Goal: Information Seeking & Learning: Learn about a topic

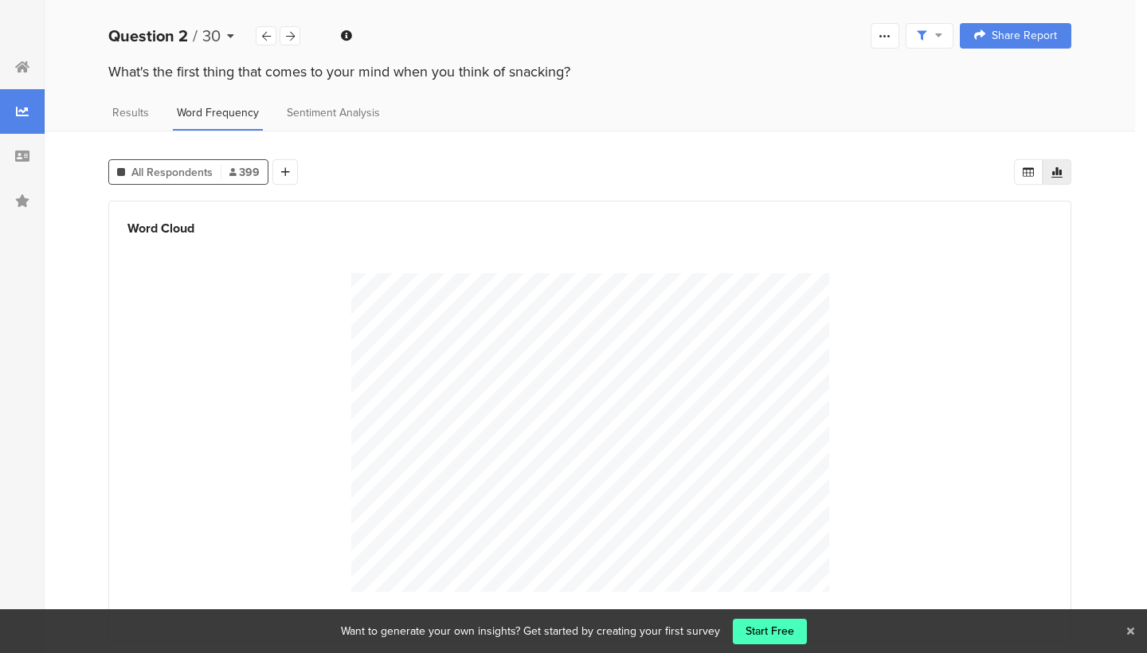
click at [216, 32] on span "30" at bounding box center [211, 36] width 18 height 24
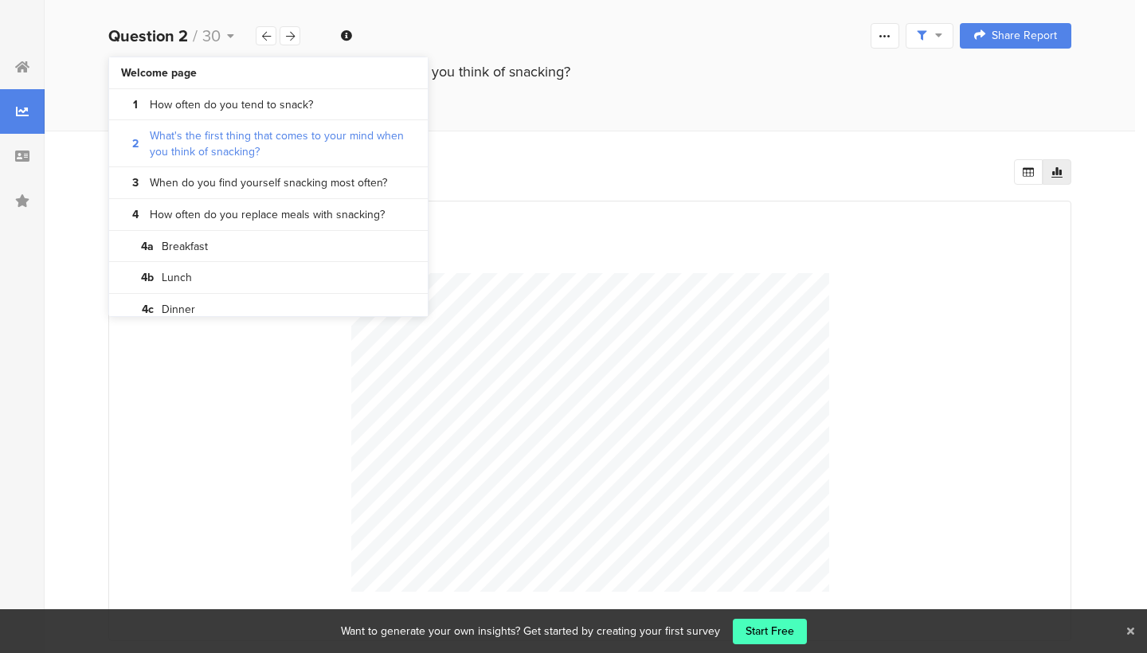
click at [548, 214] on div "Word Cloud" at bounding box center [589, 421] width 963 height 440
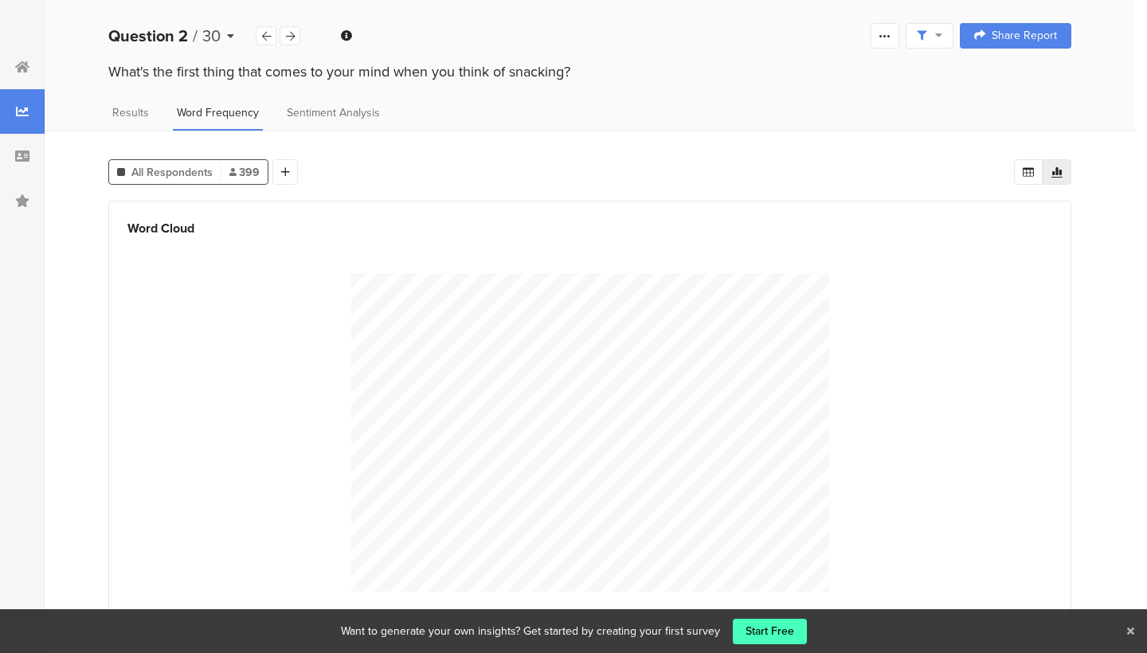
click at [201, 27] on div "Question 2 / 30" at bounding box center [181, 36] width 147 height 24
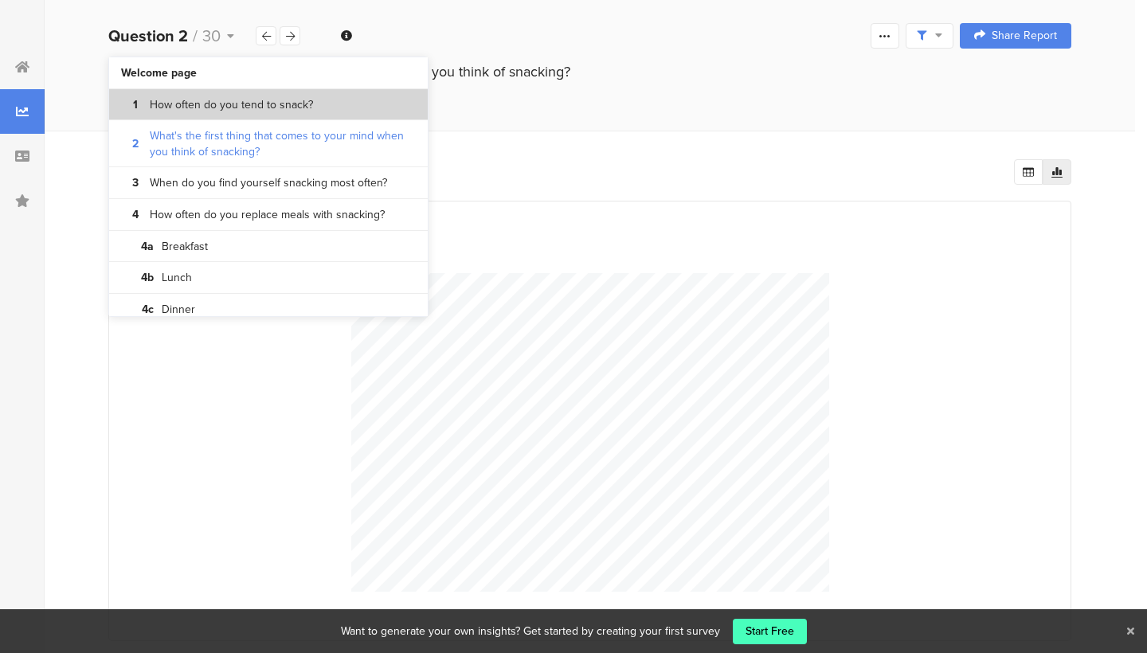
click at [264, 106] on bdi "How often do you tend to snack?" at bounding box center [231, 105] width 163 height 16
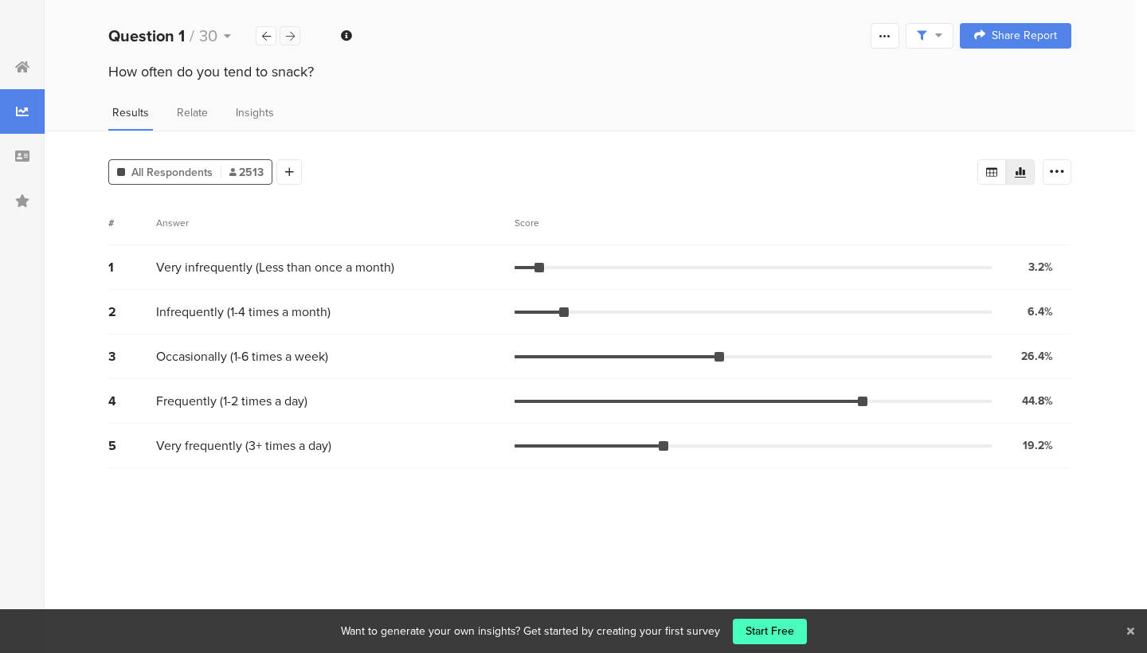
click at [292, 33] on icon at bounding box center [290, 36] width 9 height 10
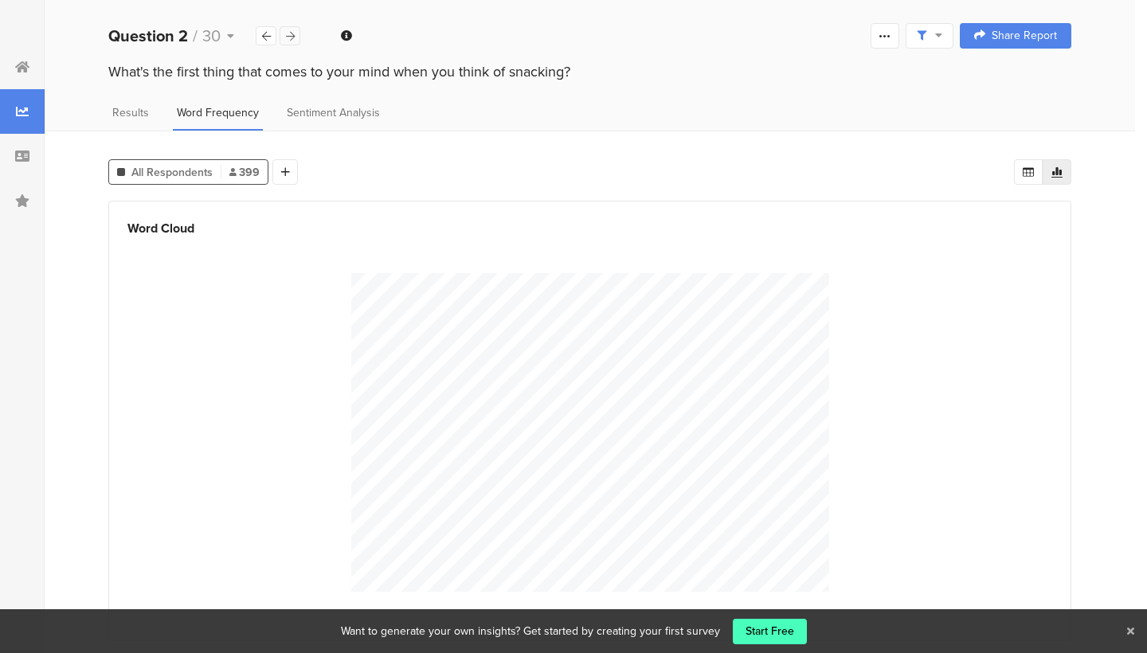
click at [293, 33] on icon at bounding box center [290, 36] width 9 height 10
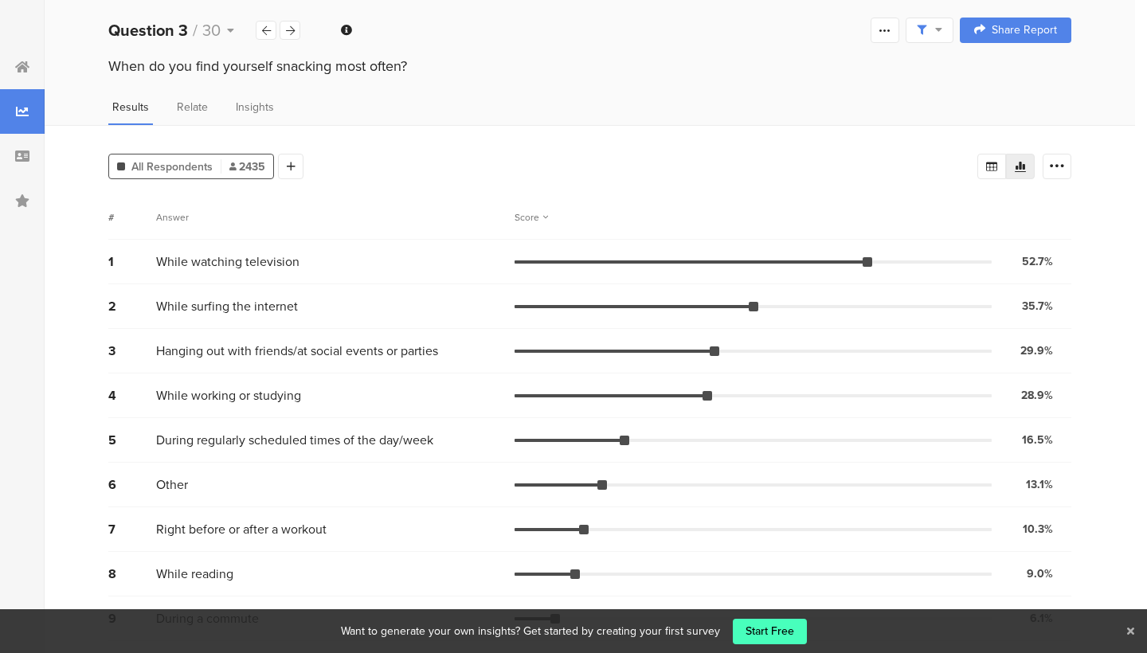
scroll to position [4, 0]
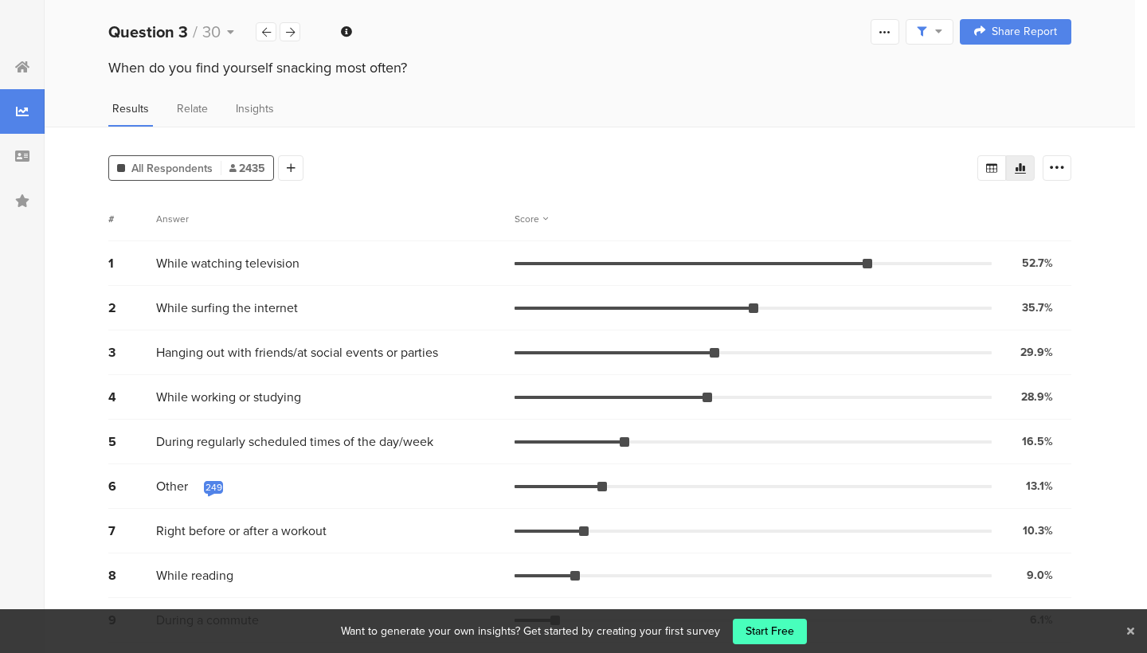
click at [214, 491] on div "249" at bounding box center [213, 487] width 17 height 13
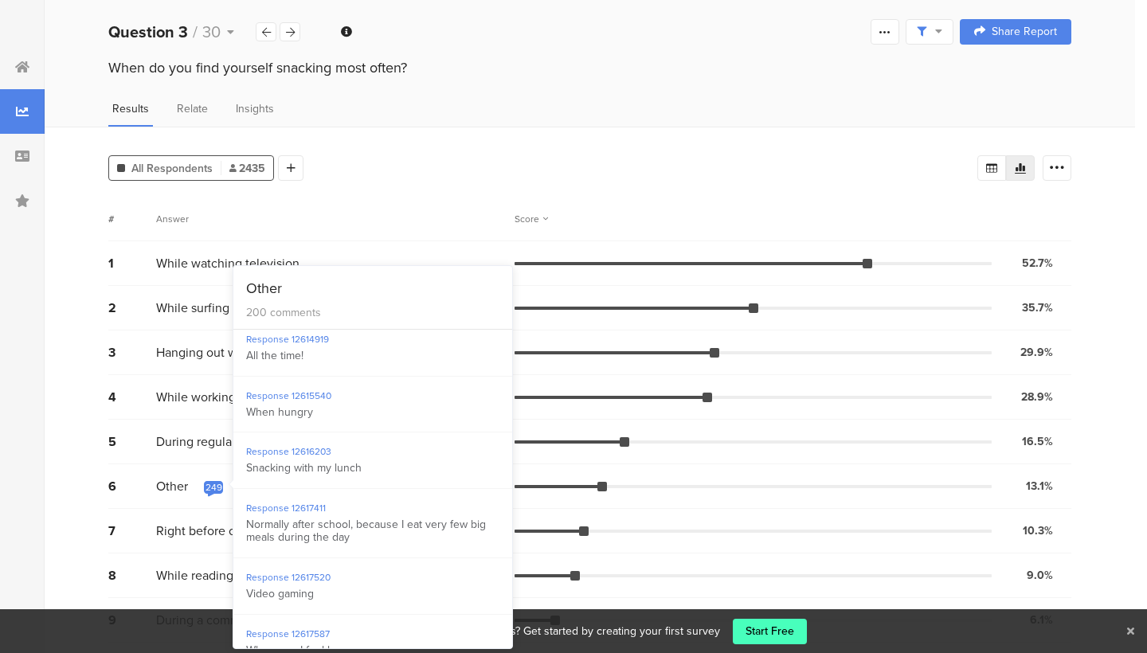
scroll to position [793, 0]
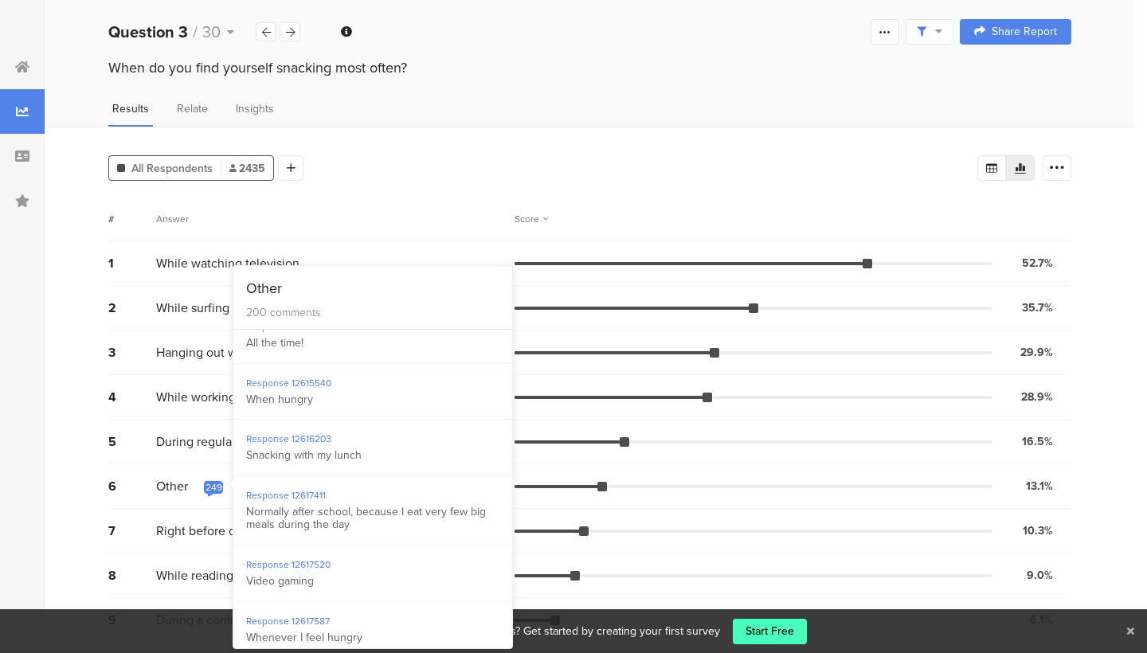
click at [538, 121] on div "Results Relate Insights" at bounding box center [590, 113] width 1090 height 26
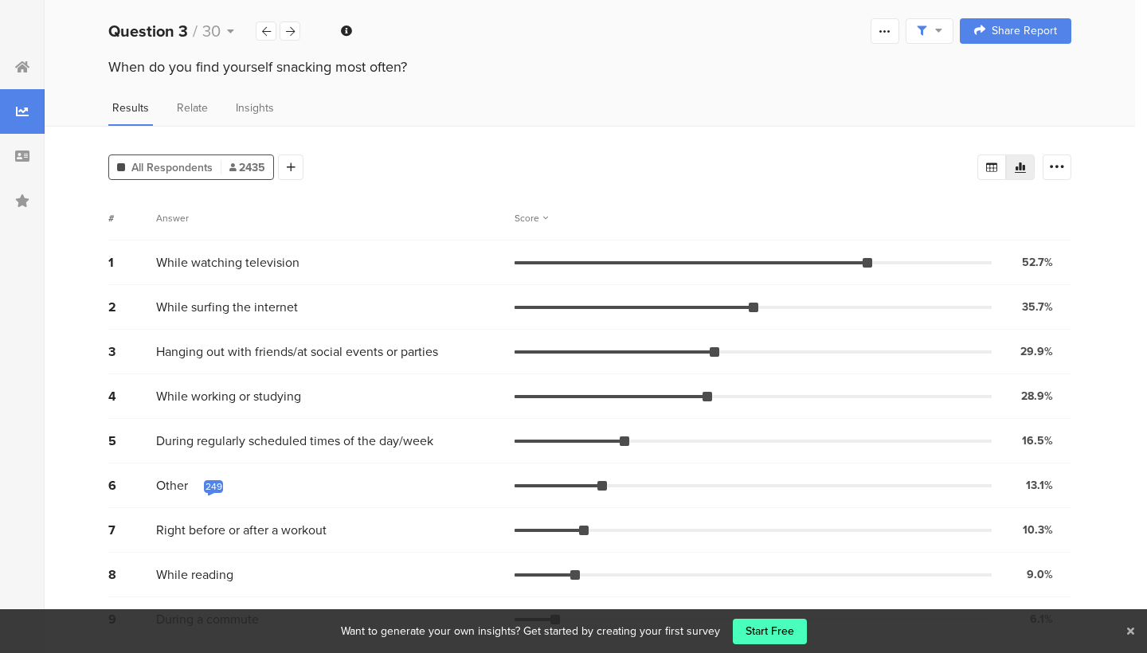
scroll to position [4, 0]
click at [539, 218] on div "Score" at bounding box center [531, 219] width 33 height 14
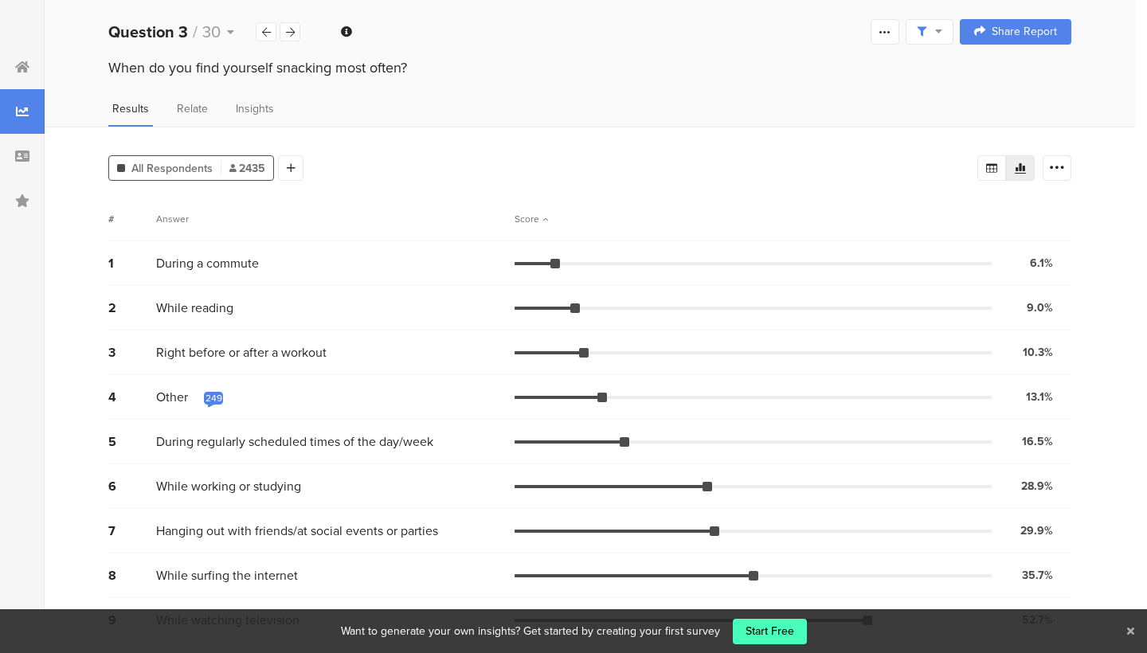
click at [541, 217] on div "Score" at bounding box center [531, 219] width 33 height 14
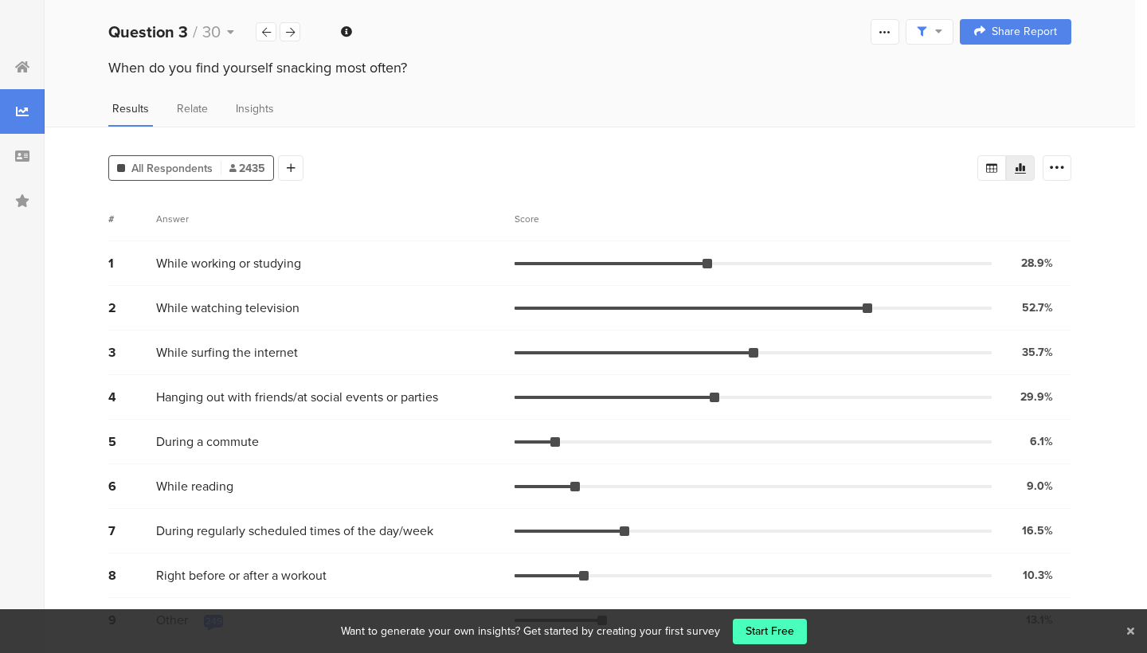
click at [502, 257] on div "While working or studying" at bounding box center [335, 263] width 358 height 18
click at [519, 212] on div "Score" at bounding box center [531, 219] width 33 height 14
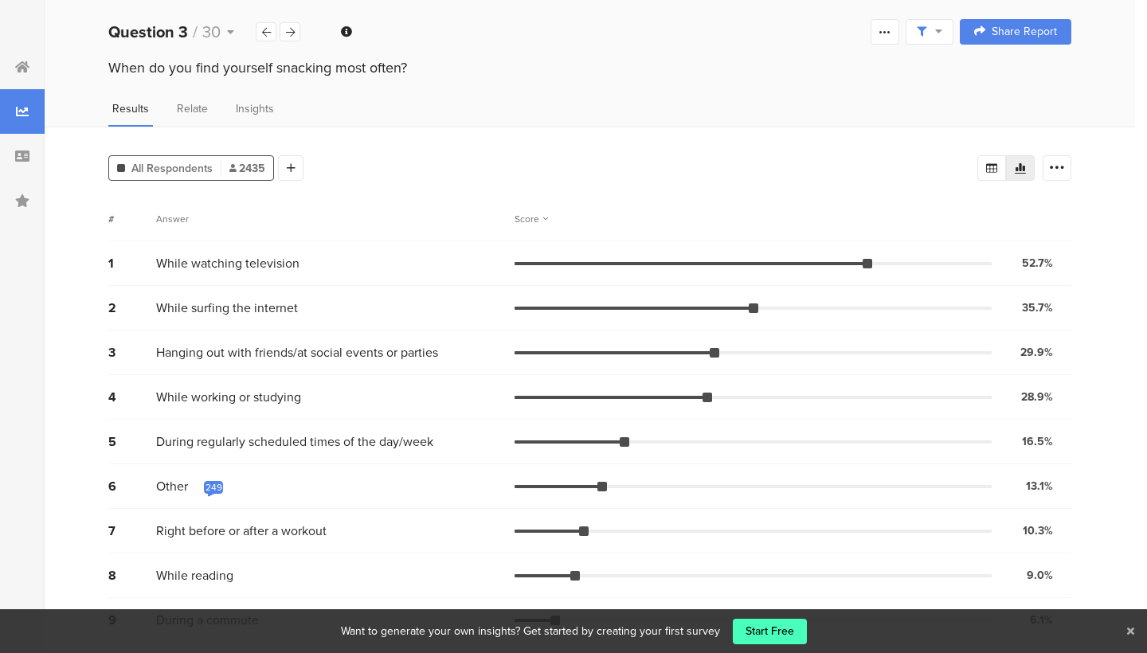
click at [714, 396] on div at bounding box center [753, 397] width 477 height 3
click at [772, 558] on div "8 While reading 9.0% 220 votes" at bounding box center [589, 576] width 963 height 45
click at [258, 102] on span "Insights" at bounding box center [255, 108] width 38 height 17
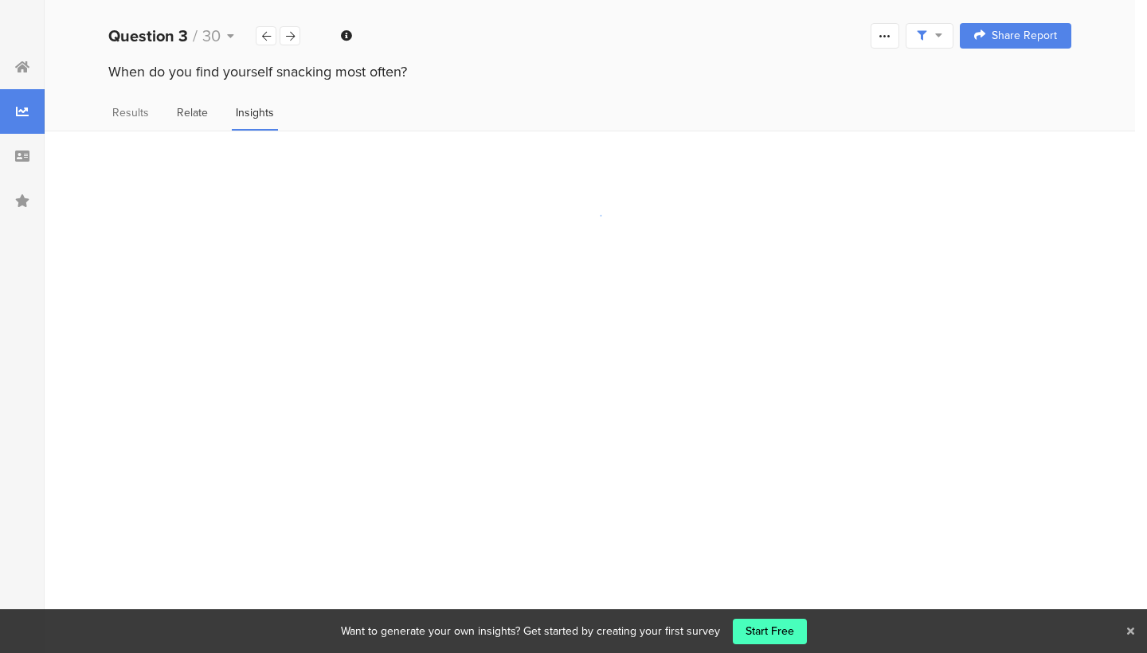
click at [184, 108] on span "Relate" at bounding box center [192, 112] width 31 height 17
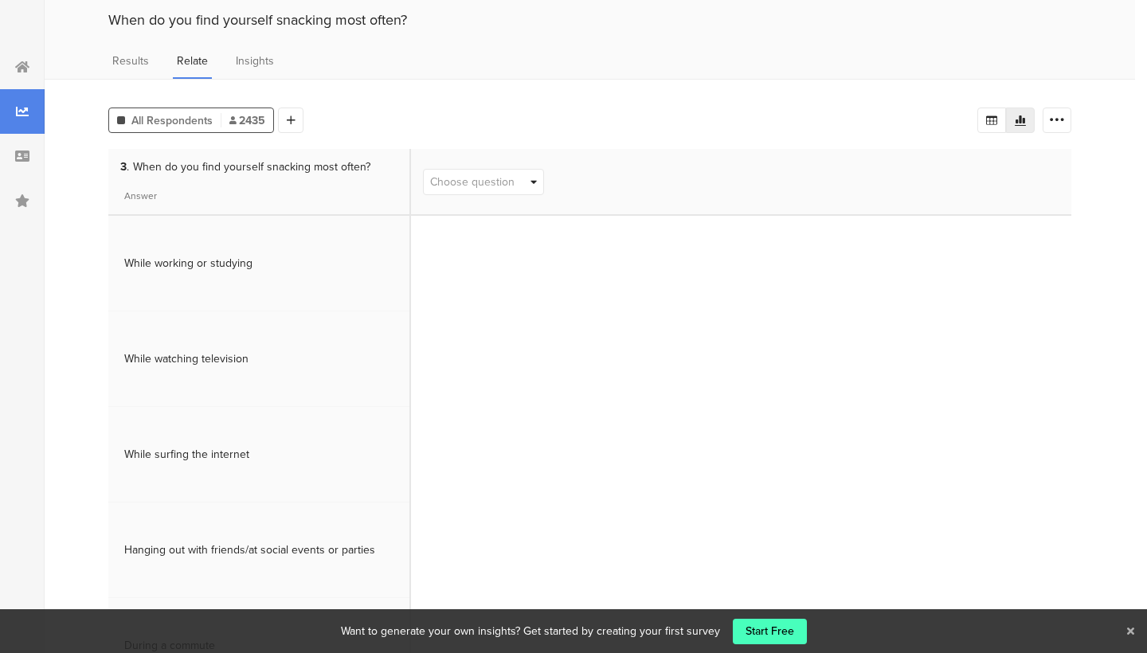
scroll to position [33, 0]
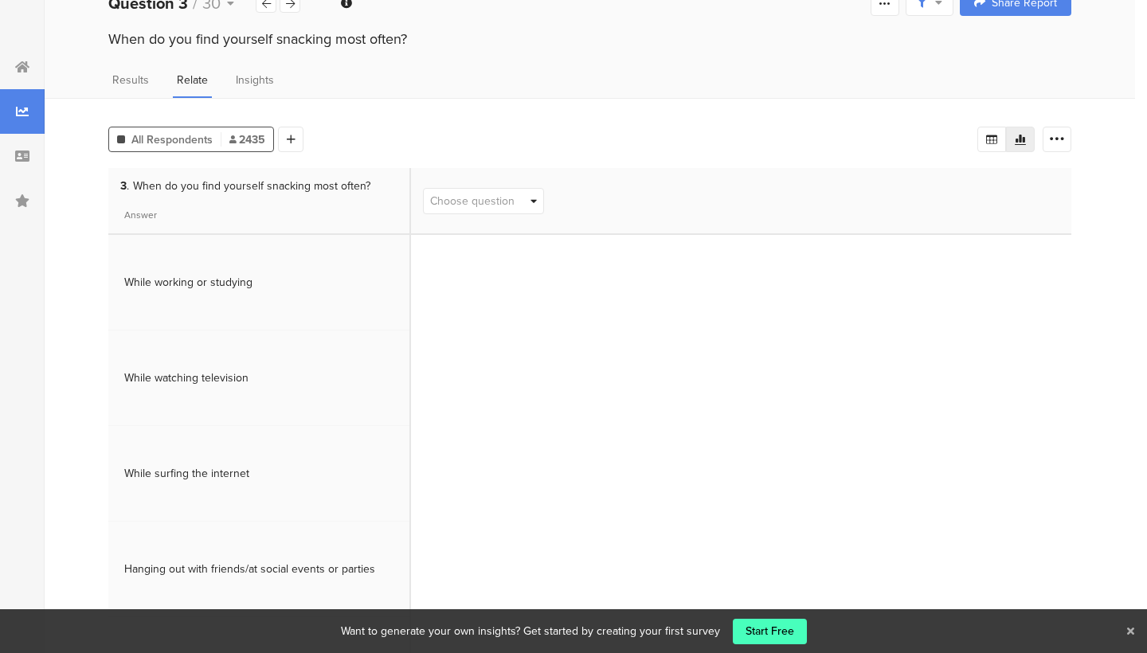
click at [198, 292] on div "While working or studying" at bounding box center [258, 282] width 285 height 33
click at [526, 196] on span "Choose question" at bounding box center [483, 201] width 119 height 25
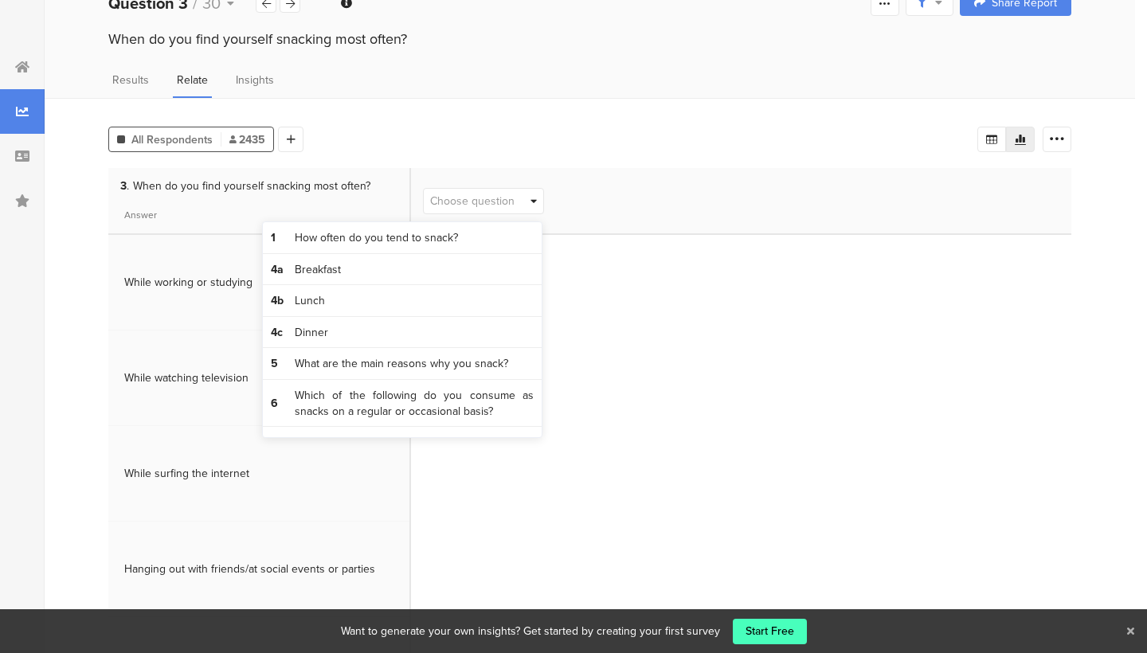
click at [534, 122] on div "All Respondents 2435 Add Segment" at bounding box center [542, 136] width 869 height 32
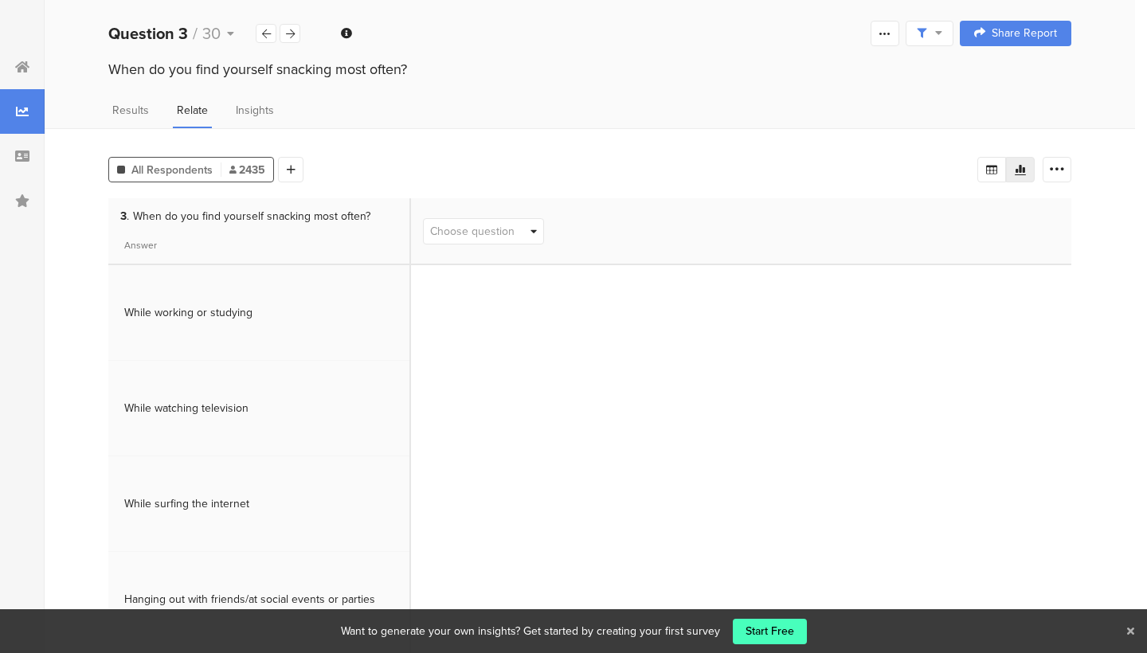
scroll to position [0, 0]
click at [292, 33] on icon at bounding box center [290, 36] width 9 height 10
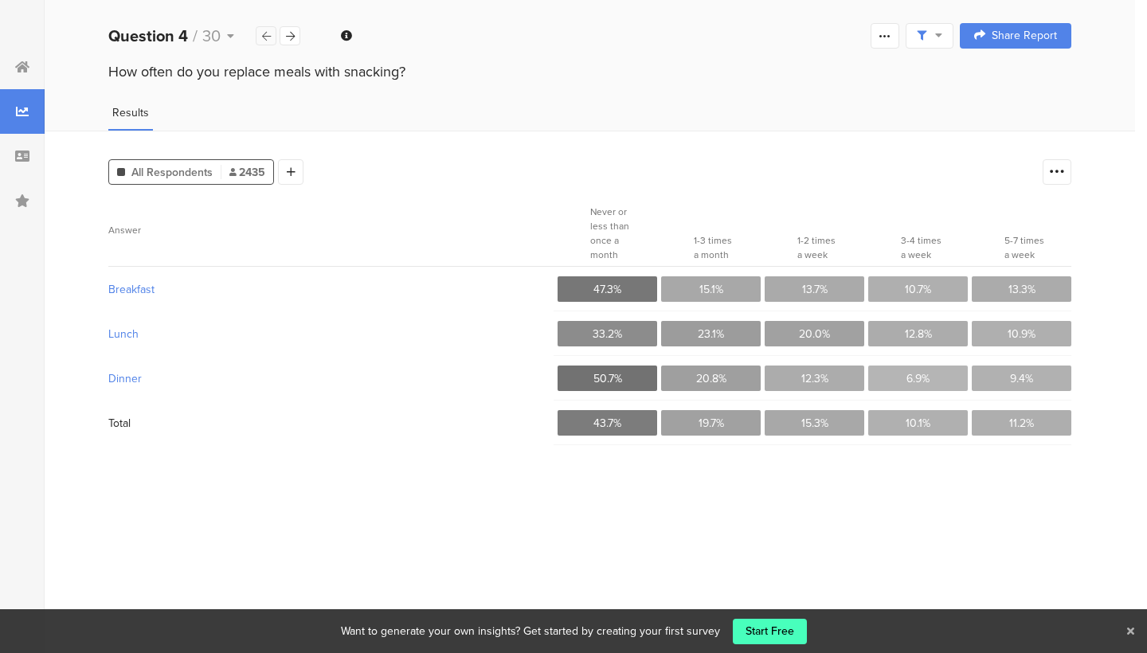
click at [260, 31] on div at bounding box center [266, 35] width 21 height 19
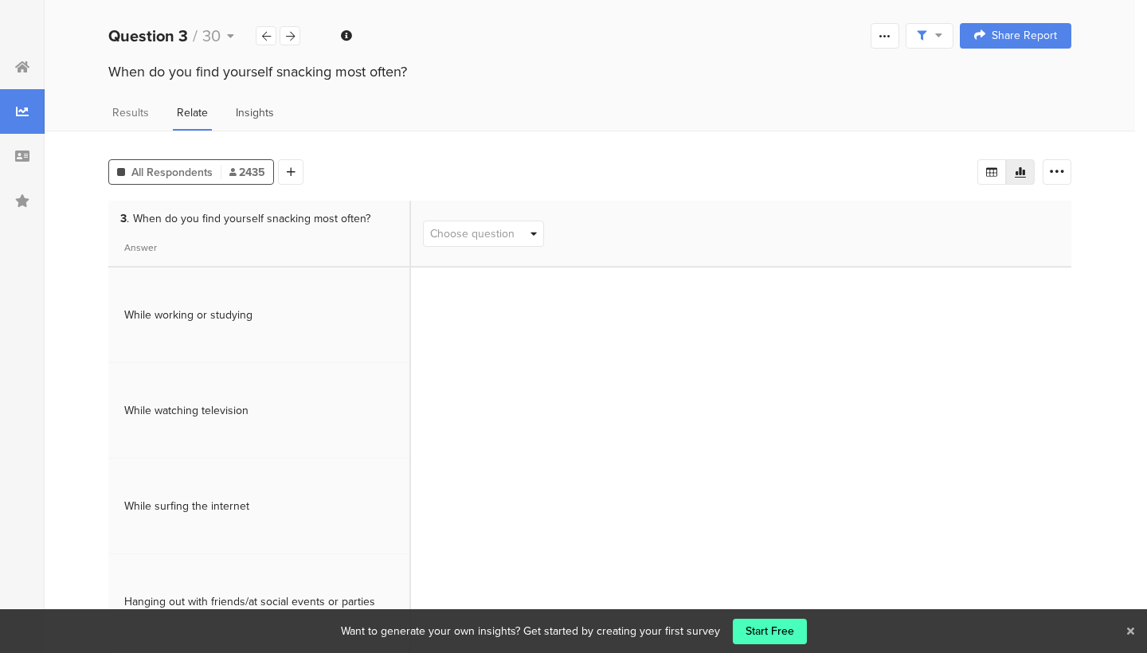
click at [241, 112] on span "Insights" at bounding box center [255, 112] width 38 height 17
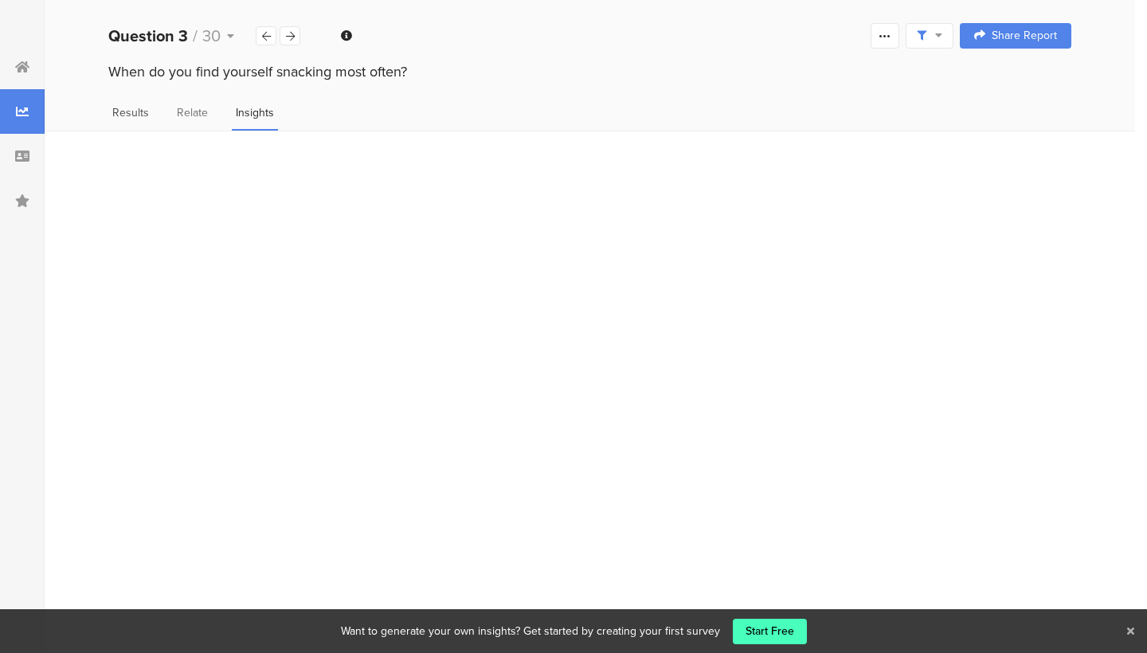
click at [119, 116] on span "Results" at bounding box center [130, 112] width 37 height 17
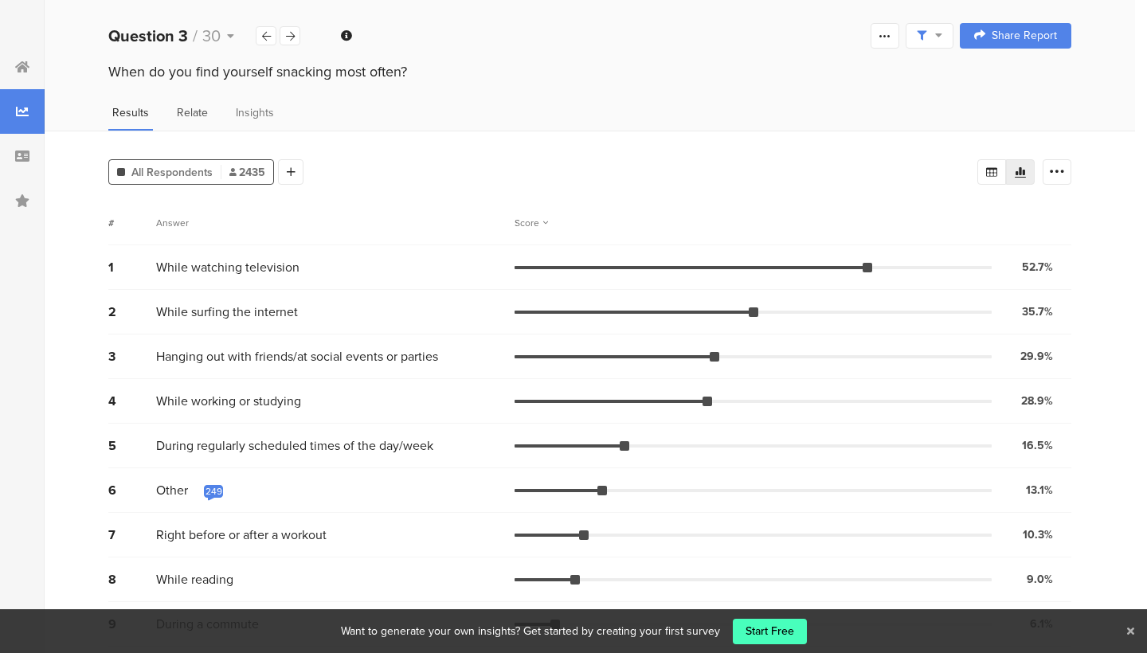
click at [194, 116] on span "Relate" at bounding box center [192, 112] width 31 height 17
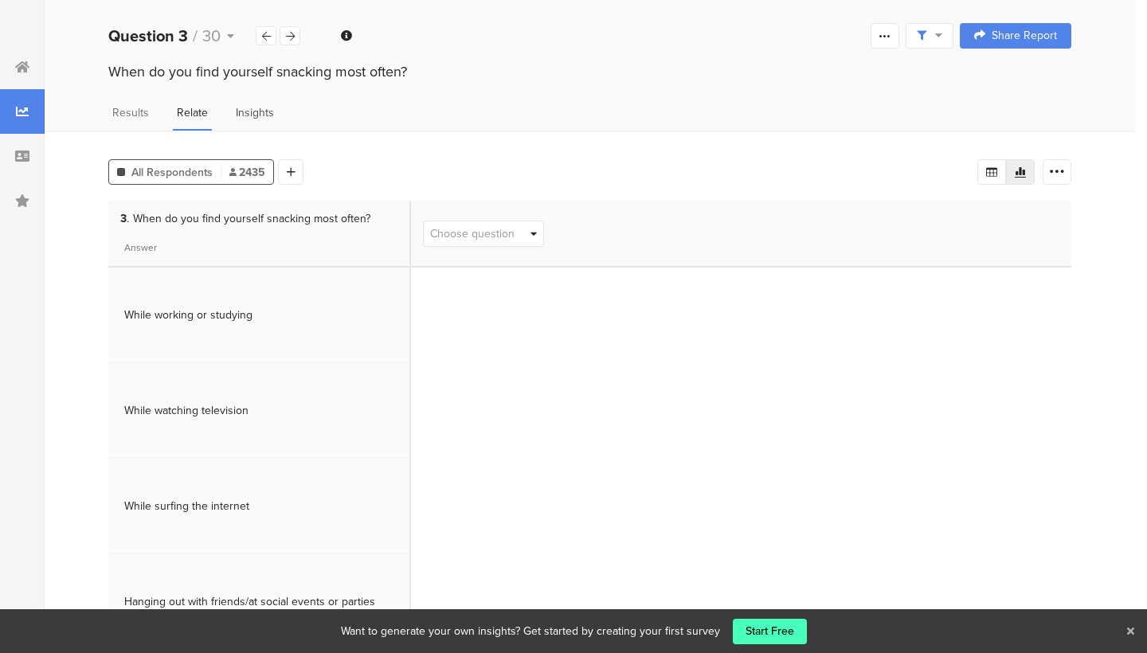
click at [242, 112] on span "Insights" at bounding box center [255, 112] width 38 height 17
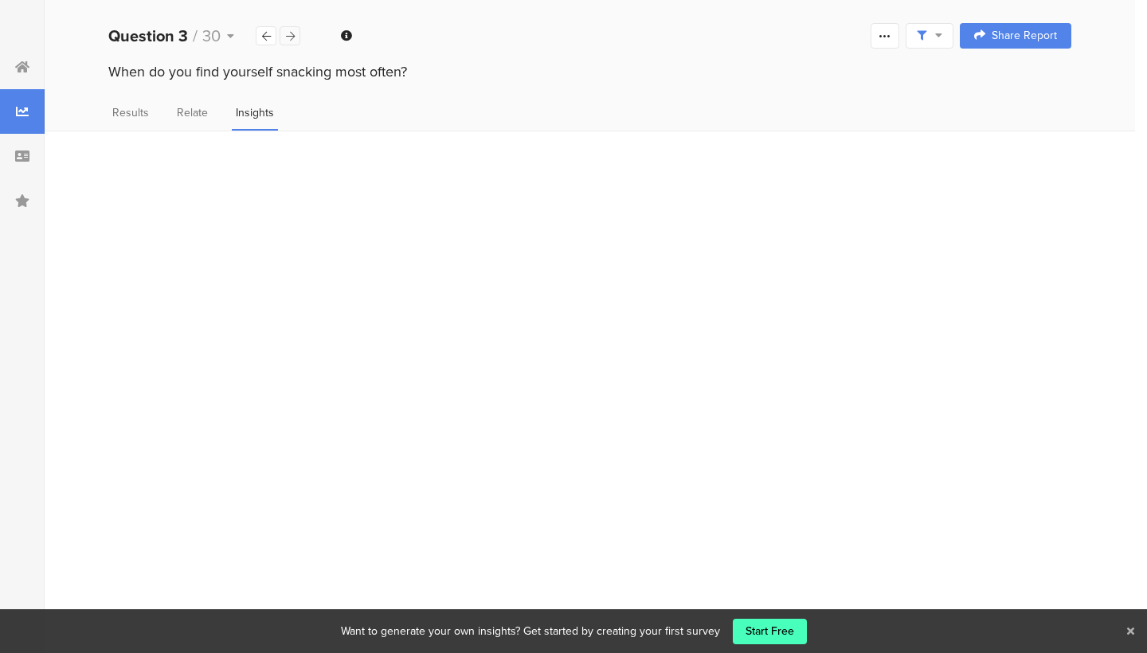
click at [292, 31] on icon at bounding box center [290, 36] width 9 height 10
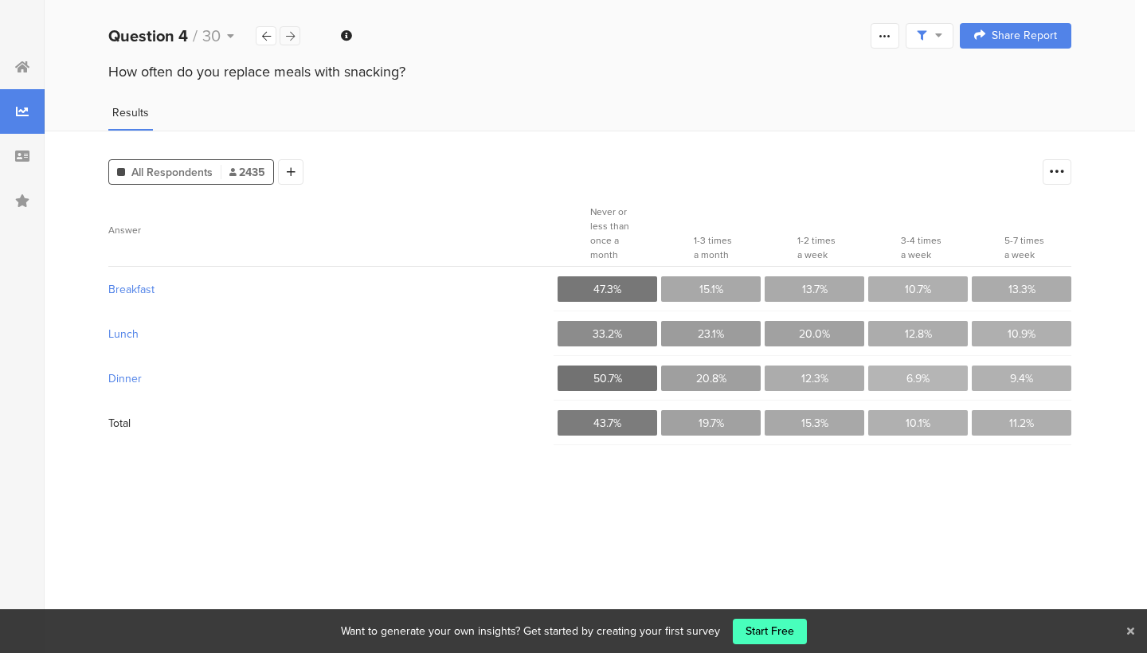
click at [291, 32] on icon at bounding box center [290, 36] width 9 height 10
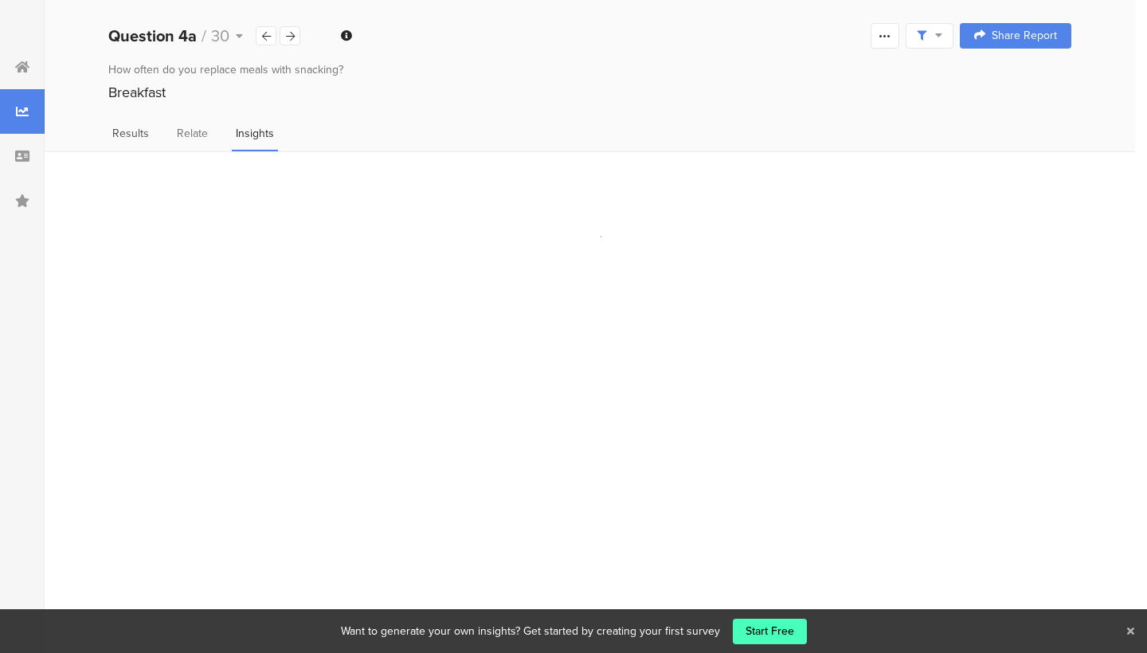
click at [139, 129] on span "Results" at bounding box center [130, 133] width 37 height 17
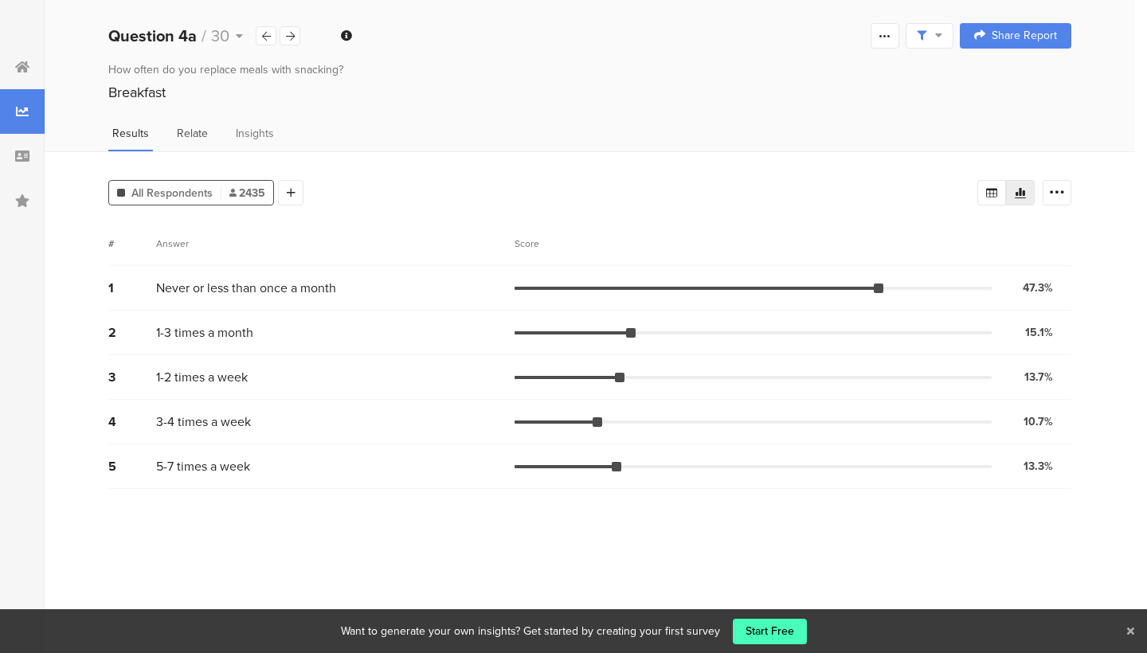
click at [185, 131] on span "Relate" at bounding box center [192, 133] width 31 height 17
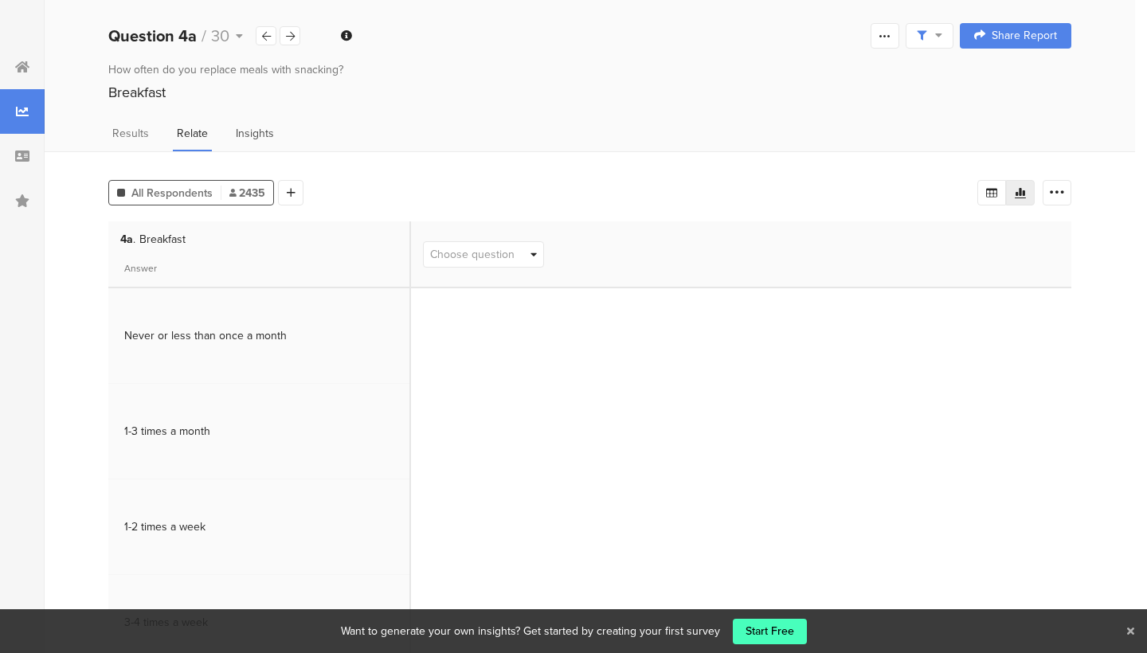
click at [251, 130] on span "Insights" at bounding box center [255, 133] width 38 height 17
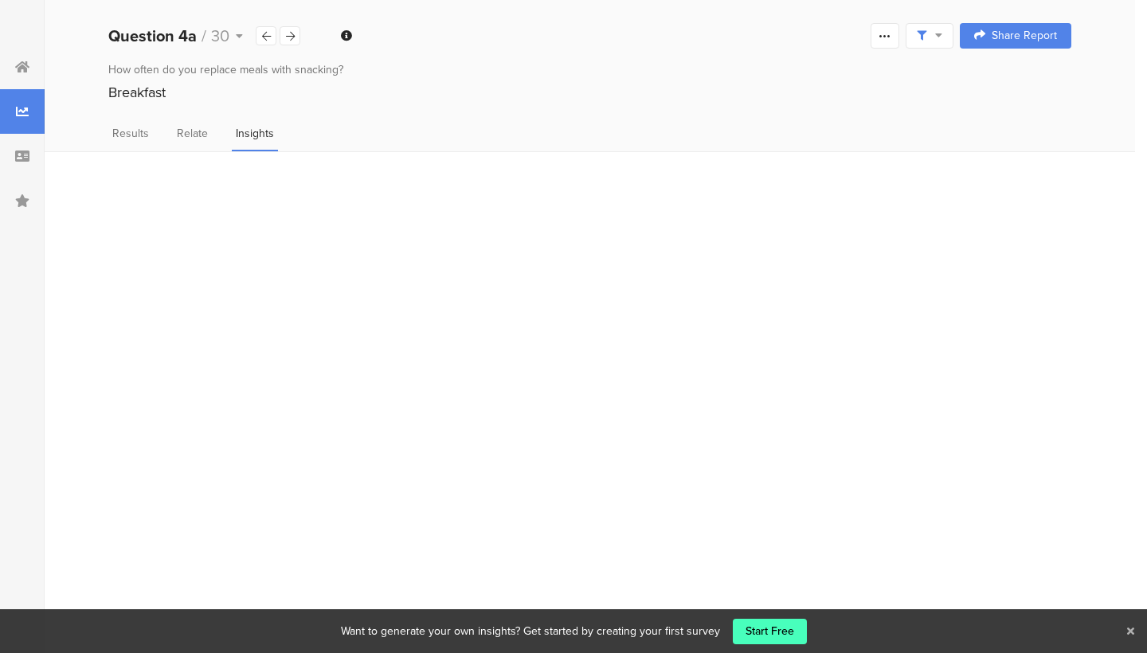
click at [1129, 632] on icon at bounding box center [1130, 631] width 7 height 10
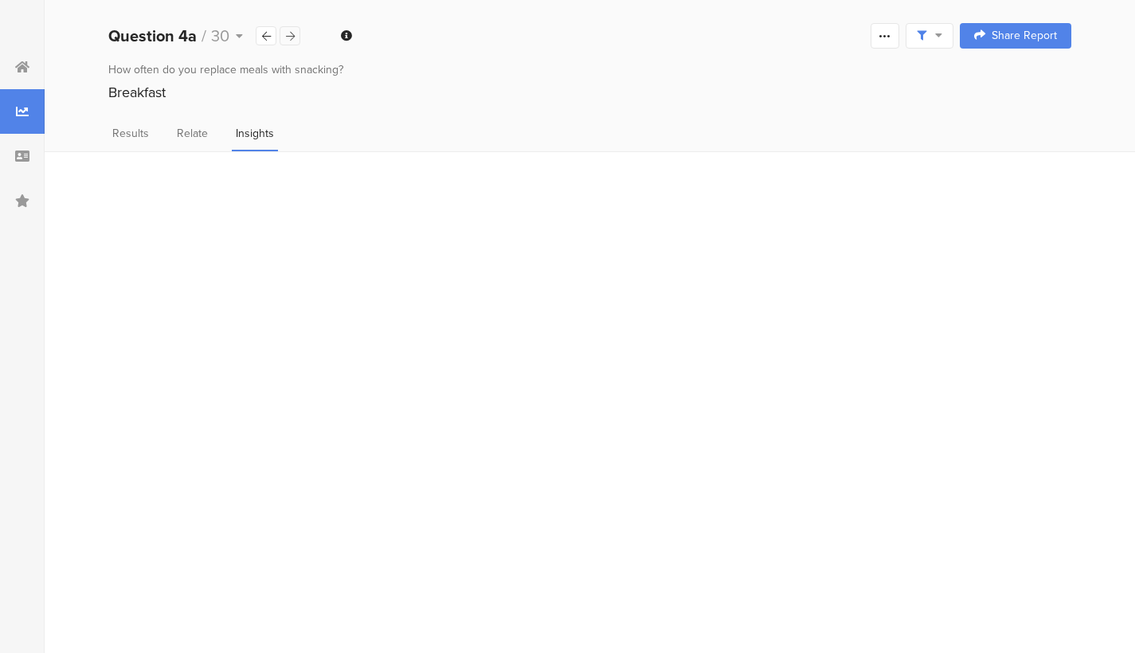
click at [290, 35] on icon at bounding box center [290, 36] width 9 height 10
click at [131, 133] on span "Results" at bounding box center [130, 133] width 37 height 17
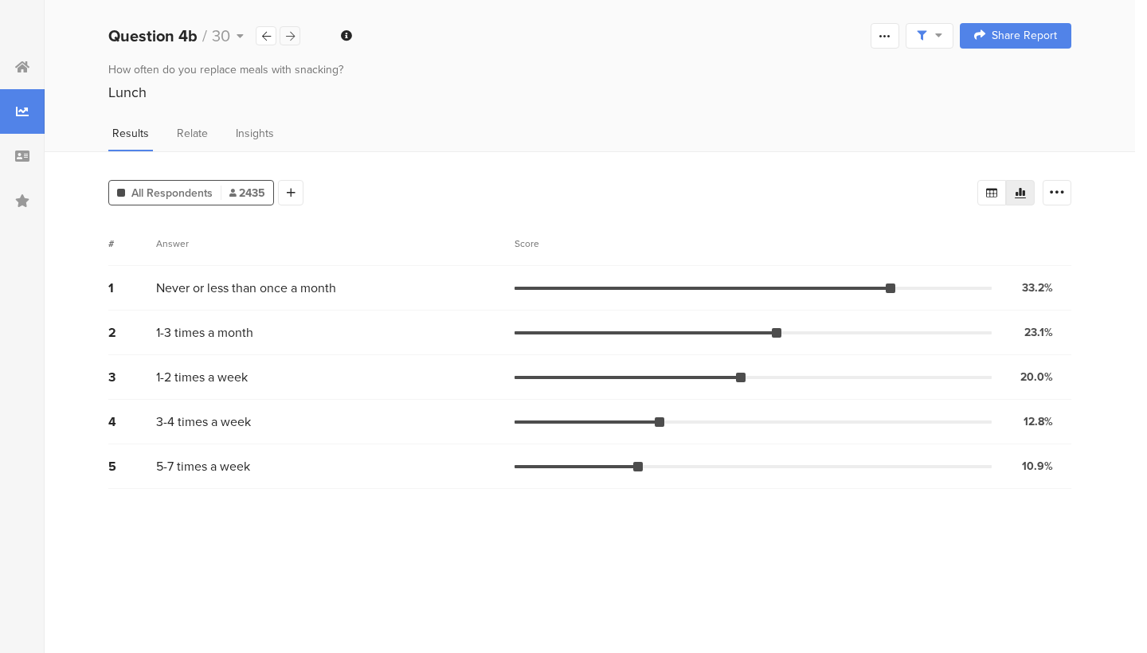
click at [290, 37] on icon at bounding box center [290, 36] width 9 height 10
click at [264, 33] on icon at bounding box center [266, 36] width 9 height 10
click at [292, 32] on icon at bounding box center [290, 36] width 9 height 10
click at [260, 33] on div at bounding box center [266, 35] width 21 height 19
click at [295, 37] on div at bounding box center [290, 35] width 21 height 19
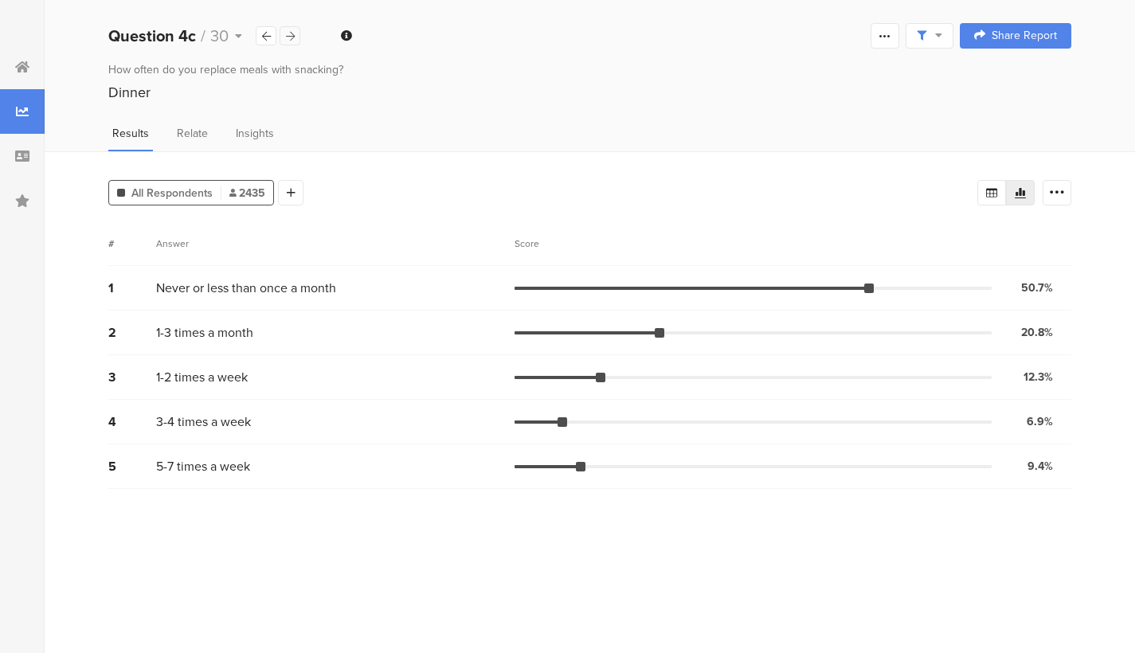
click at [292, 36] on icon at bounding box center [290, 36] width 9 height 10
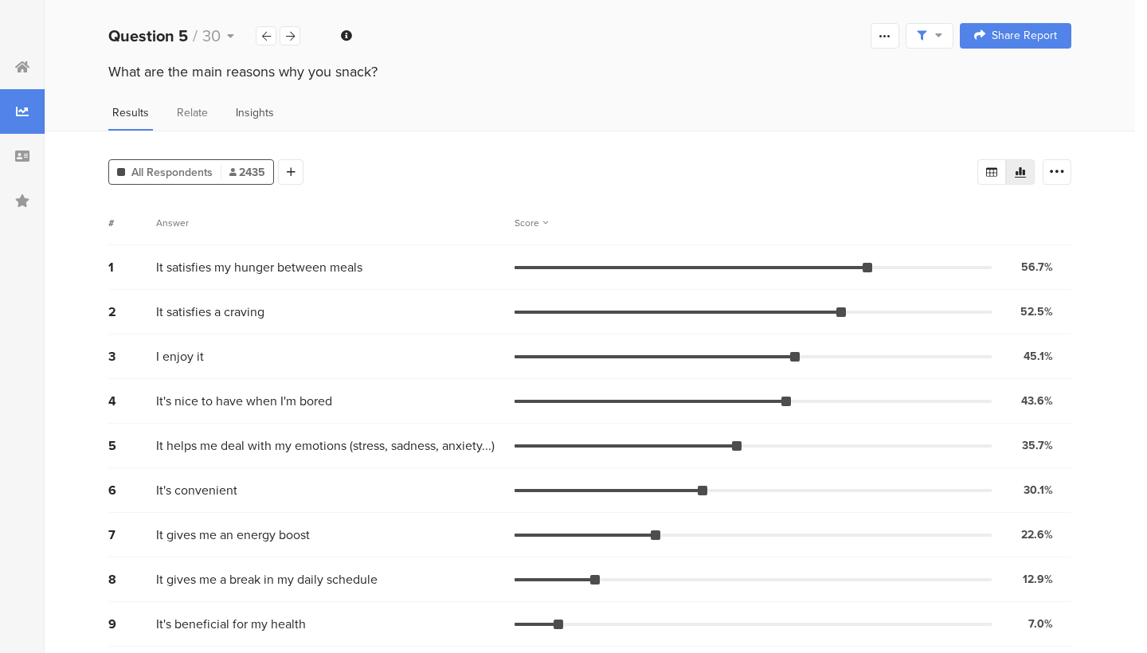
click at [251, 112] on span "Insights" at bounding box center [255, 112] width 38 height 17
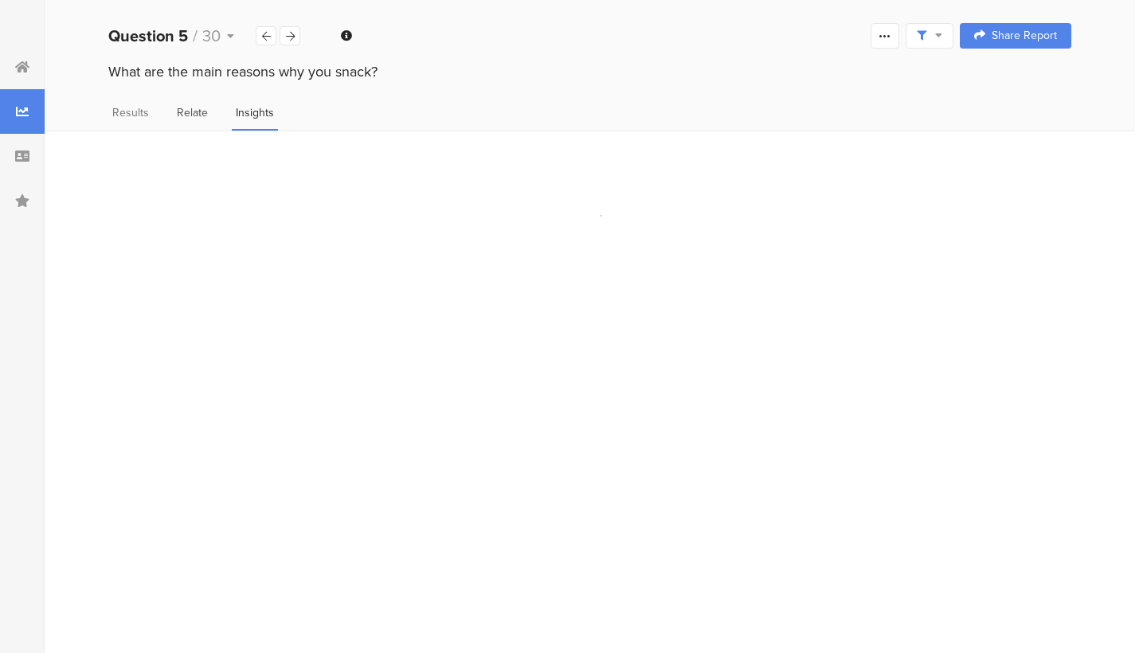
click at [185, 116] on span "Relate" at bounding box center [192, 112] width 31 height 17
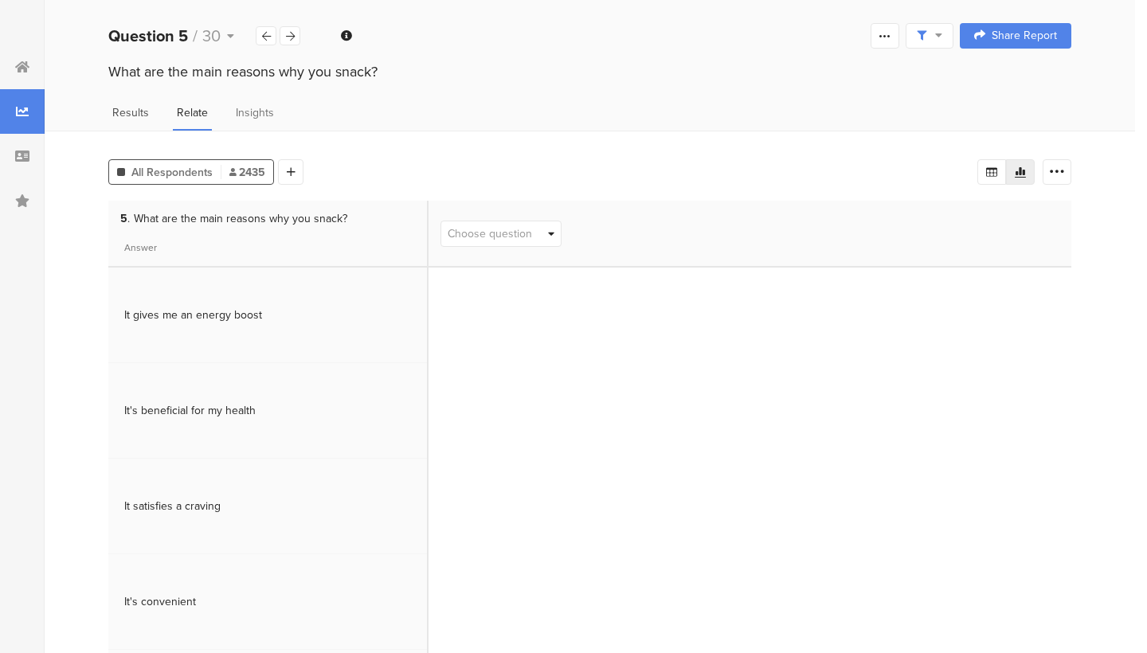
click at [137, 107] on span "Results" at bounding box center [130, 112] width 37 height 17
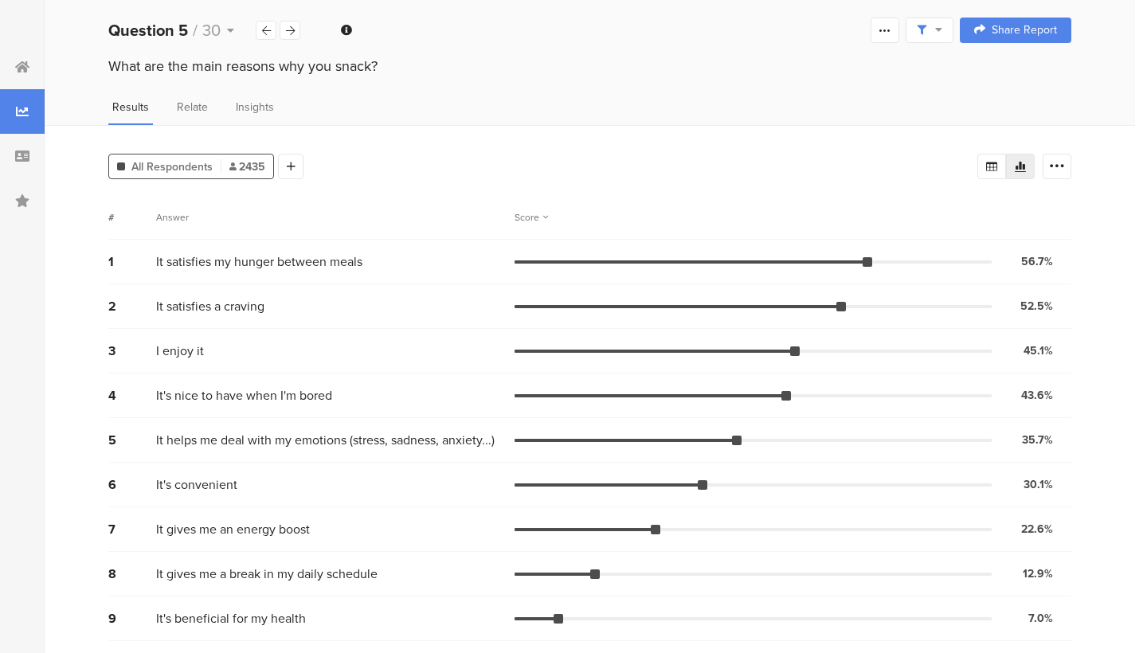
scroll to position [4, 0]
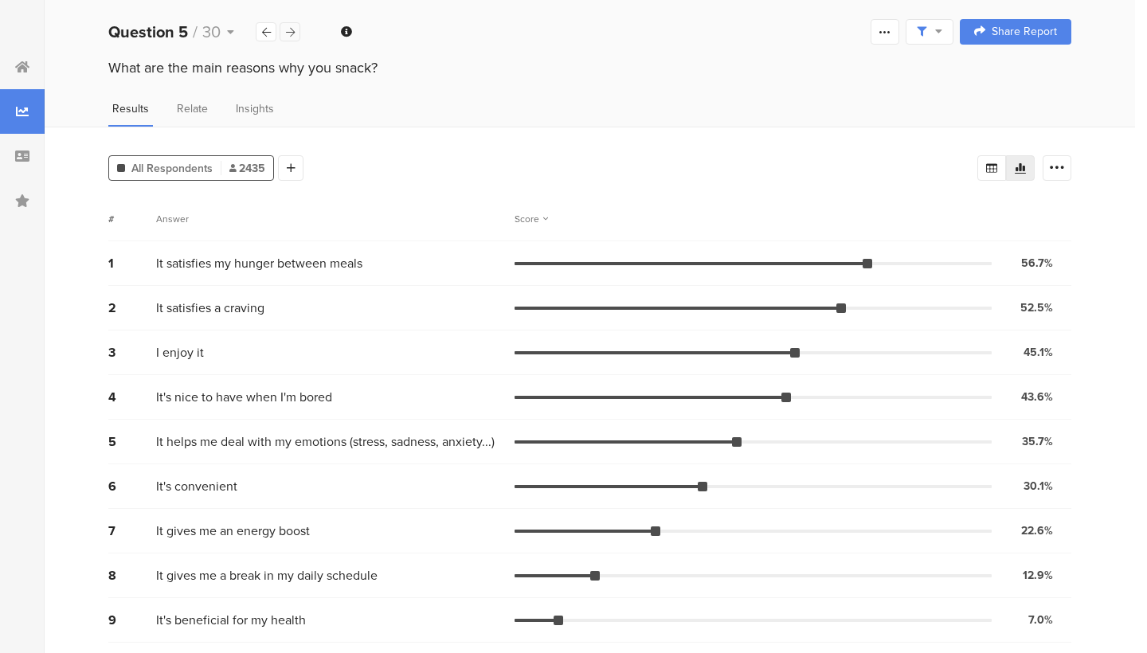
click at [292, 31] on icon at bounding box center [290, 32] width 9 height 10
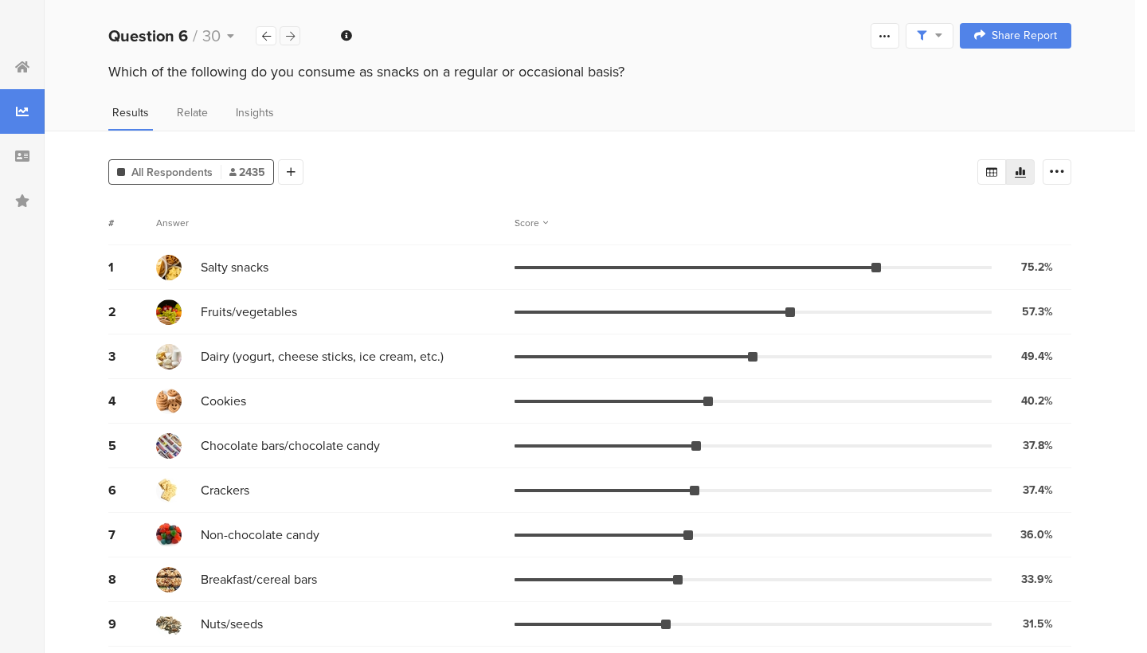
click at [291, 34] on icon at bounding box center [290, 36] width 9 height 10
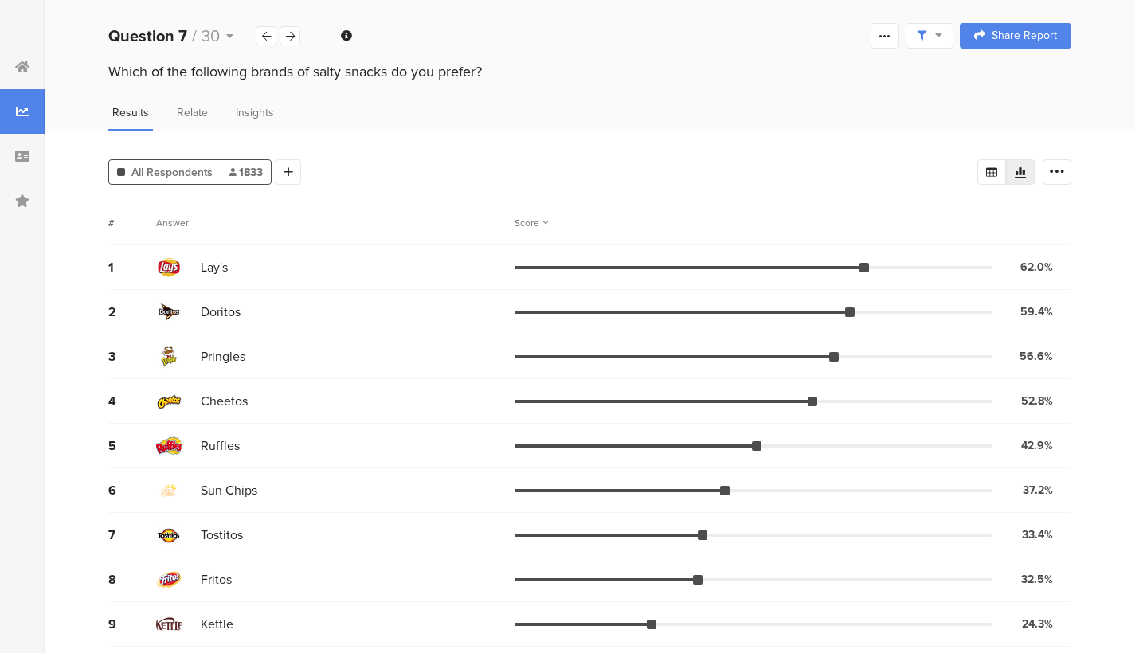
click at [307, 115] on div "Results Relate Insights" at bounding box center [590, 117] width 1090 height 26
click at [295, 22] on div "Question 7 / 30 Confidence Level 95 % Preview survey Edit survey Purge results …" at bounding box center [590, 35] width 1090 height 51
click at [294, 33] on icon at bounding box center [290, 36] width 9 height 10
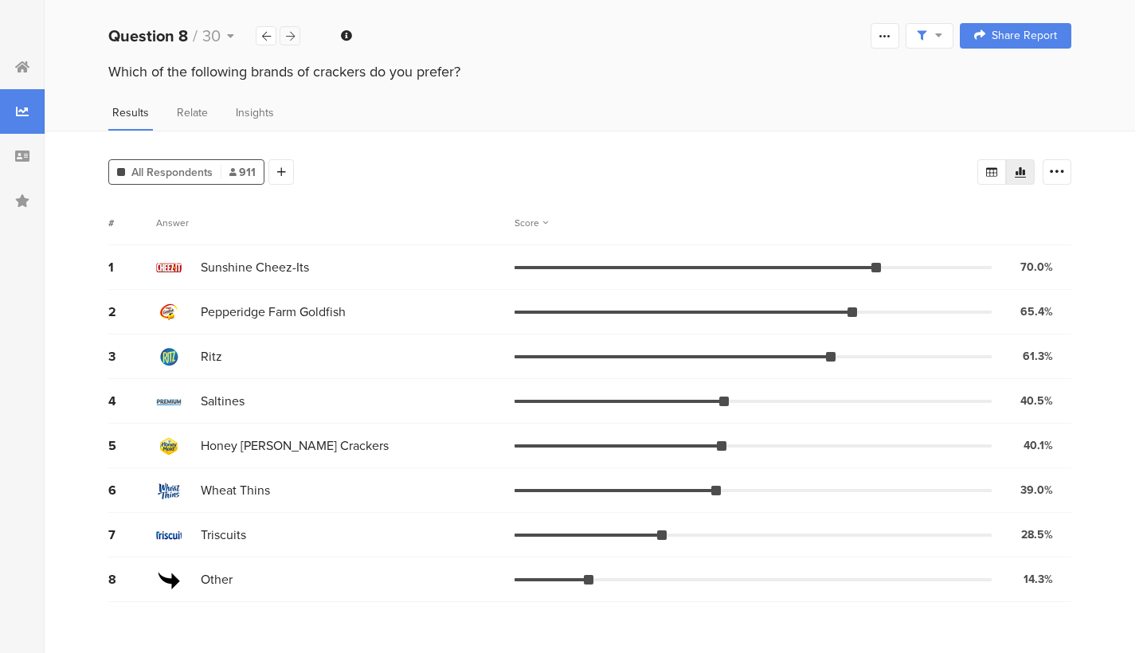
click at [286, 38] on icon at bounding box center [290, 36] width 9 height 10
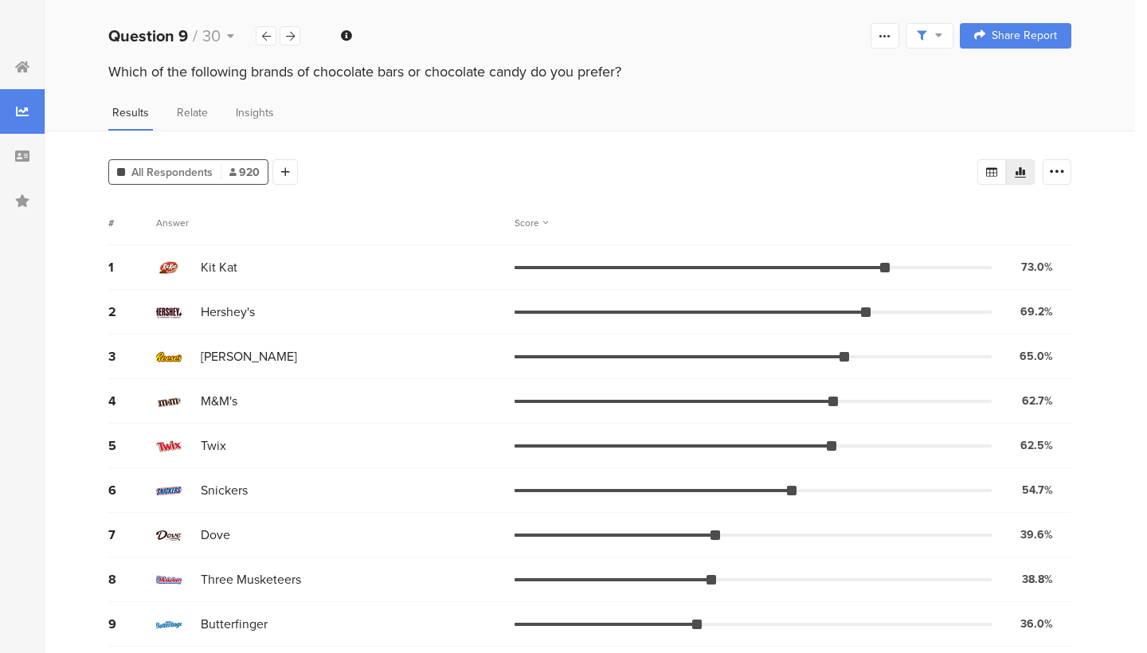
click at [290, 45] on div "Question 9 / 30" at bounding box center [204, 36] width 193 height 24
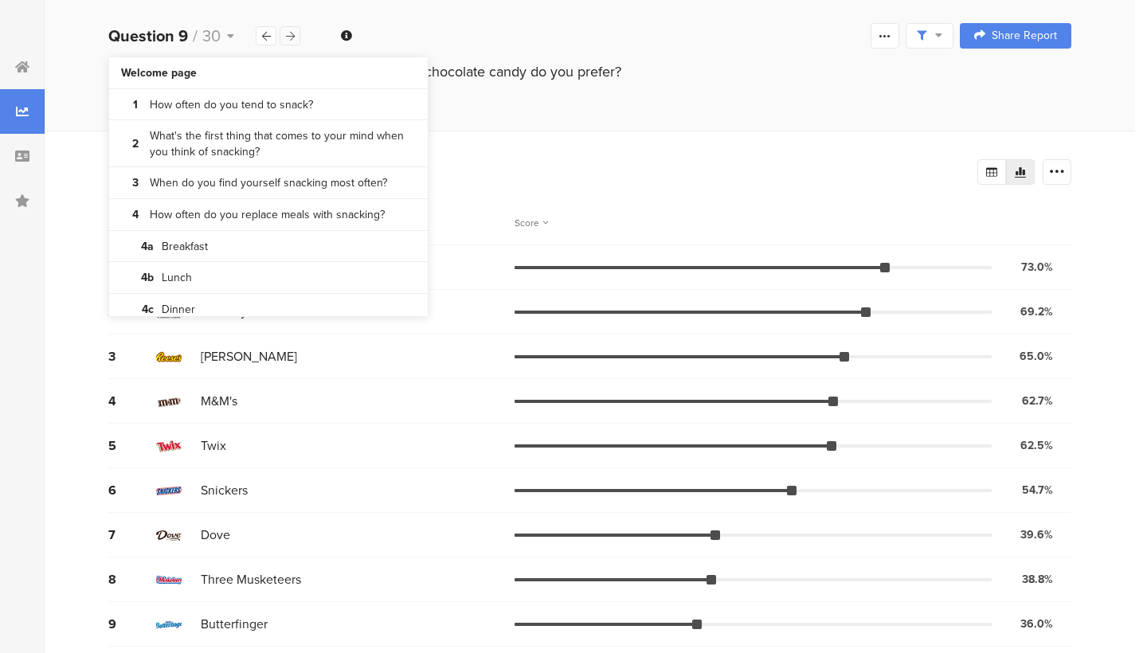
click at [290, 38] on icon at bounding box center [290, 36] width 9 height 10
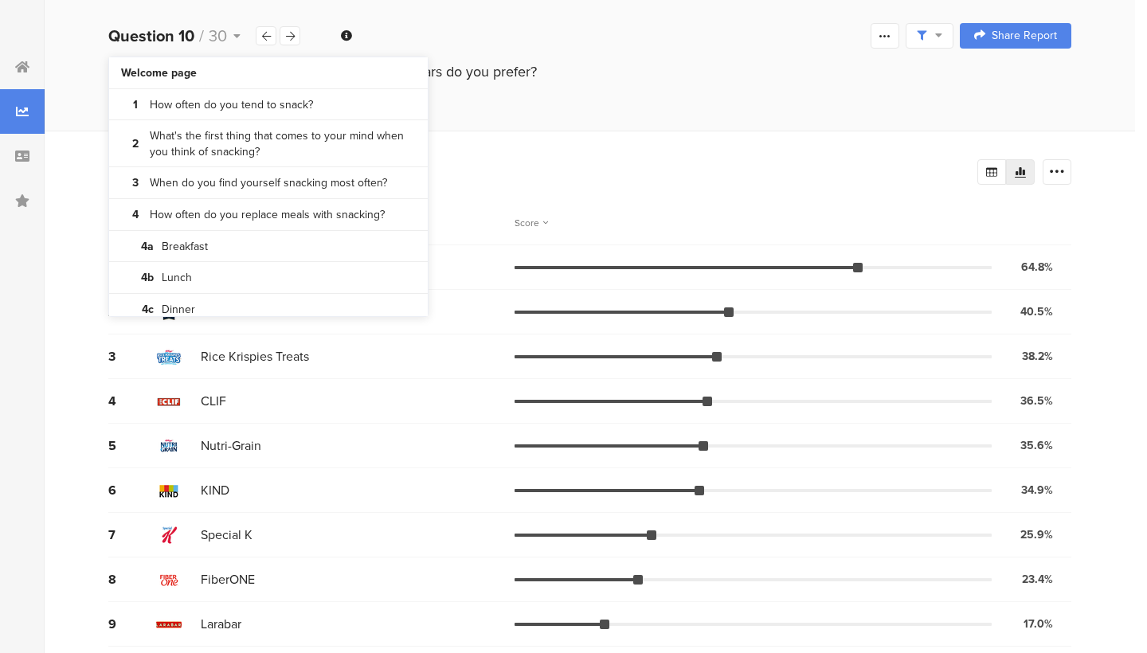
click at [476, 208] on div "# Answer Score" at bounding box center [589, 223] width 963 height 45
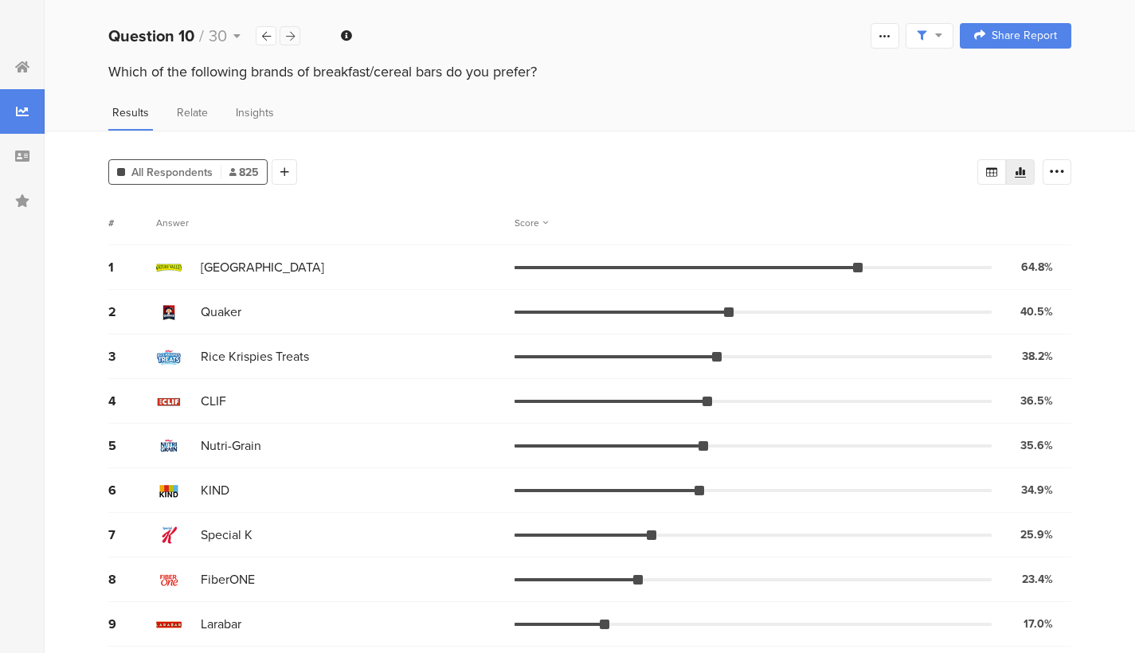
click at [294, 34] on icon at bounding box center [290, 36] width 9 height 10
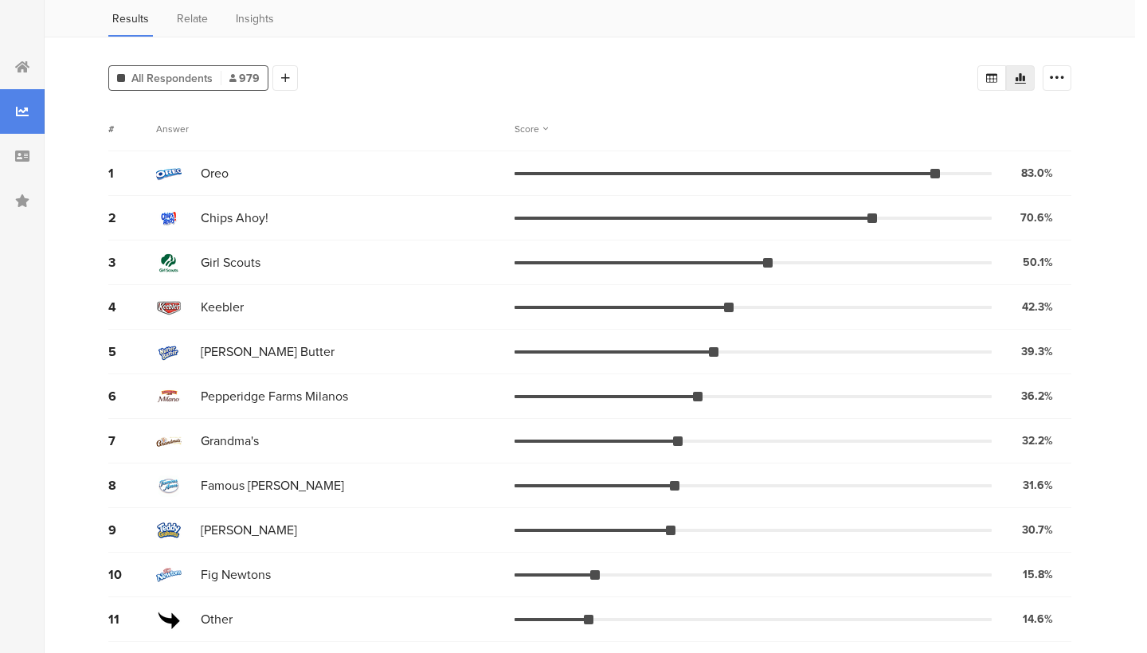
scroll to position [93, 0]
click at [175, 616] on img at bounding box center [168, 620] width 25 height 25
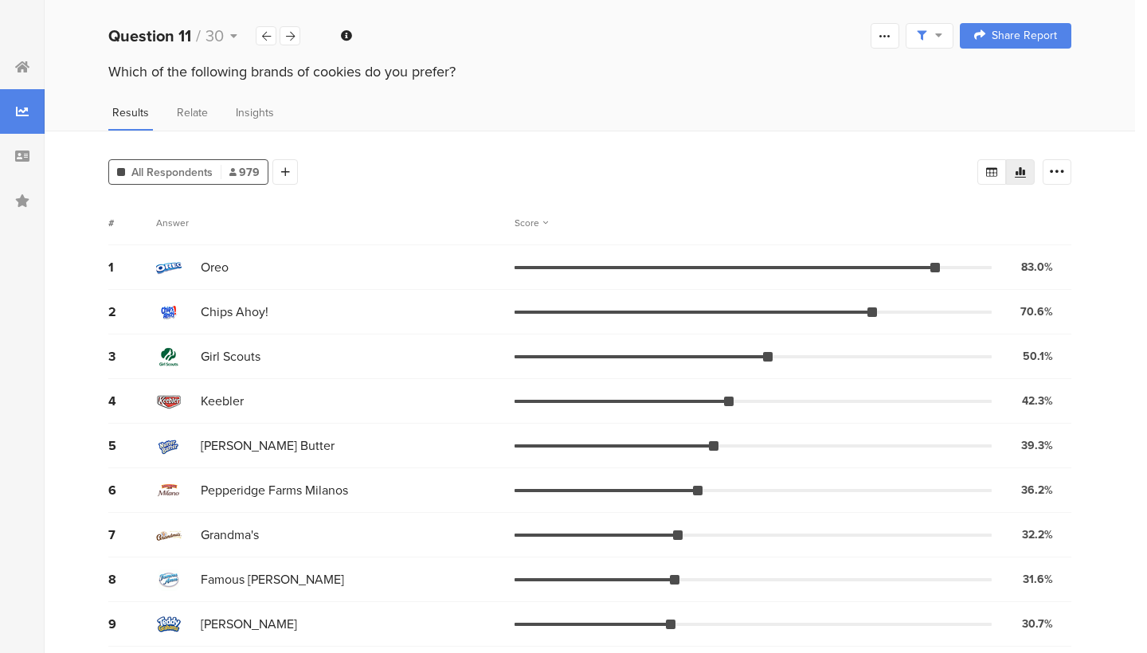
scroll to position [0, 0]
click at [287, 33] on icon at bounding box center [290, 36] width 9 height 10
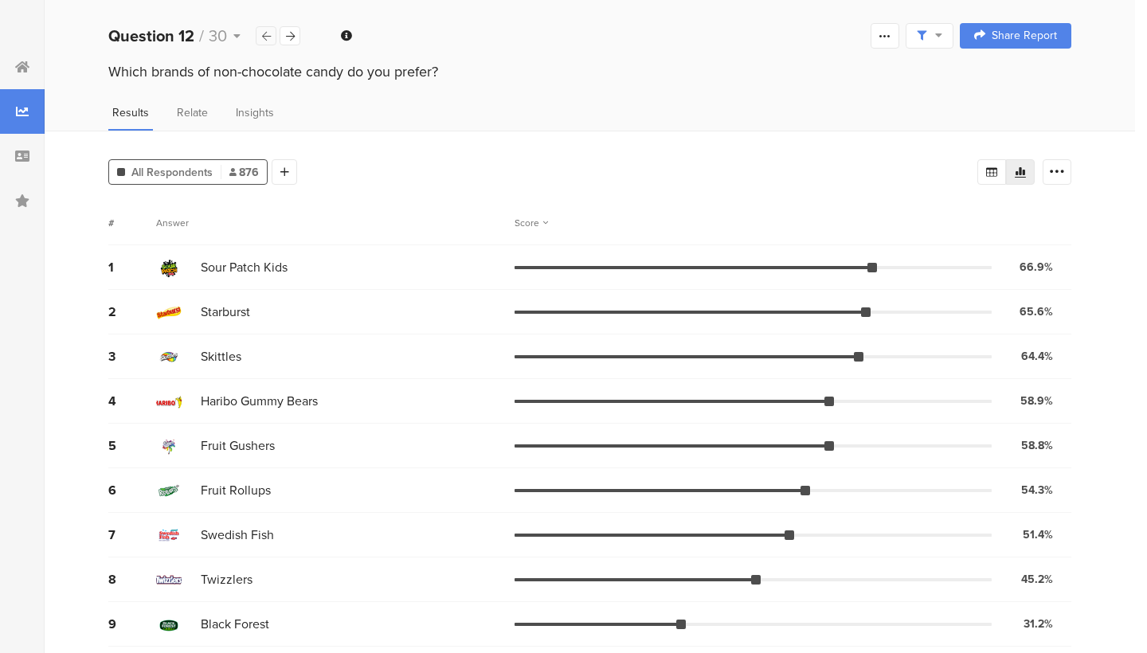
click at [263, 31] on icon at bounding box center [266, 36] width 9 height 10
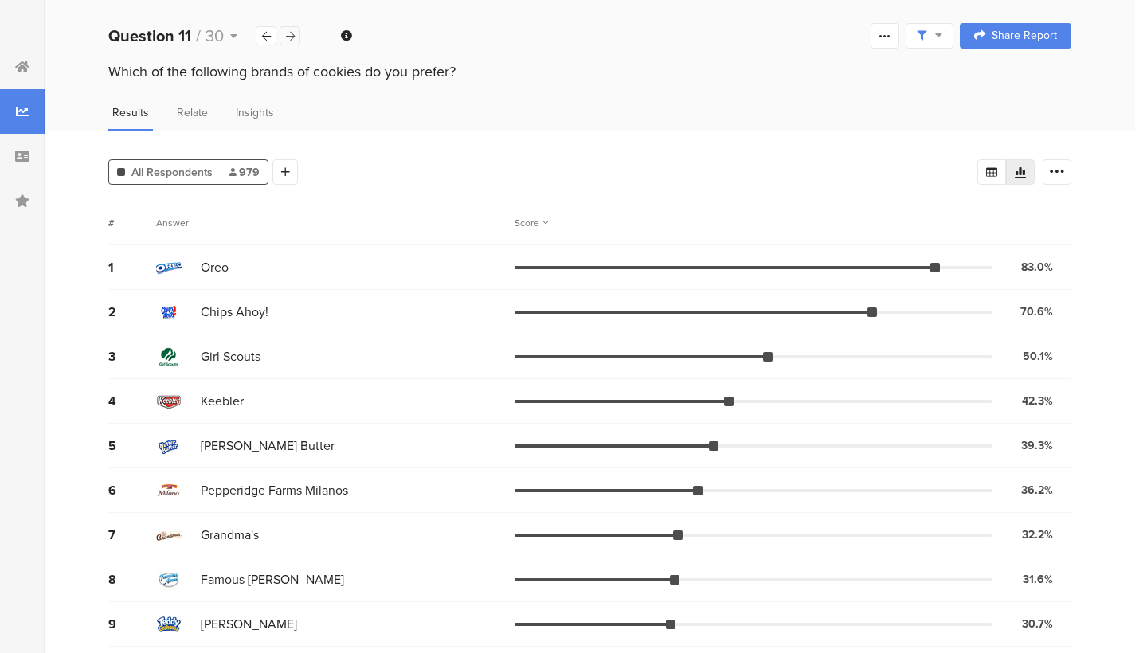
click at [288, 39] on icon at bounding box center [290, 36] width 9 height 10
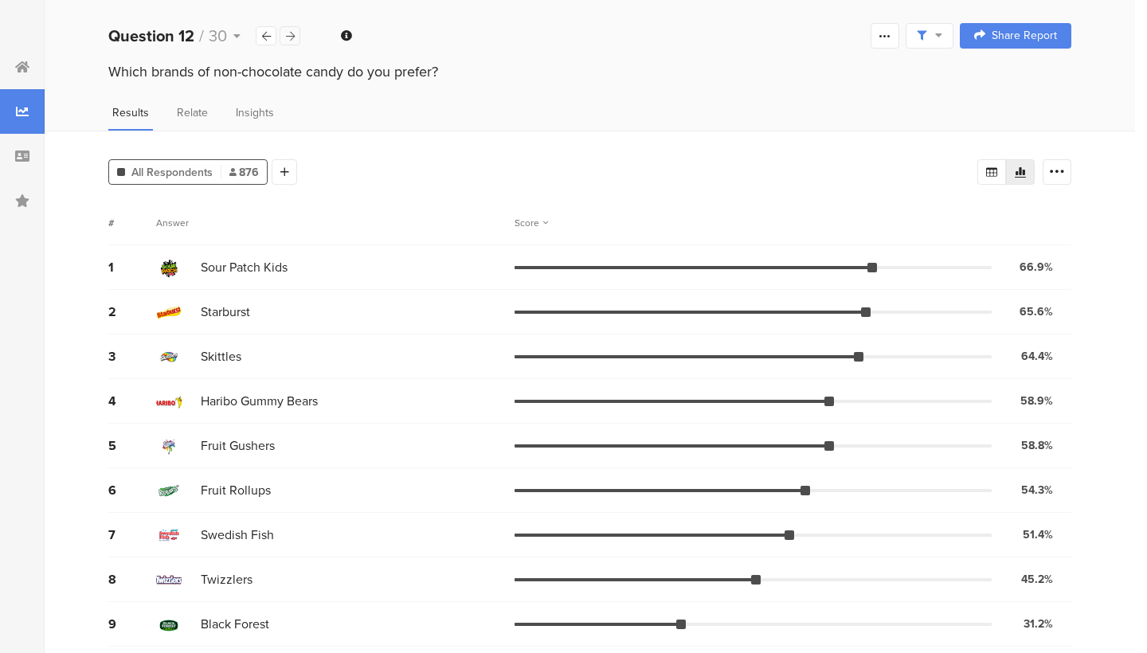
click at [288, 39] on icon at bounding box center [290, 36] width 9 height 10
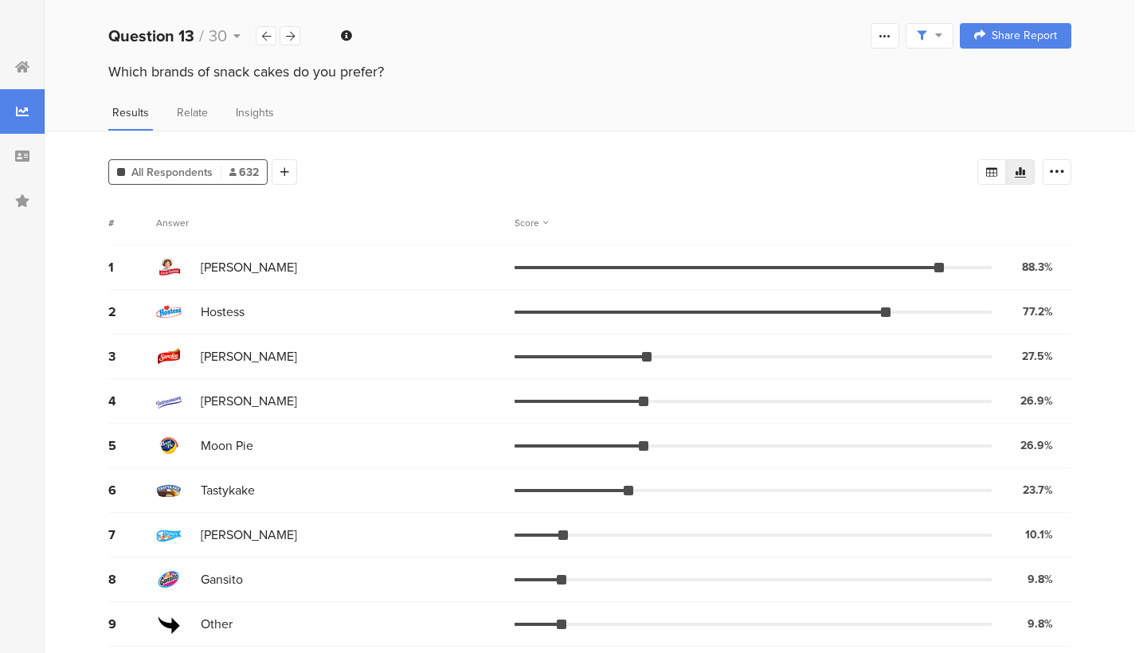
click at [279, 29] on div "Question 13 / 30" at bounding box center [204, 36] width 193 height 24
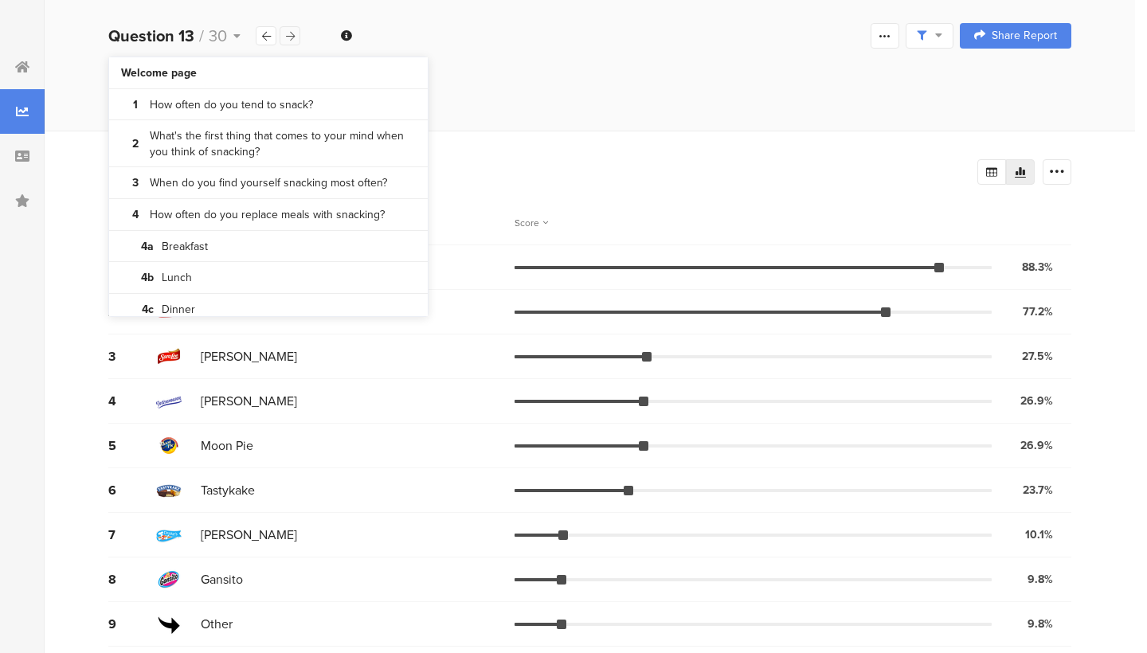
click at [287, 35] on icon at bounding box center [290, 36] width 9 height 10
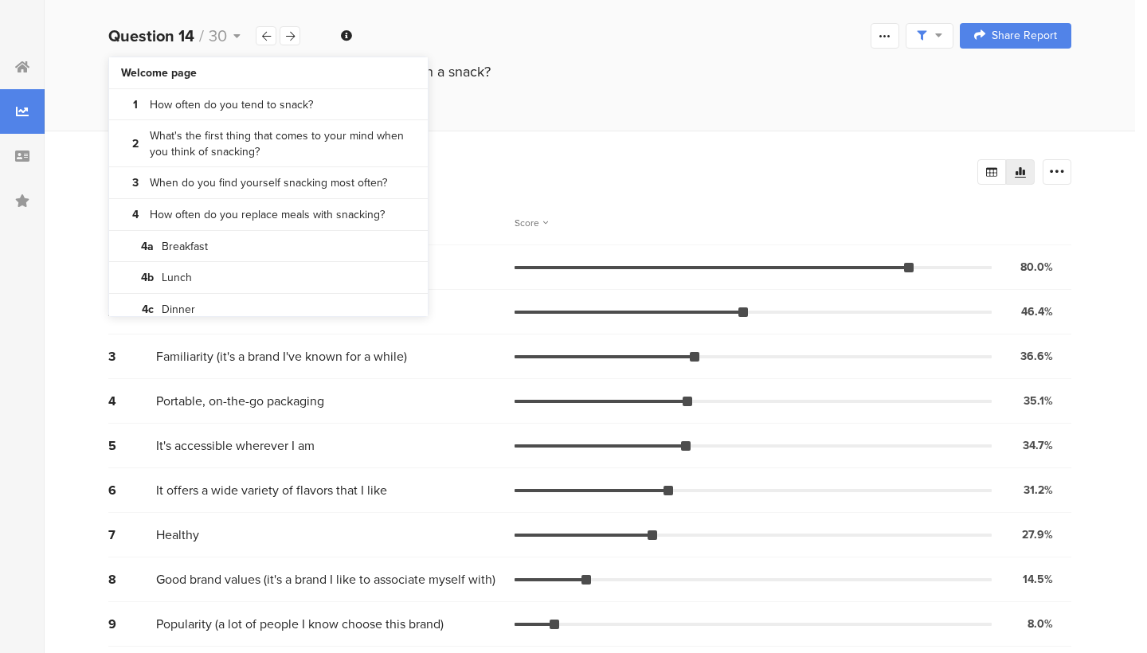
click at [539, 104] on div "Results Relate Insights" at bounding box center [590, 117] width 1090 height 26
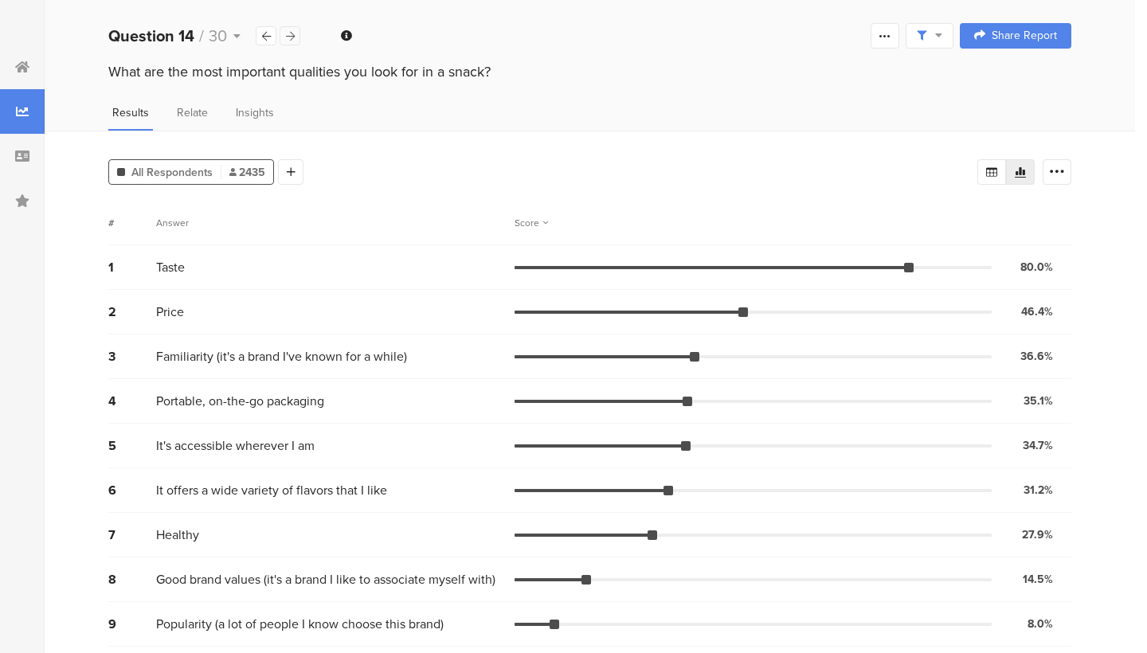
click at [290, 40] on icon at bounding box center [290, 36] width 9 height 10
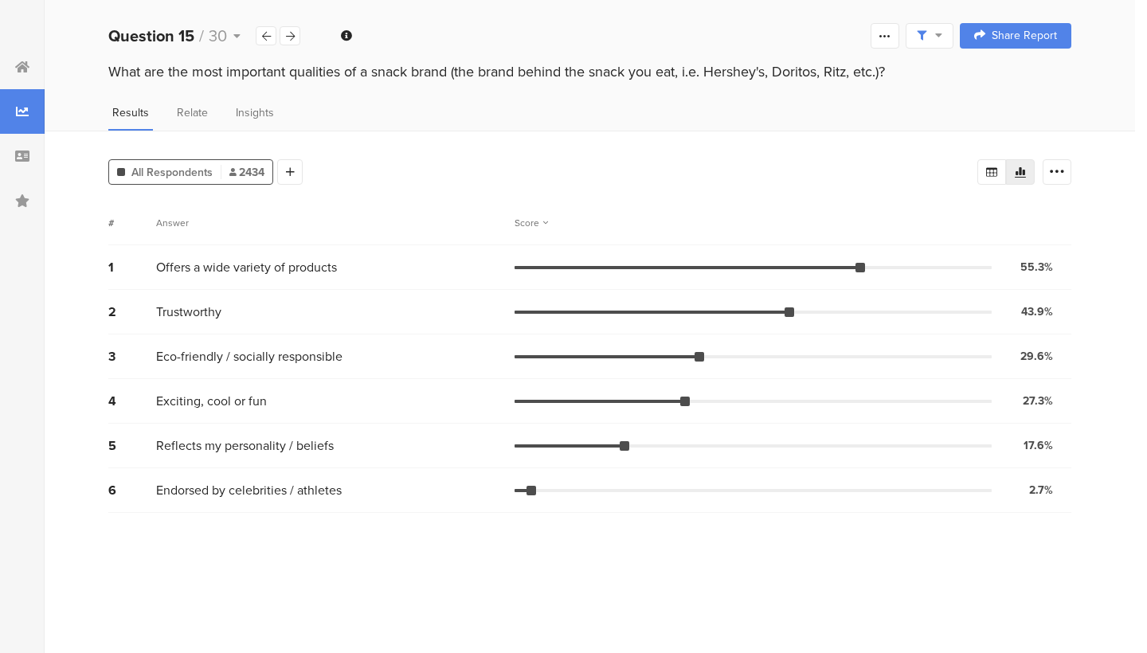
click at [333, 225] on div "Answer" at bounding box center [335, 223] width 358 height 14
click at [288, 33] on icon at bounding box center [290, 36] width 9 height 10
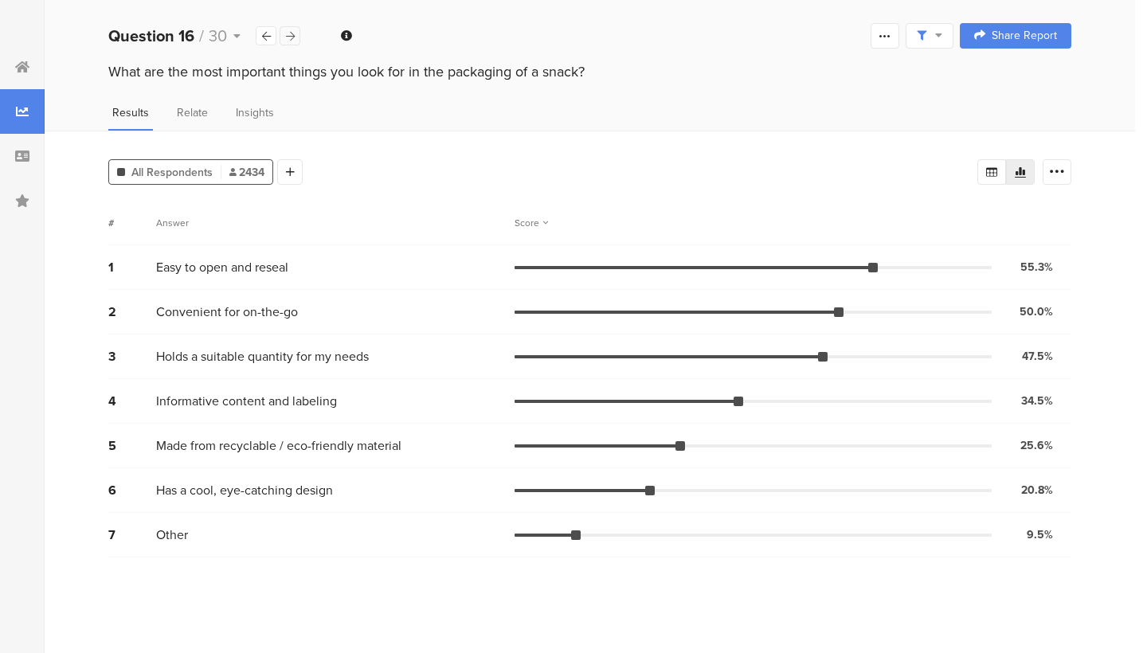
click at [288, 32] on icon at bounding box center [290, 36] width 9 height 10
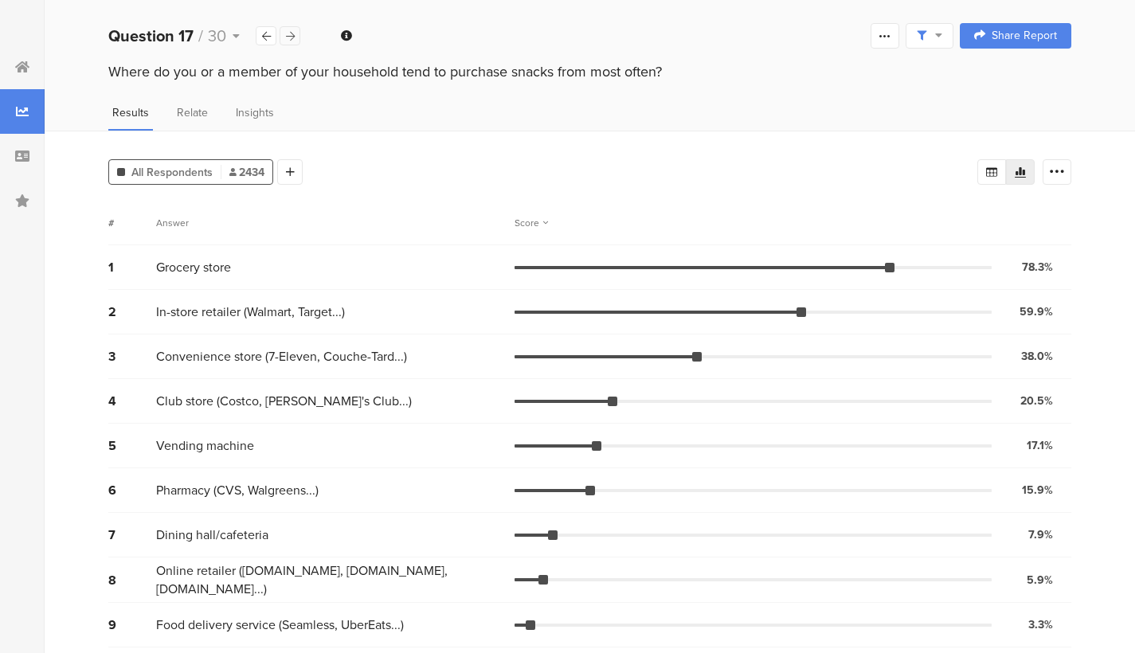
click at [286, 29] on div at bounding box center [290, 35] width 21 height 19
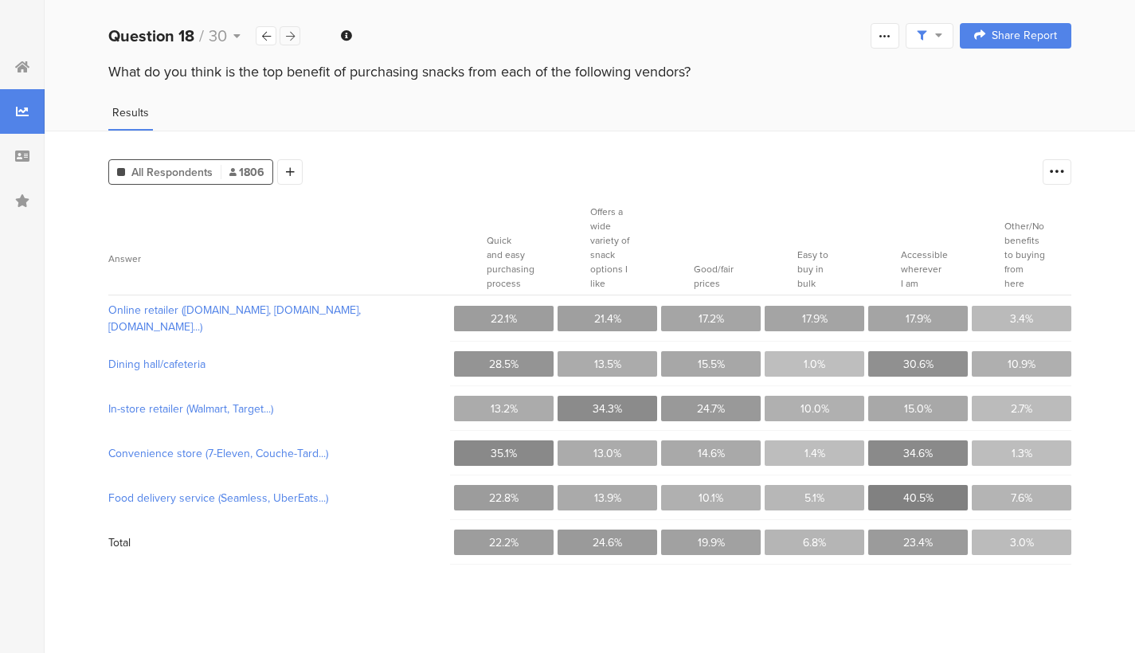
click at [284, 29] on div at bounding box center [290, 35] width 21 height 19
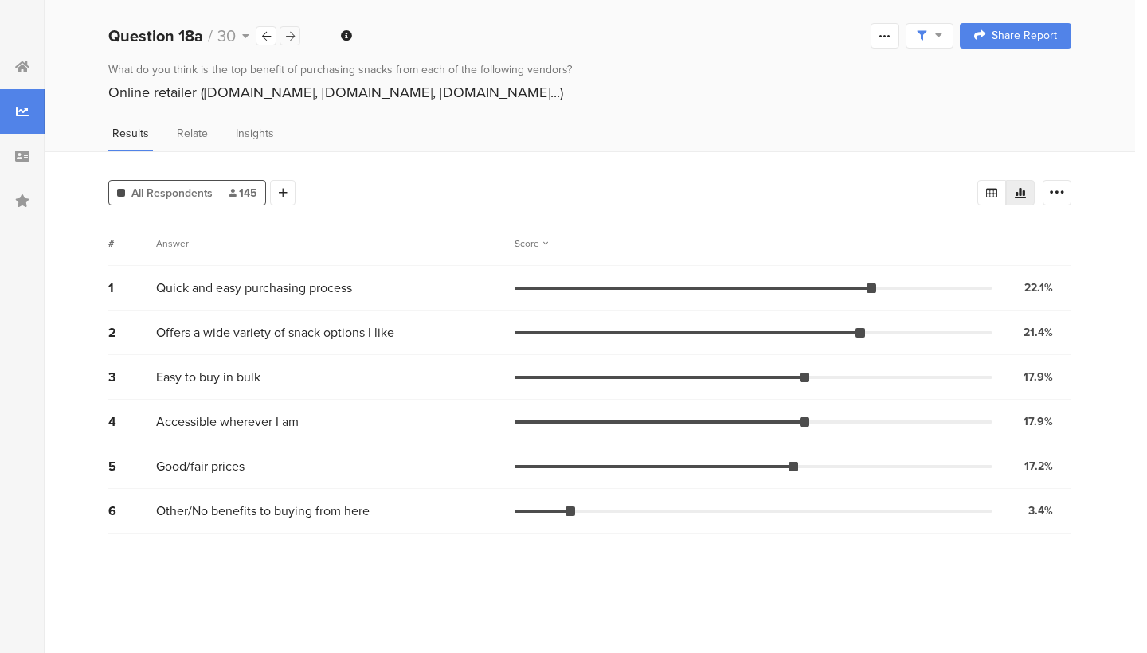
click at [284, 29] on div at bounding box center [290, 35] width 21 height 19
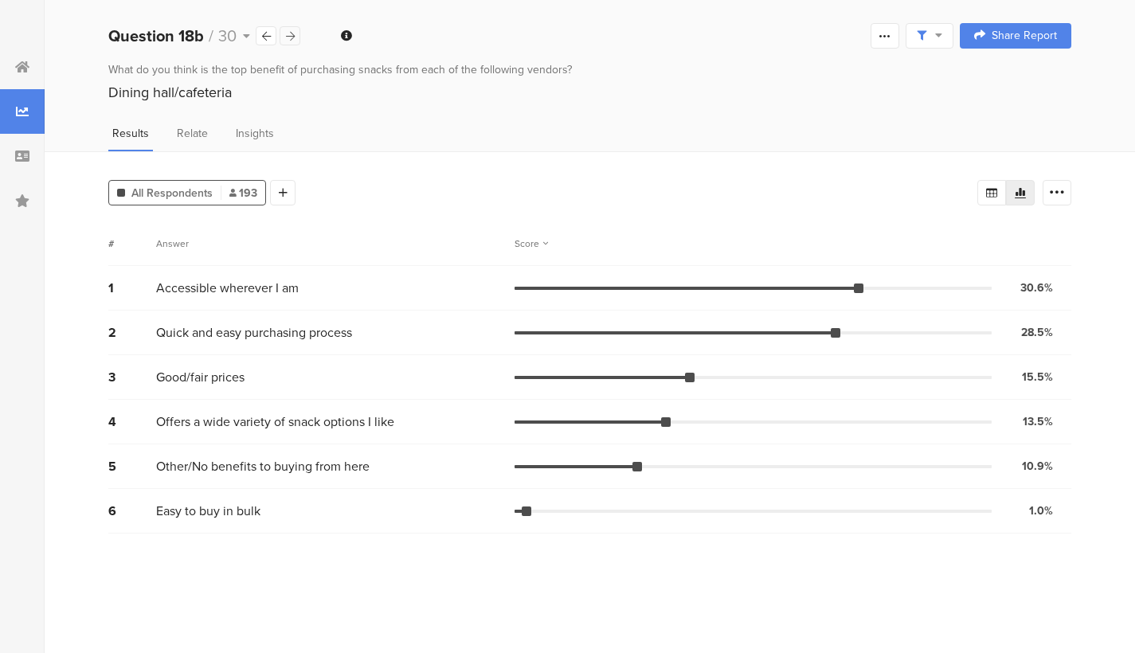
click at [284, 29] on div at bounding box center [290, 35] width 21 height 19
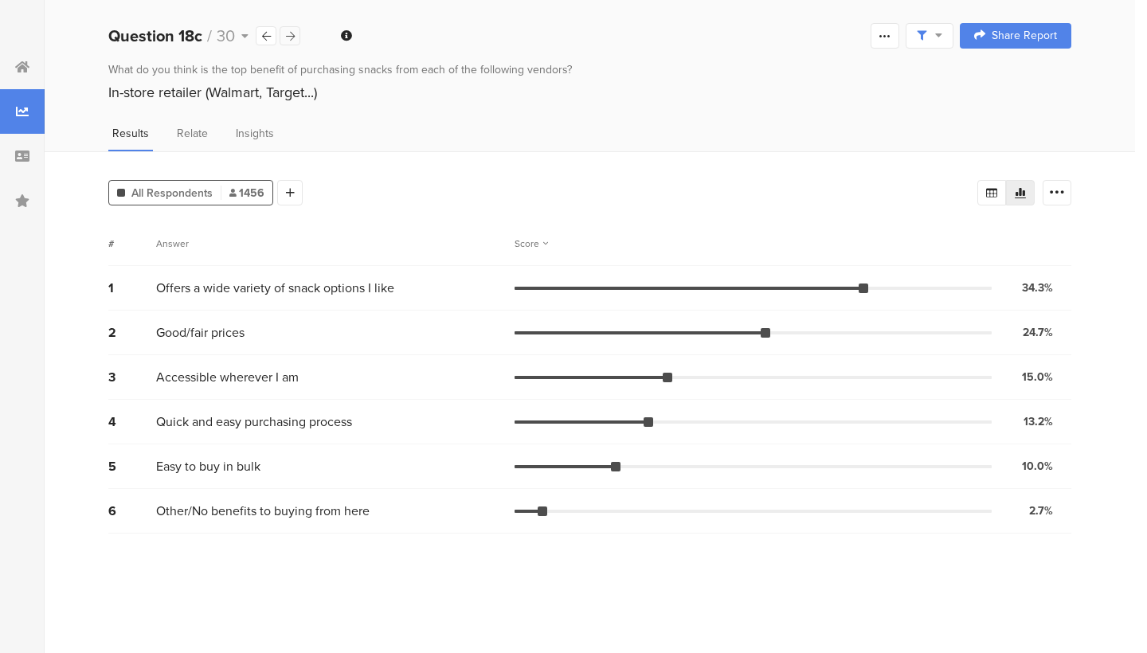
click at [284, 29] on div at bounding box center [290, 35] width 21 height 19
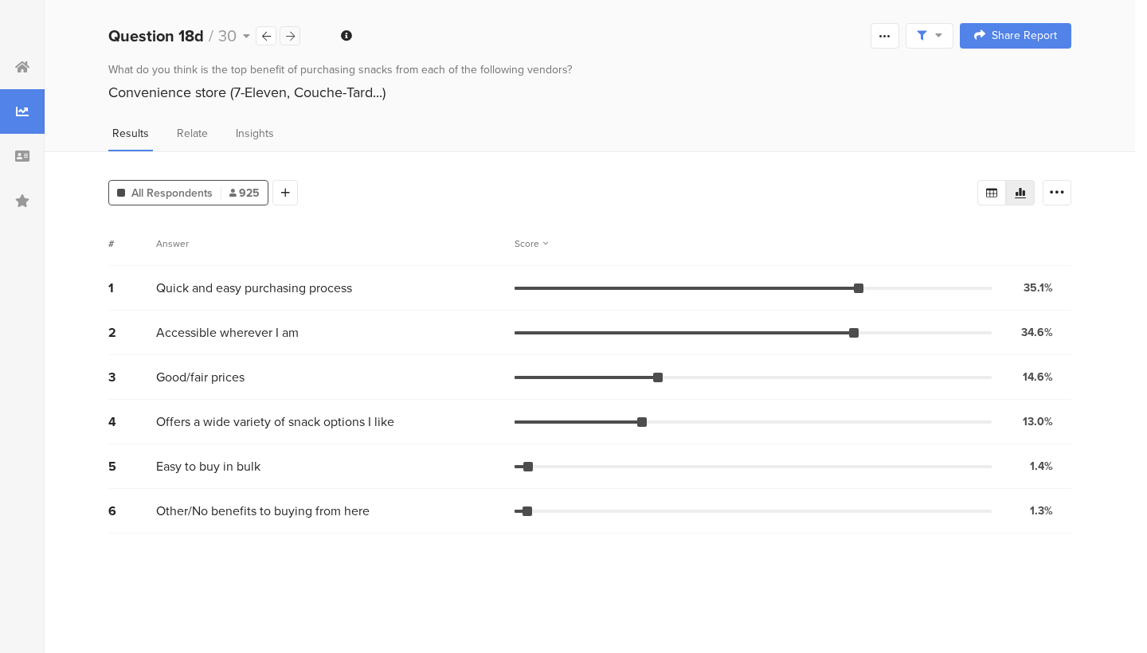
click at [284, 29] on div at bounding box center [290, 35] width 21 height 19
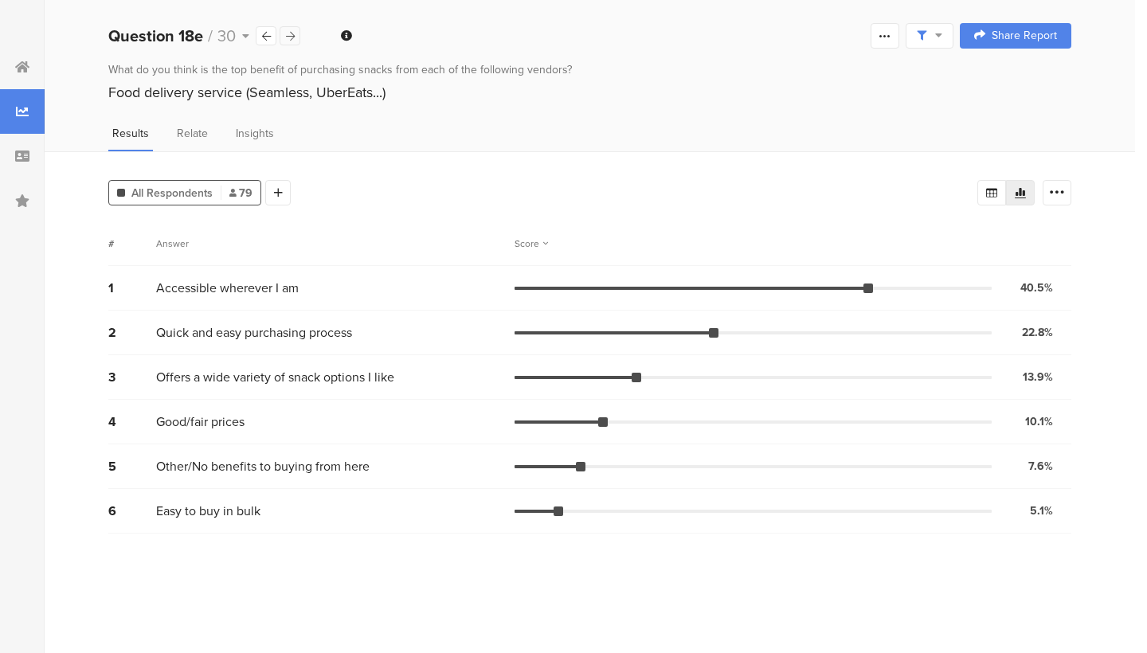
click at [295, 33] on div at bounding box center [290, 35] width 21 height 19
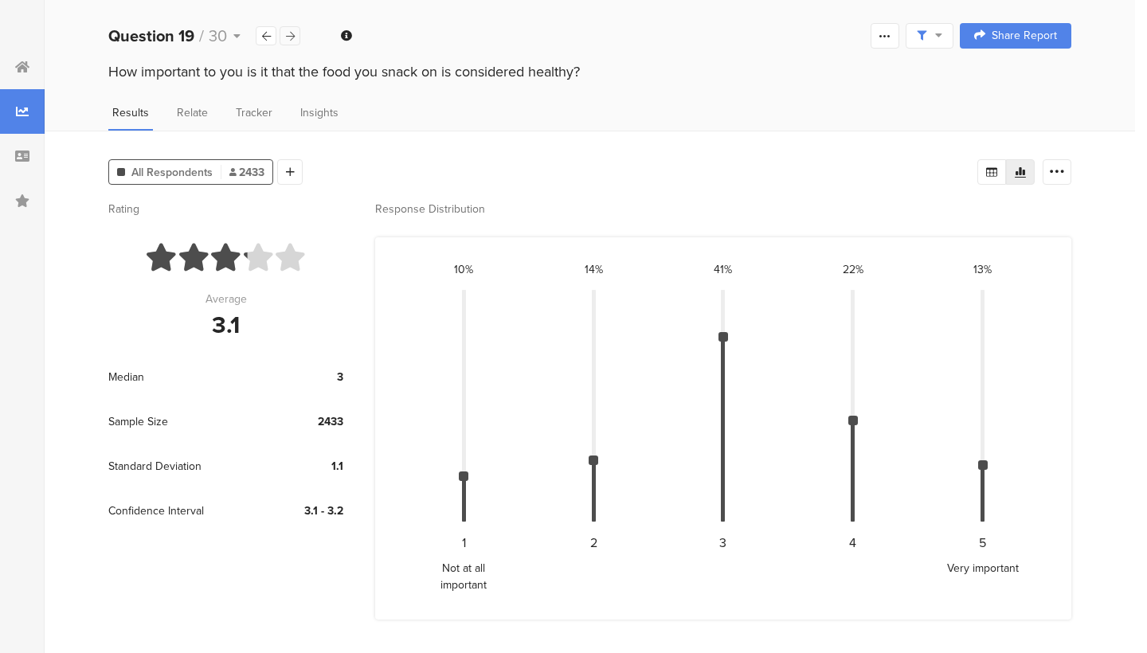
click at [295, 33] on div at bounding box center [290, 35] width 21 height 19
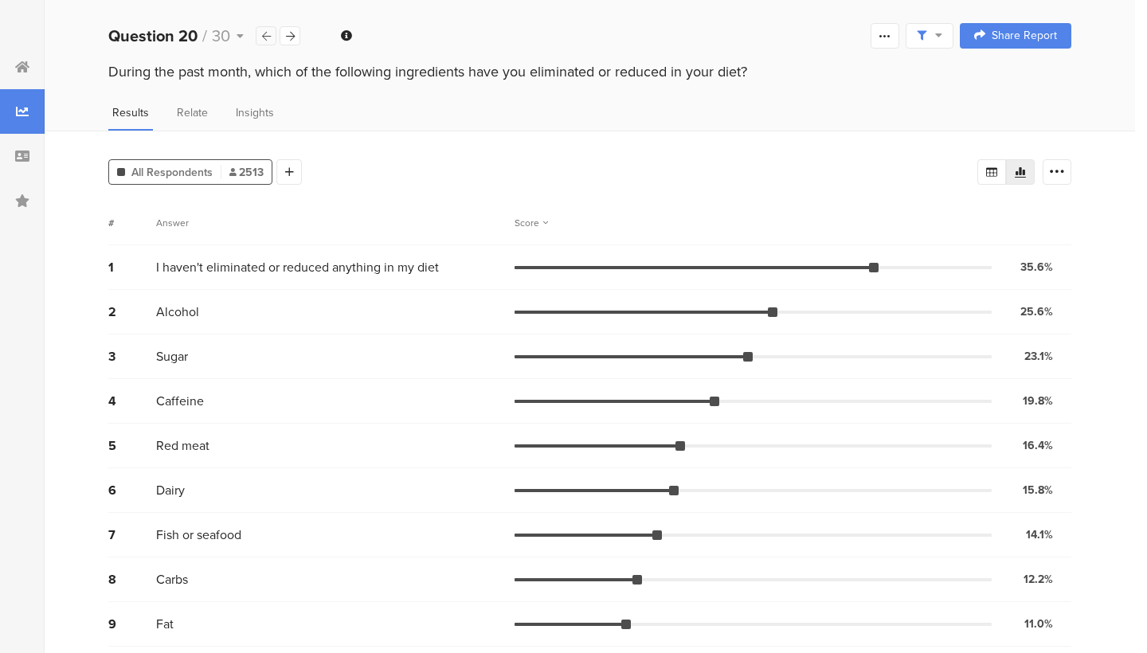
click at [271, 39] on div at bounding box center [266, 35] width 21 height 19
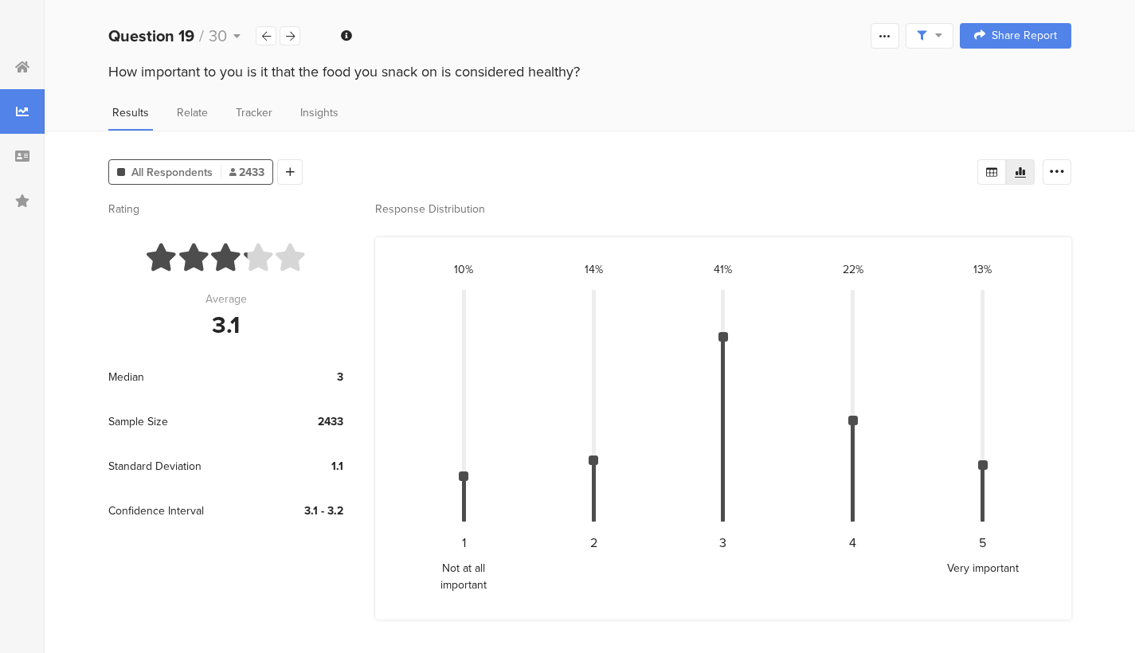
click at [656, 349] on div "14% CONFIDENCE INTERVAL: { "height": "5.2712318953553465%", "top": "73.67897896…" at bounding box center [594, 412] width 130 height 303
click at [287, 37] on icon at bounding box center [290, 36] width 9 height 10
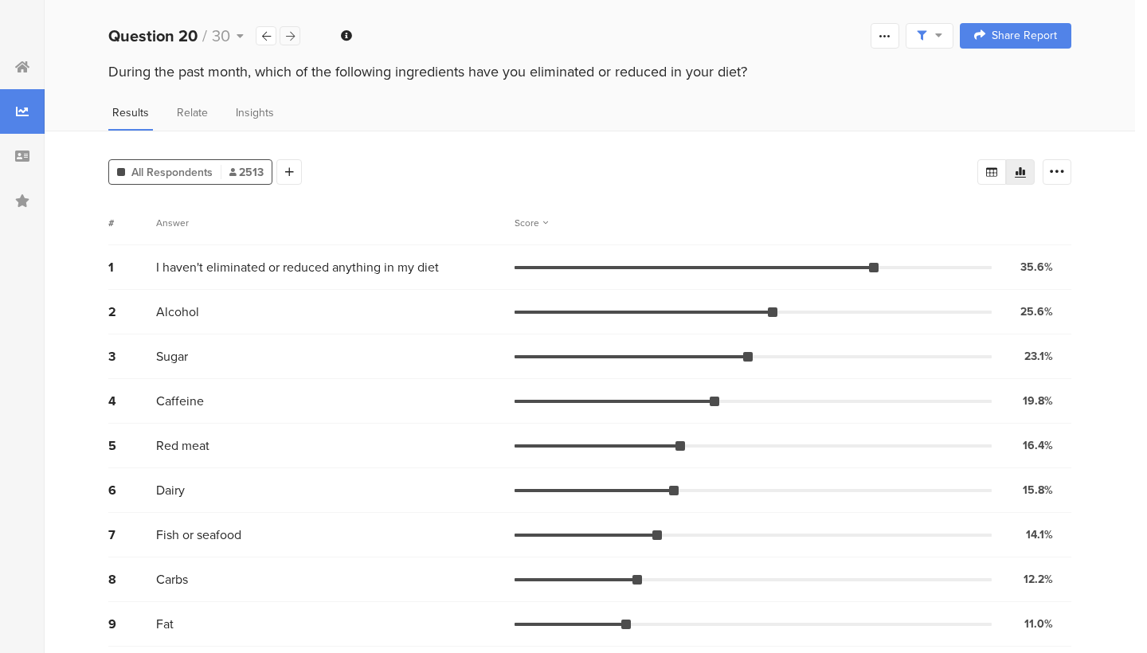
click at [284, 36] on div at bounding box center [290, 35] width 21 height 19
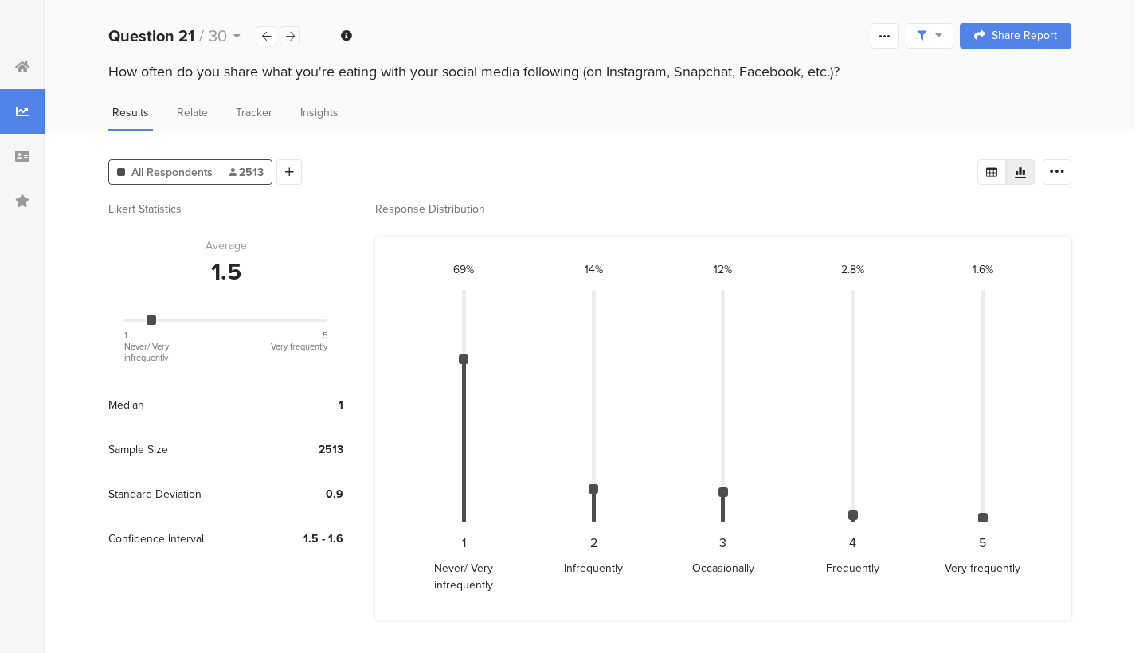
click at [288, 31] on icon at bounding box center [290, 36] width 9 height 10
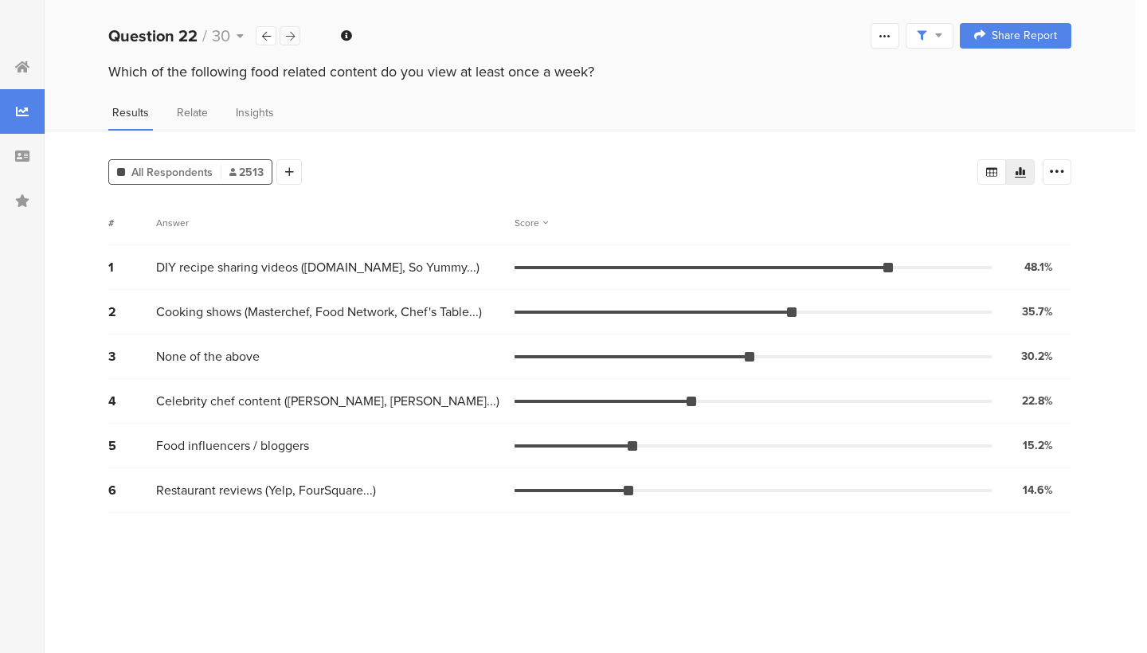
click at [288, 31] on icon at bounding box center [290, 36] width 9 height 10
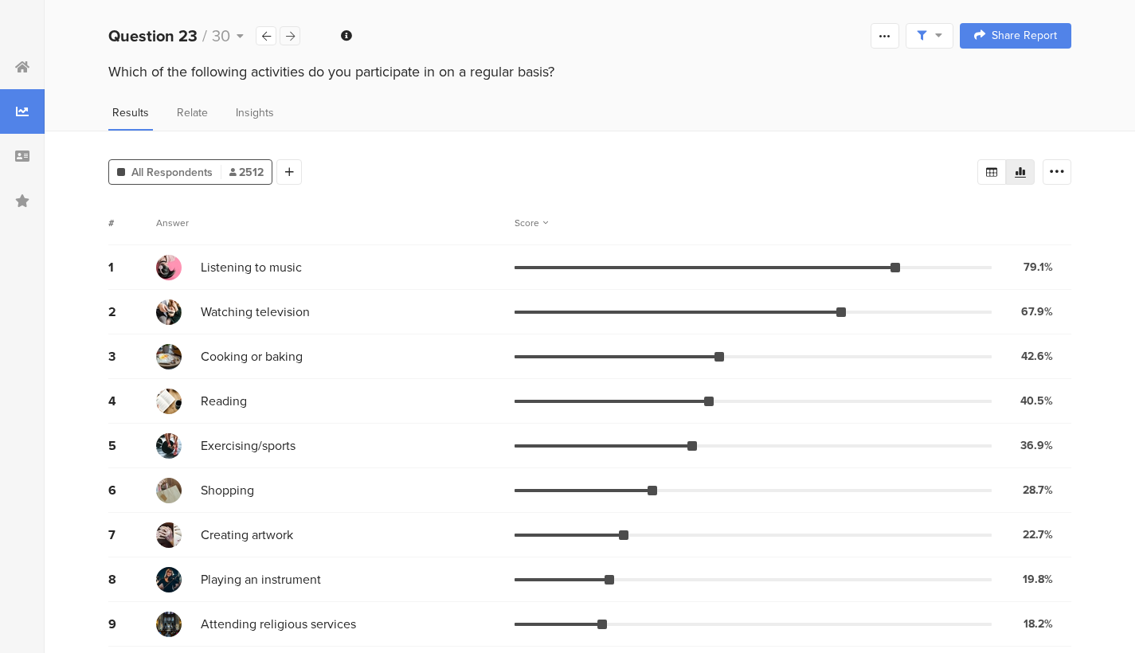
click at [288, 31] on icon at bounding box center [290, 36] width 9 height 10
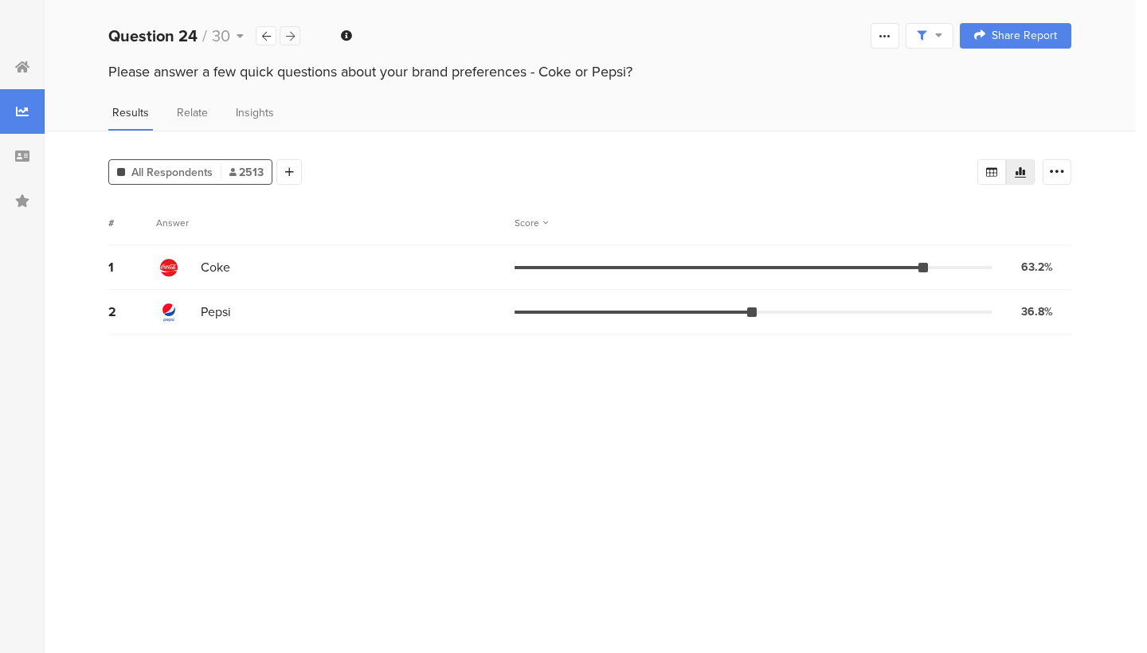
click at [288, 31] on icon at bounding box center [290, 36] width 9 height 10
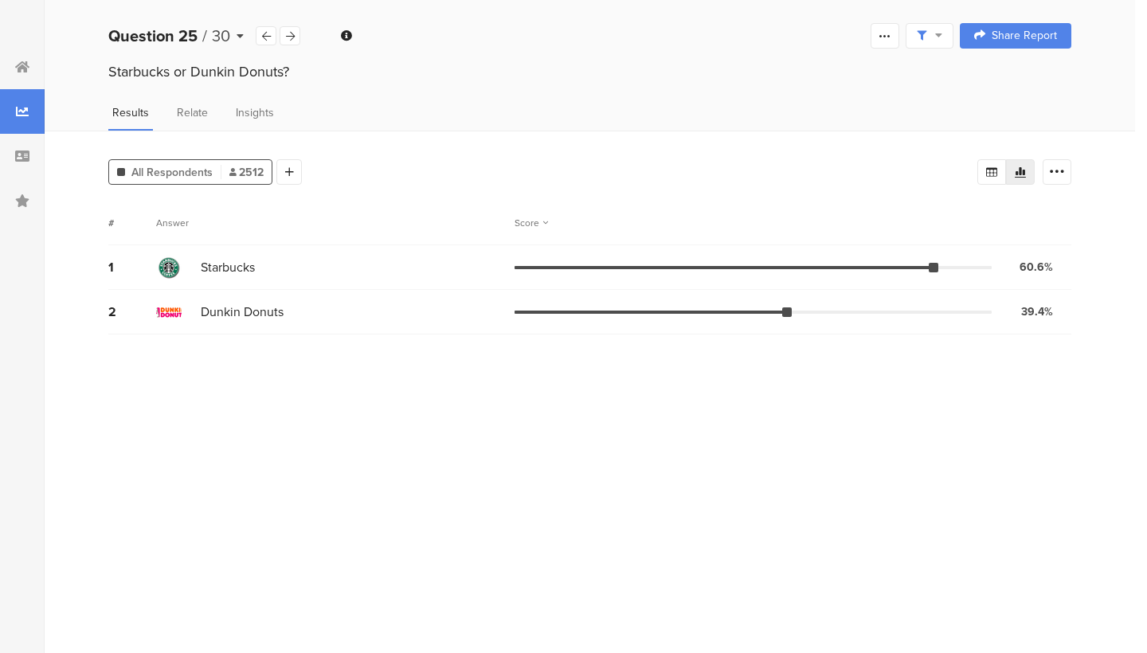
click at [252, 34] on div "Question 25 / 30" at bounding box center [181, 36] width 147 height 24
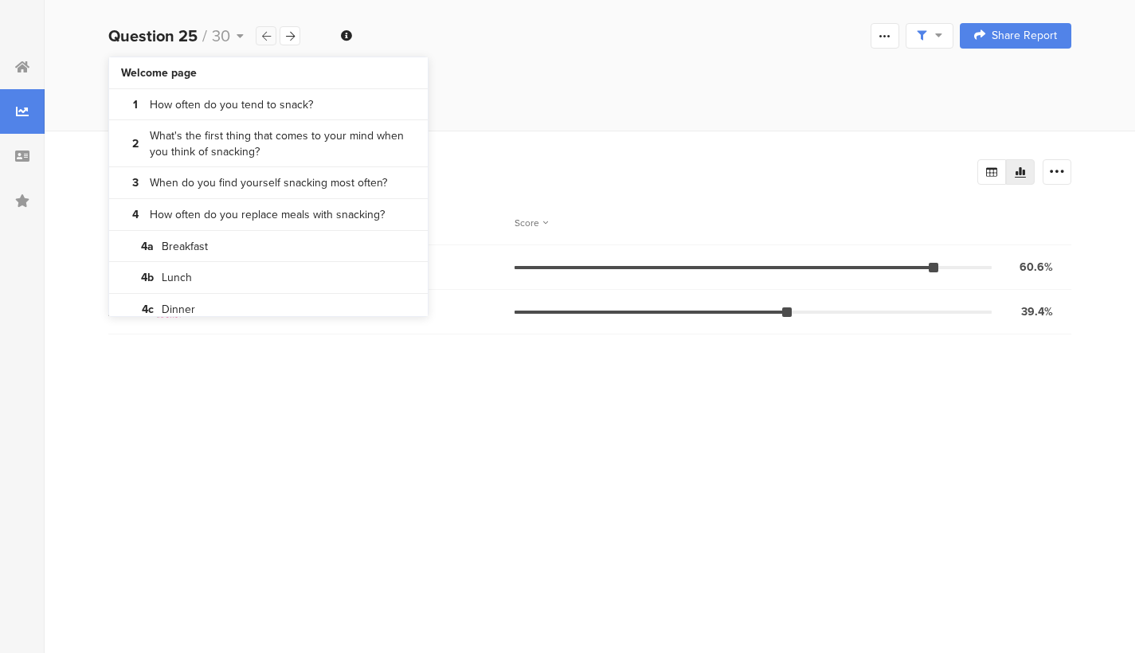
click at [259, 34] on div at bounding box center [266, 35] width 21 height 19
click at [519, 100] on div "Please answer a few quick questions about your brand preferences - Coke or Peps…" at bounding box center [590, 86] width 1090 height 51
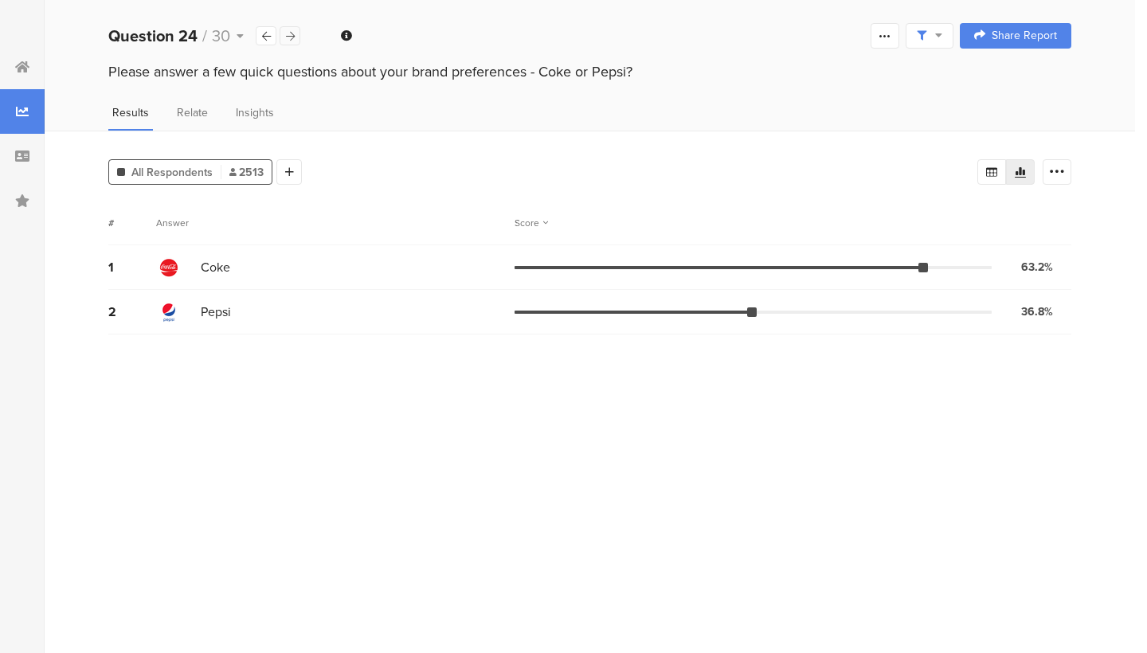
click at [287, 35] on icon at bounding box center [290, 36] width 9 height 10
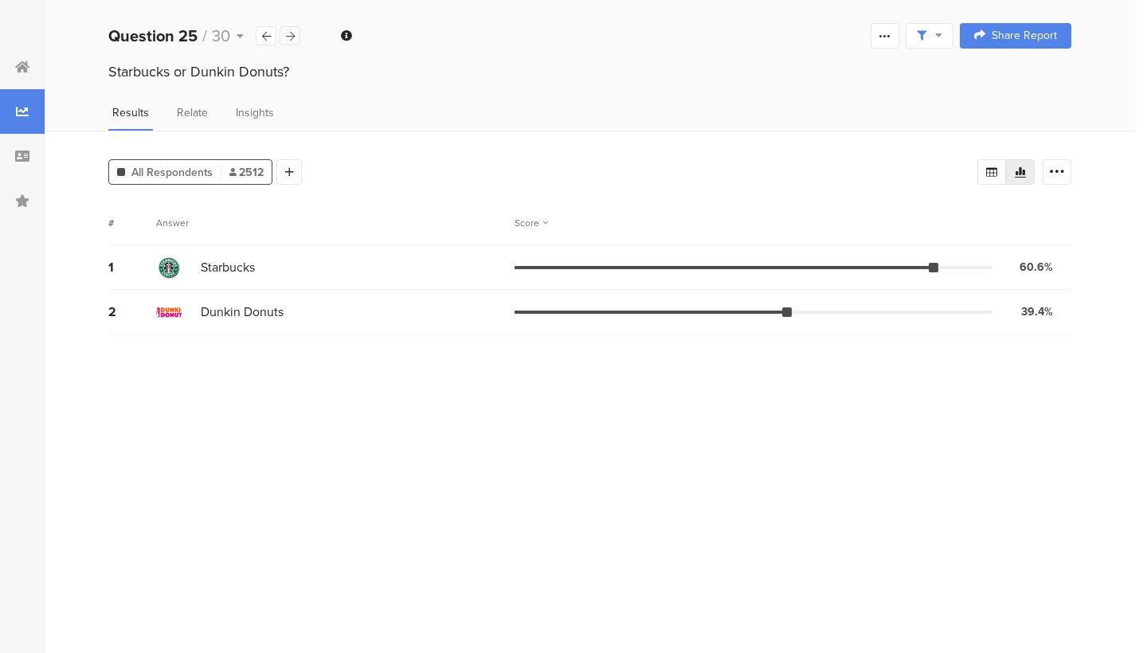
click at [287, 35] on icon at bounding box center [290, 36] width 9 height 10
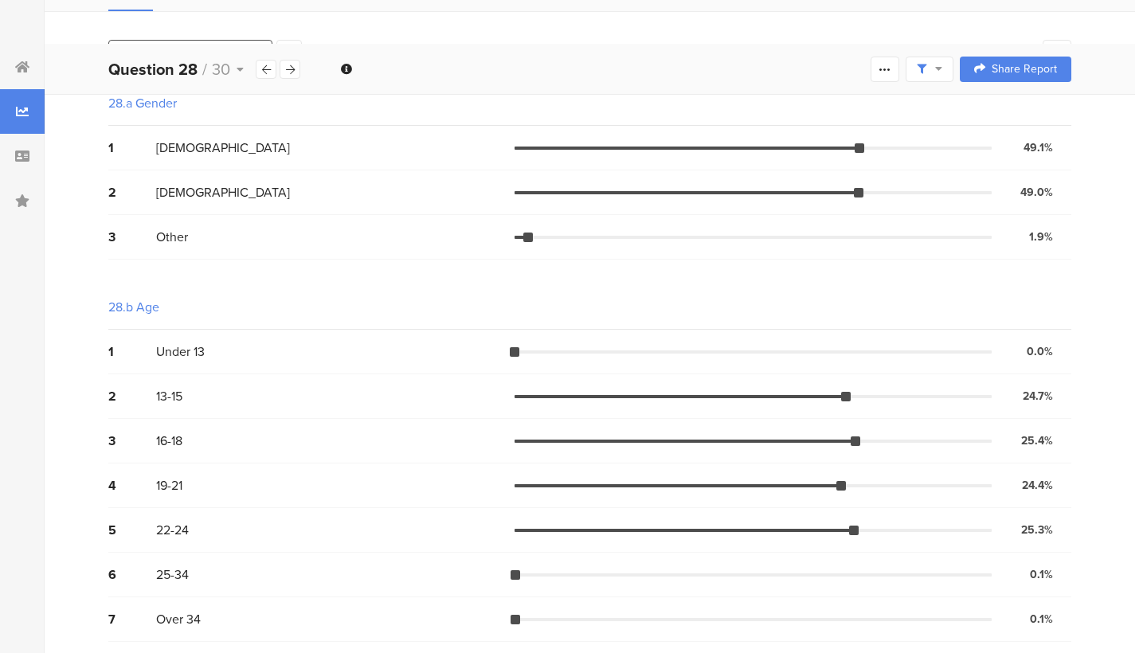
scroll to position [119, 0]
click at [288, 75] on div at bounding box center [290, 69] width 21 height 19
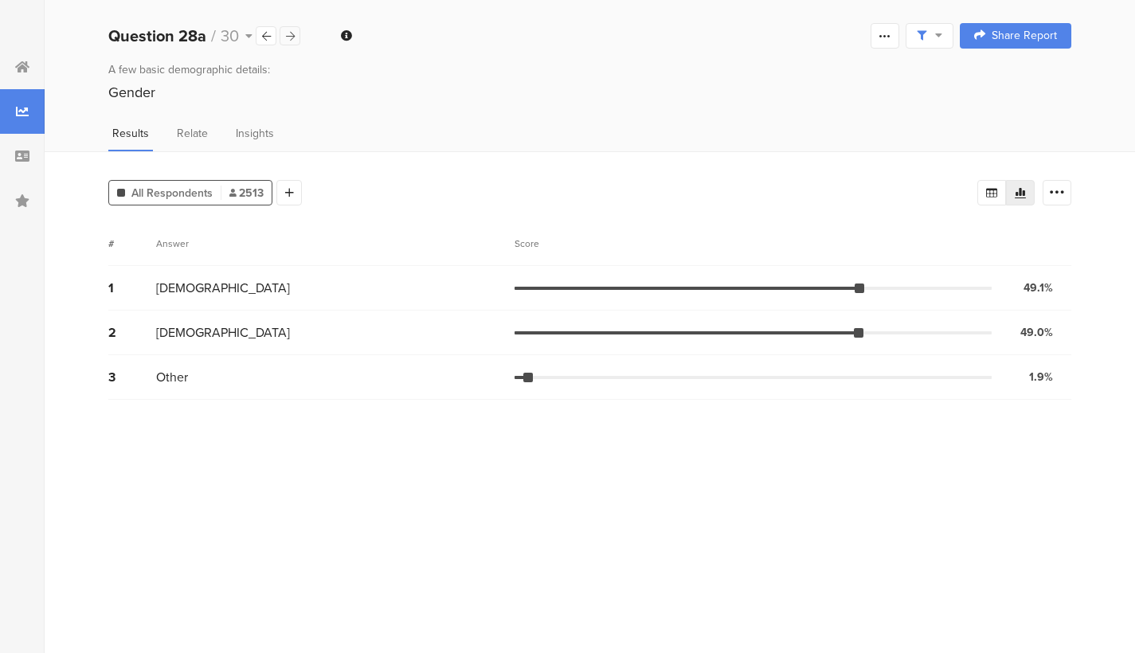
click at [294, 35] on icon at bounding box center [290, 36] width 9 height 10
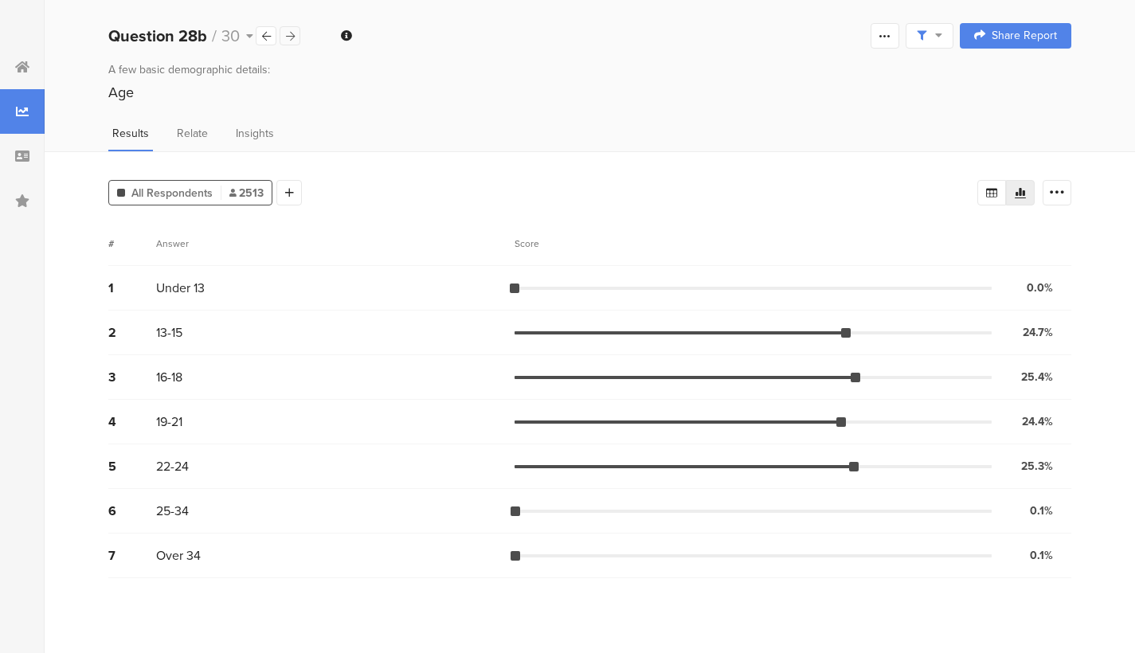
click at [294, 35] on icon at bounding box center [290, 36] width 9 height 10
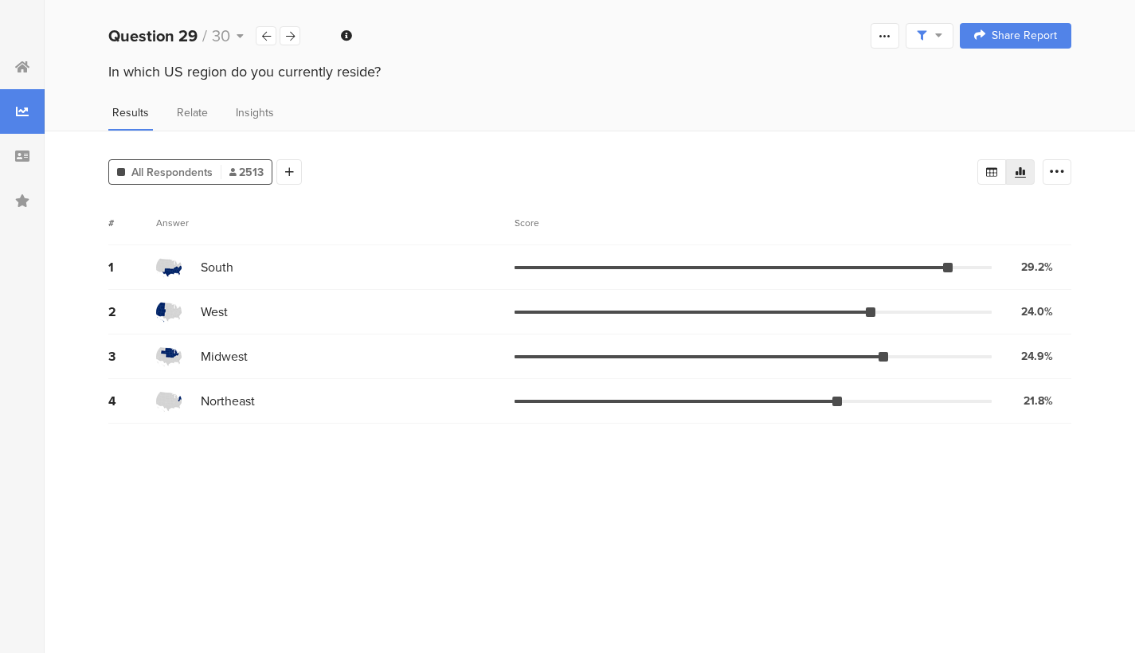
click at [168, 308] on img at bounding box center [168, 311] width 25 height 25
click at [172, 303] on img at bounding box center [168, 311] width 25 height 25
click at [287, 39] on icon at bounding box center [290, 36] width 9 height 10
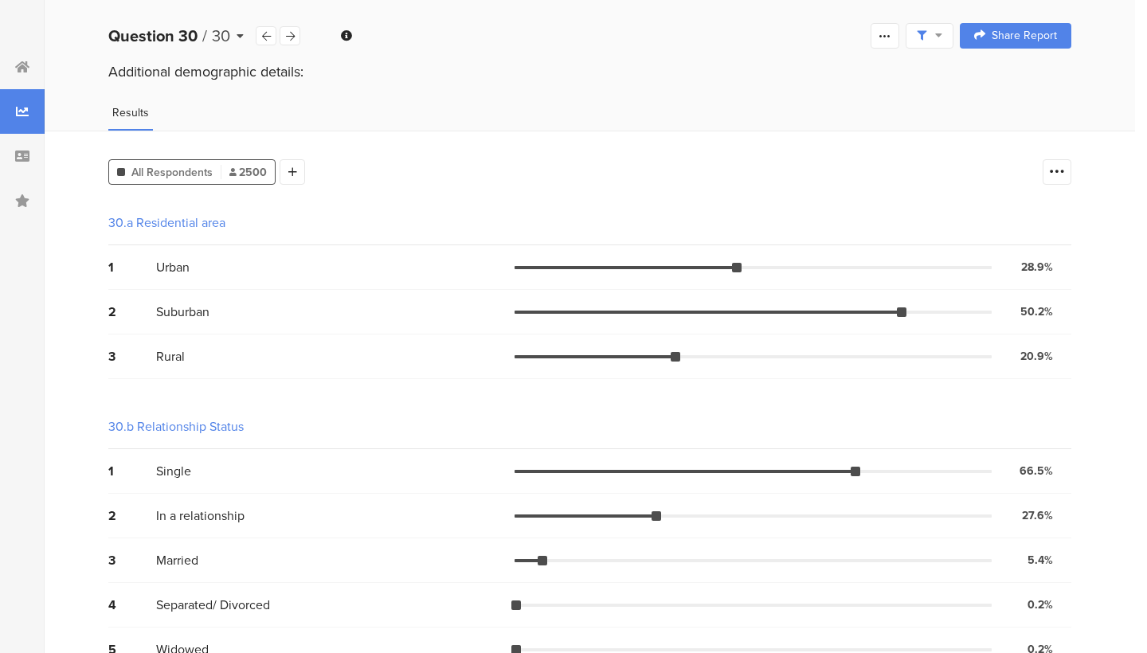
click at [223, 33] on span "30" at bounding box center [221, 36] width 18 height 24
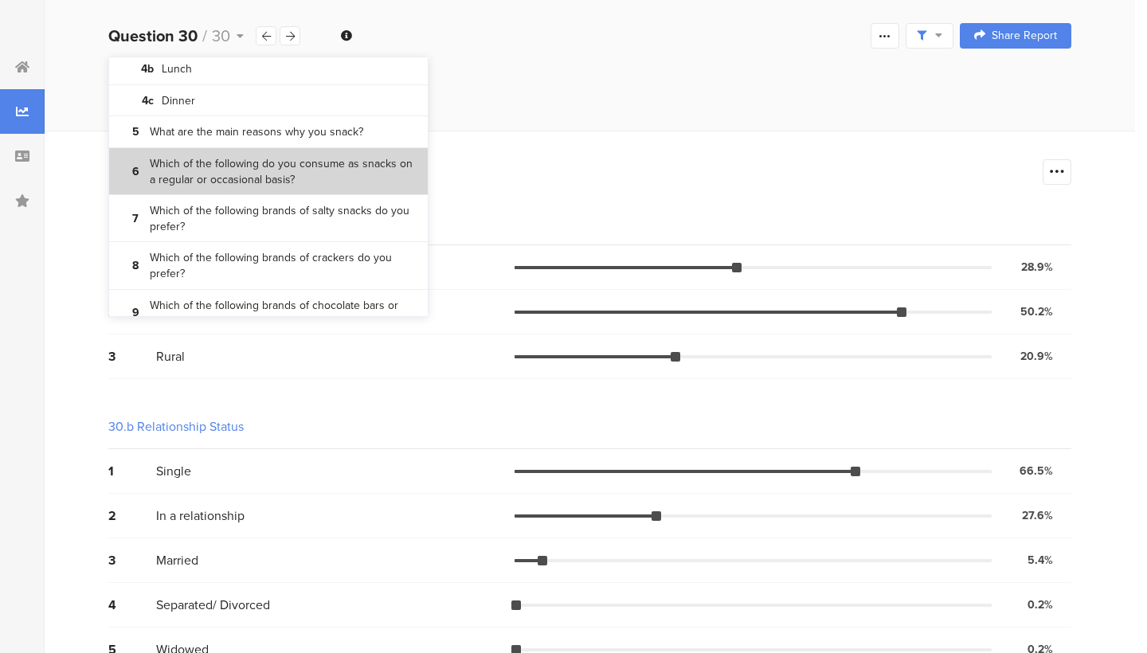
scroll to position [219, 0]
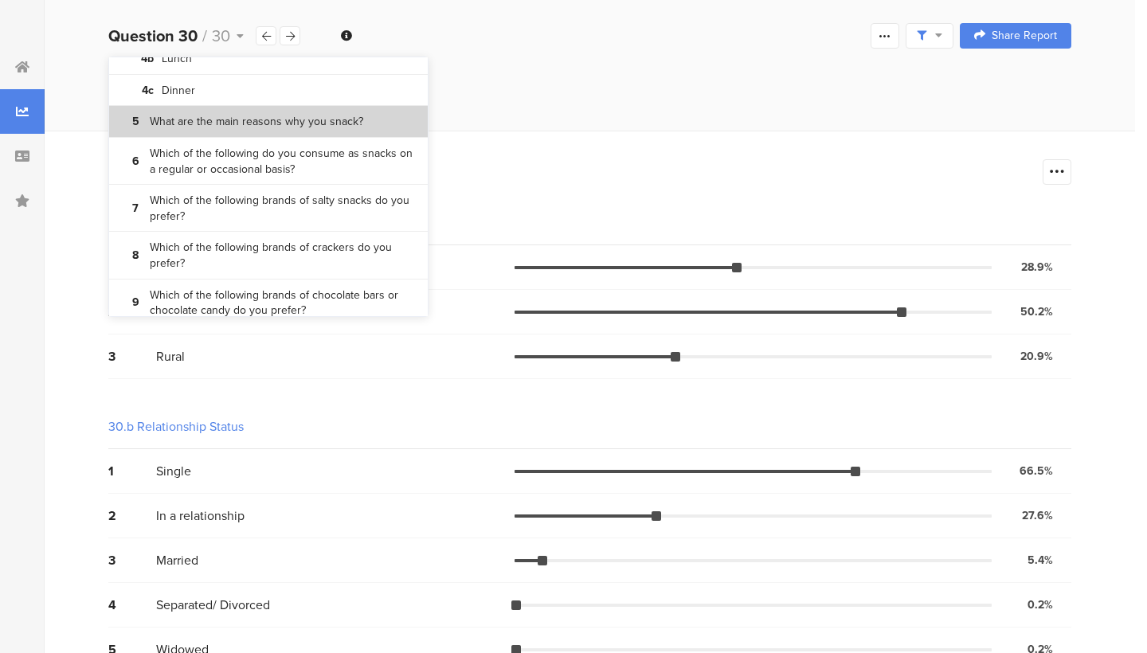
click at [322, 114] on bdi "What are the main reasons why you snack?" at bounding box center [256, 122] width 213 height 16
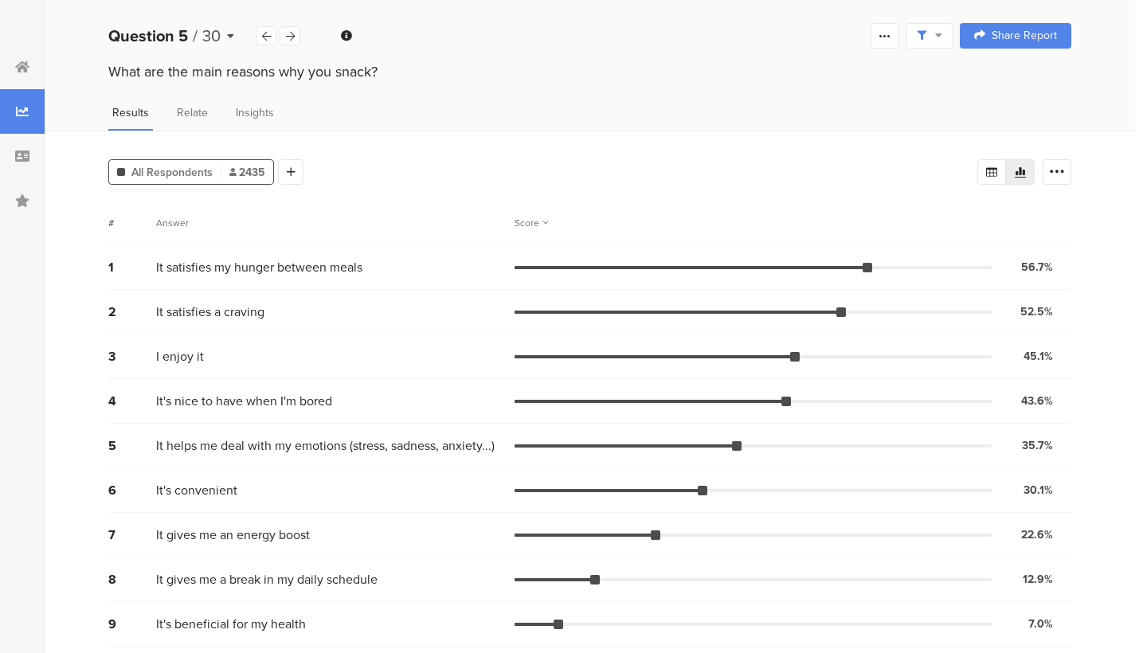
click at [221, 41] on div "Question 5 / 30" at bounding box center [181, 36] width 147 height 24
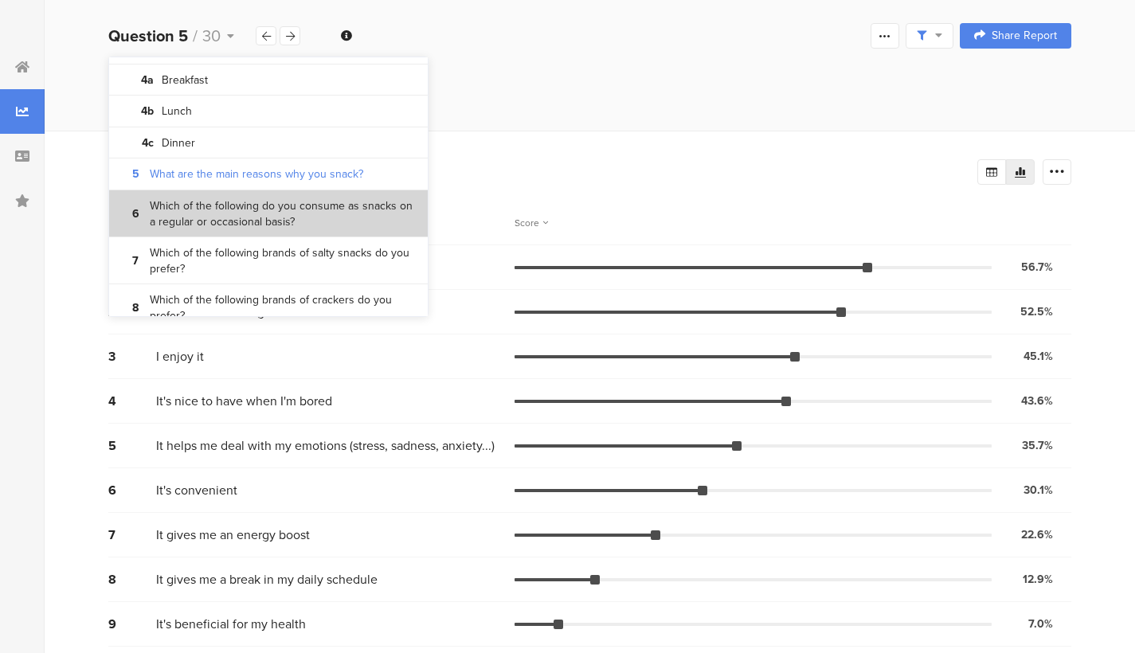
scroll to position [167, 0]
click at [322, 213] on bdi "Which of the following do you consume as snacks on a regular or occasional basi…" at bounding box center [283, 213] width 266 height 31
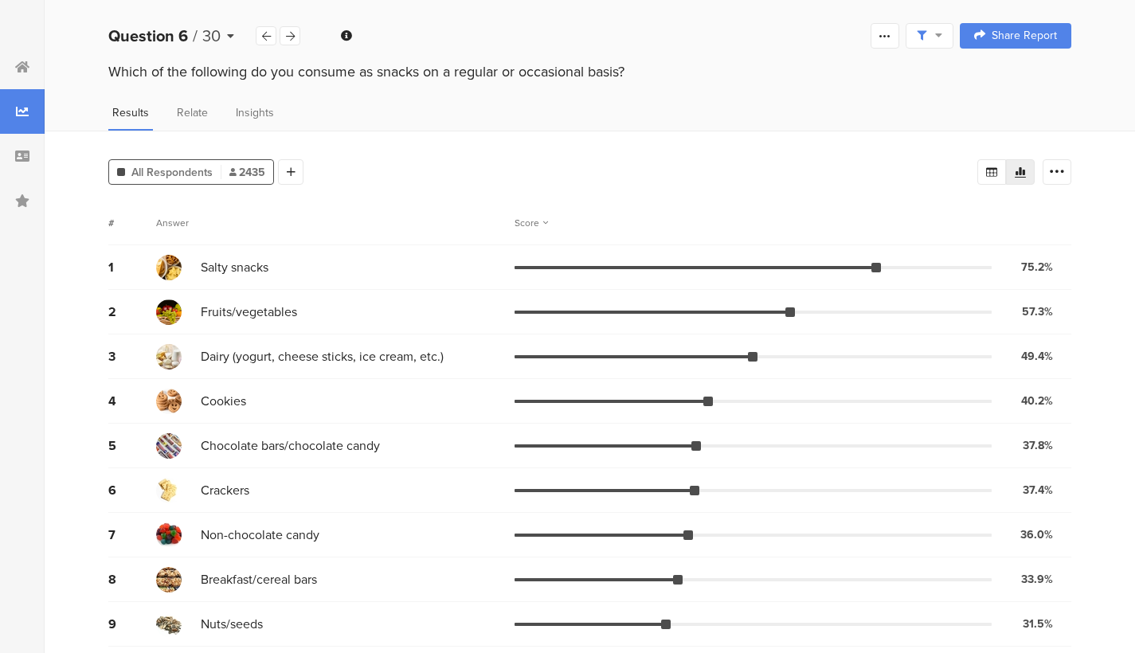
click at [223, 29] on div "Question 6 / 30" at bounding box center [181, 36] width 147 height 24
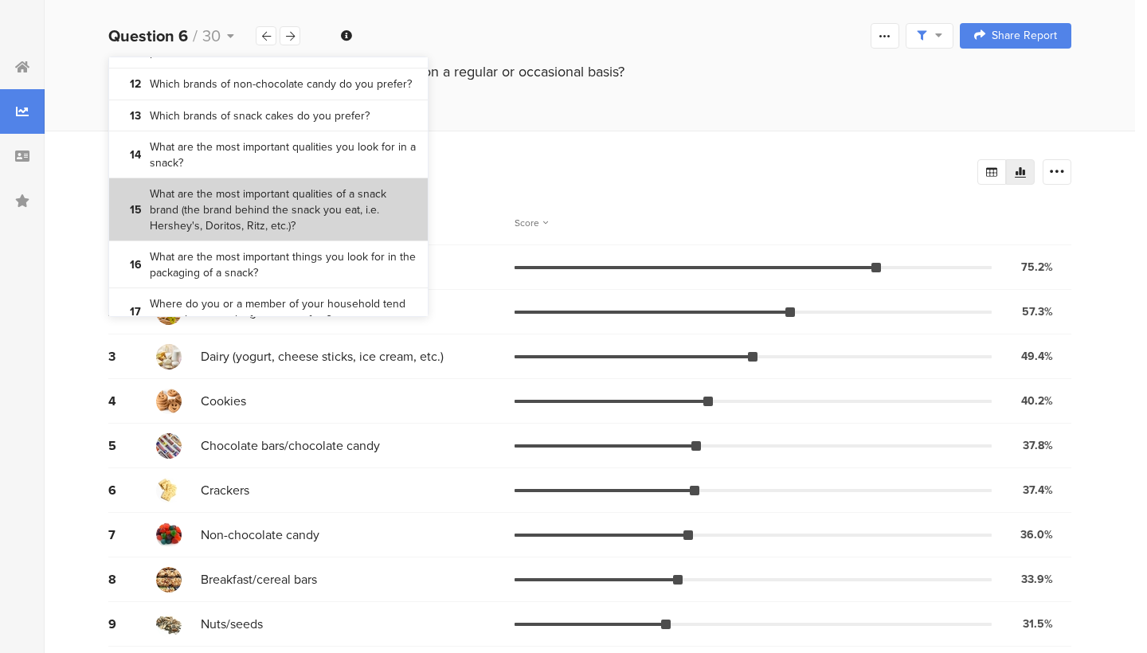
scroll to position [573, 0]
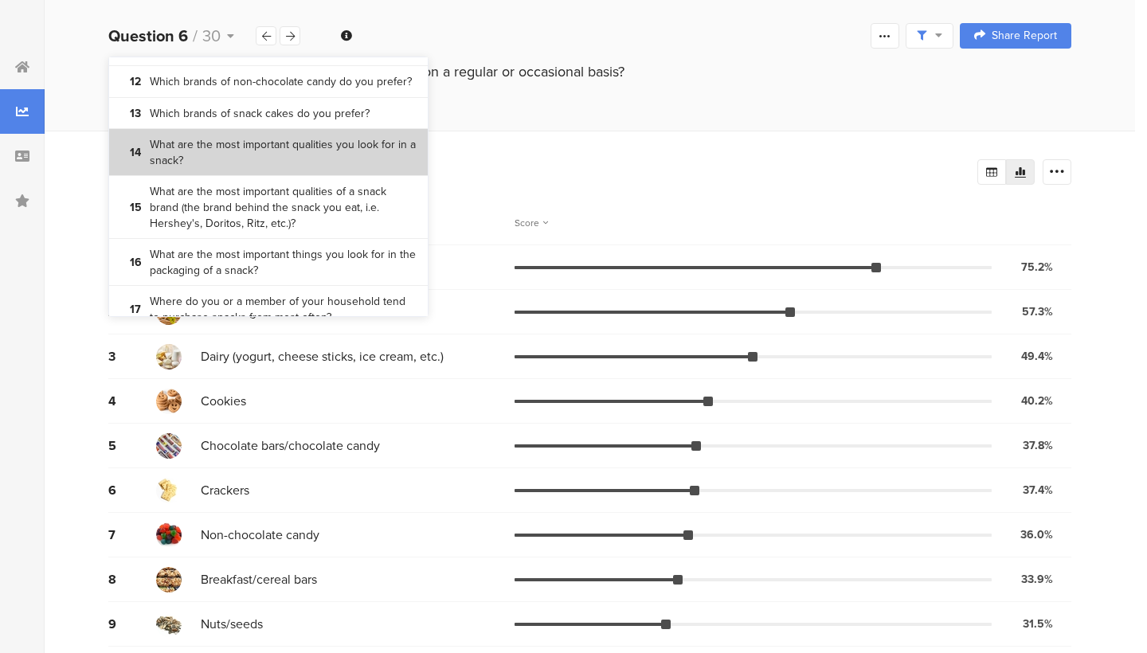
click at [315, 142] on bdi "What are the most important qualities you look for in a snack?" at bounding box center [283, 152] width 266 height 31
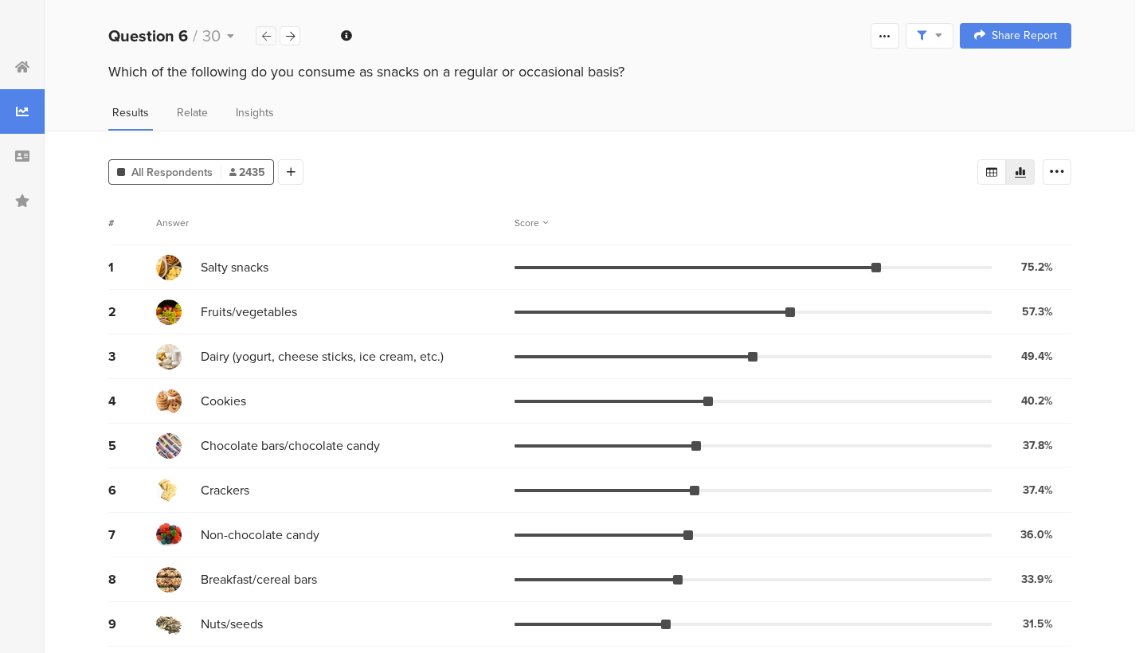
click at [265, 41] on icon at bounding box center [266, 36] width 9 height 10
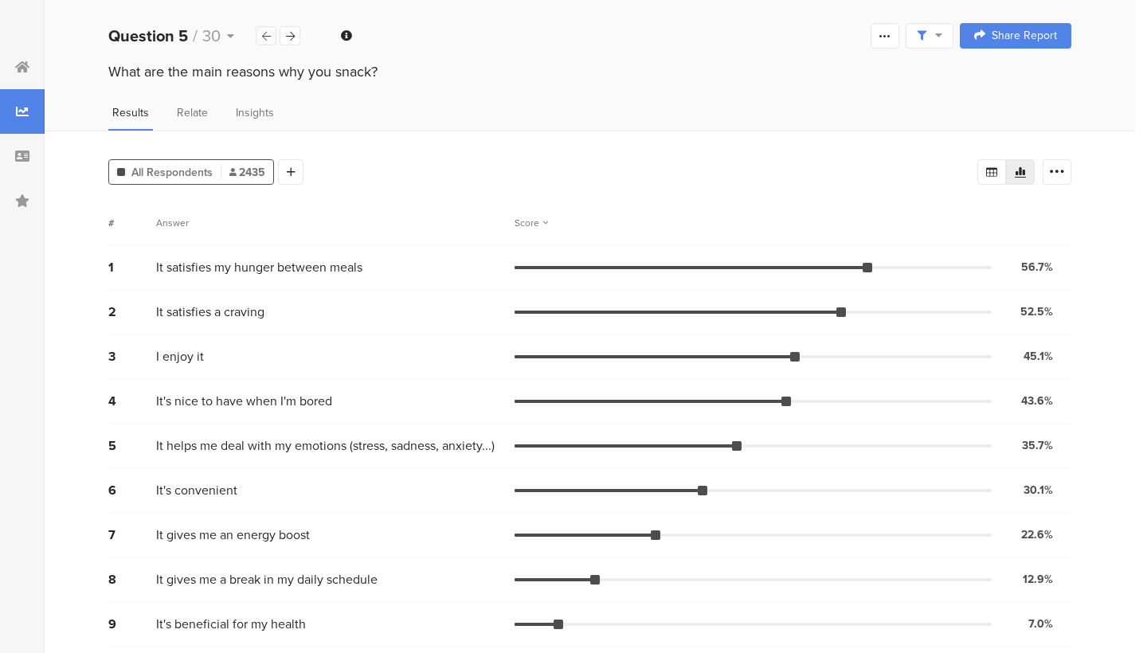
click at [265, 41] on icon at bounding box center [266, 36] width 9 height 10
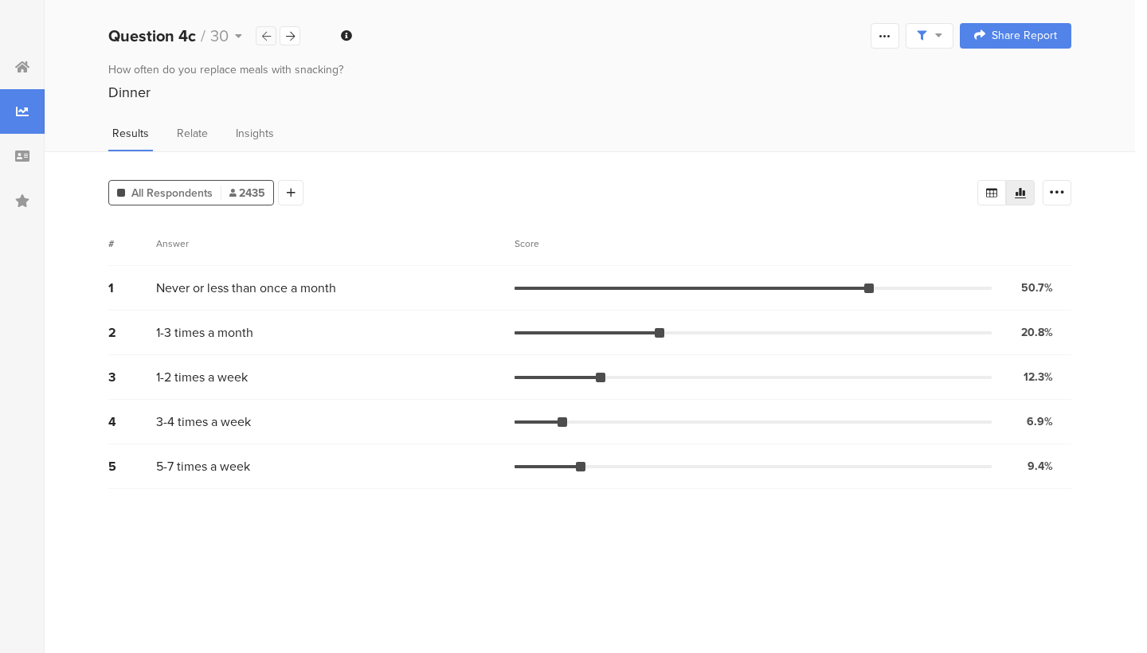
click at [265, 41] on icon at bounding box center [266, 36] width 9 height 10
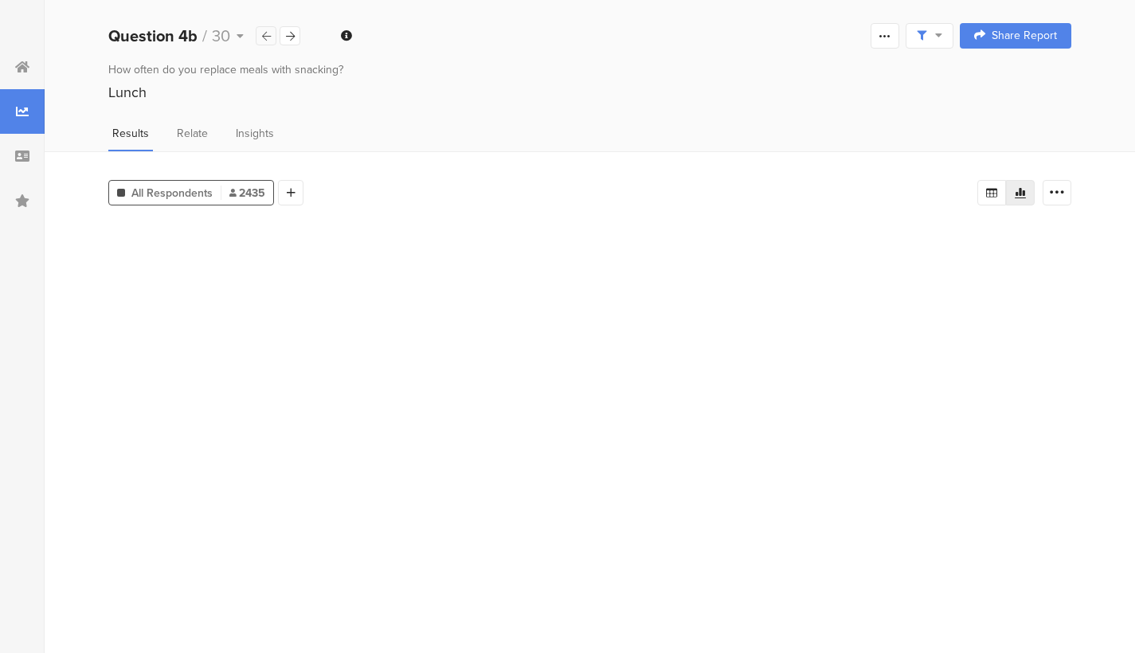
click at [265, 41] on icon at bounding box center [266, 36] width 9 height 10
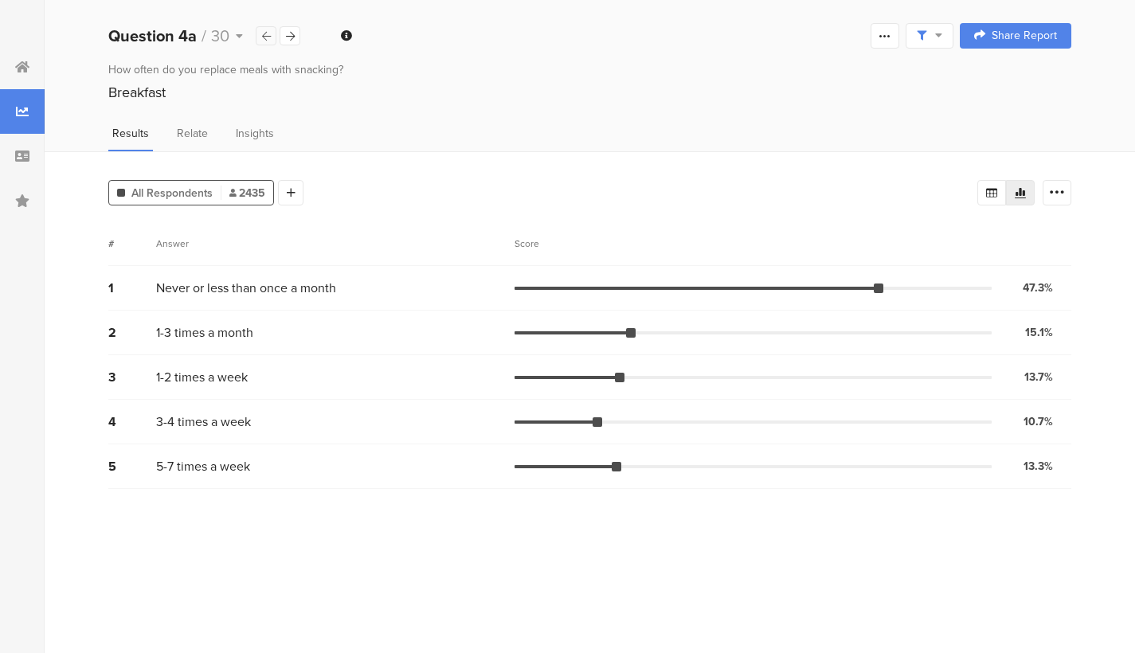
click at [265, 41] on icon at bounding box center [266, 36] width 9 height 10
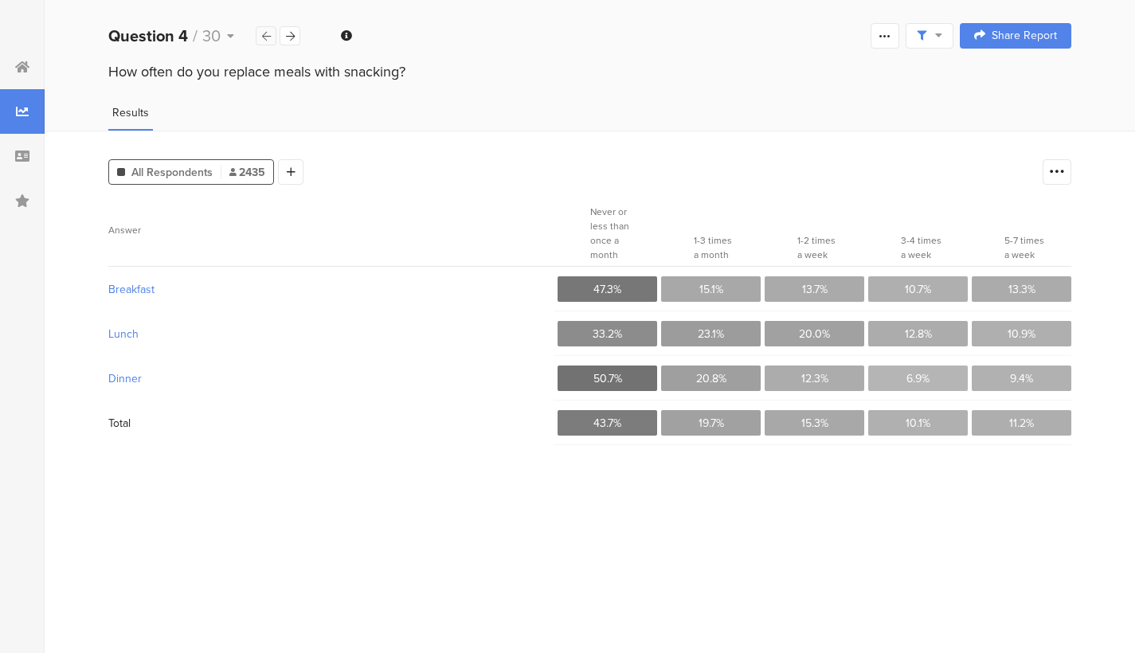
click at [265, 41] on icon at bounding box center [266, 36] width 9 height 10
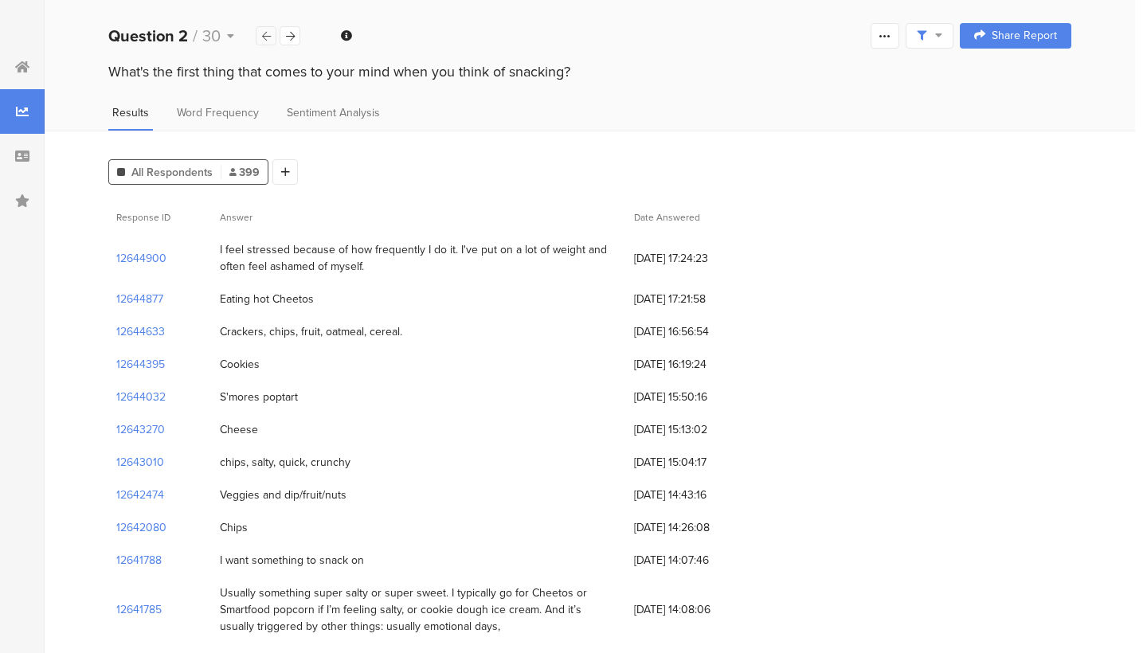
click at [265, 41] on icon at bounding box center [266, 36] width 9 height 10
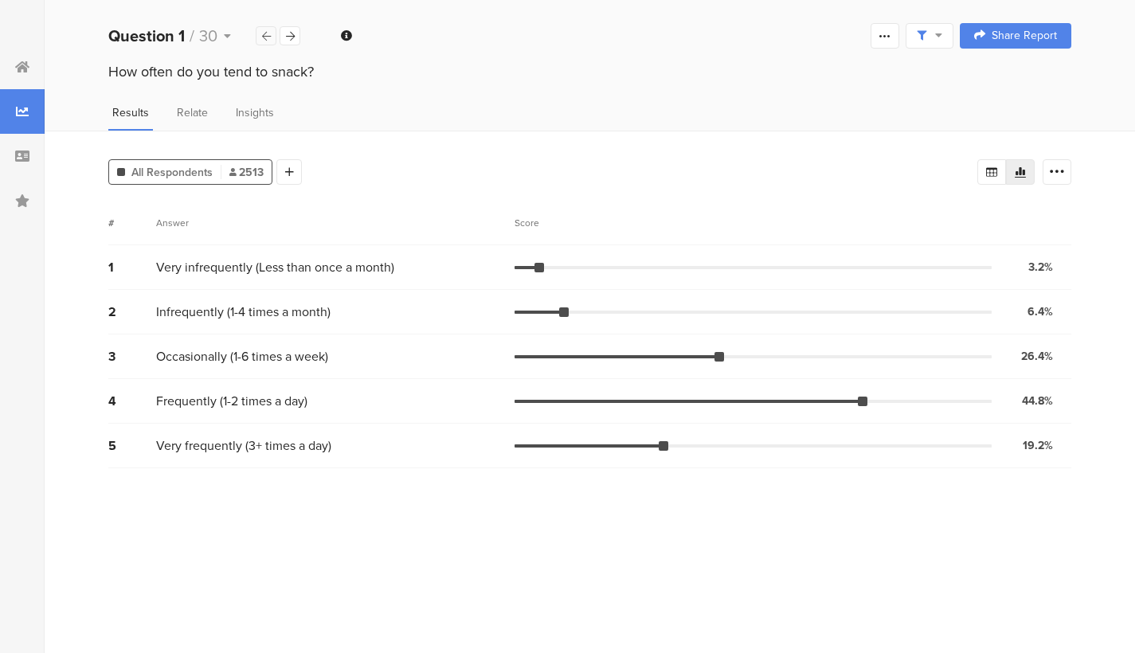
click at [265, 41] on icon at bounding box center [266, 36] width 9 height 10
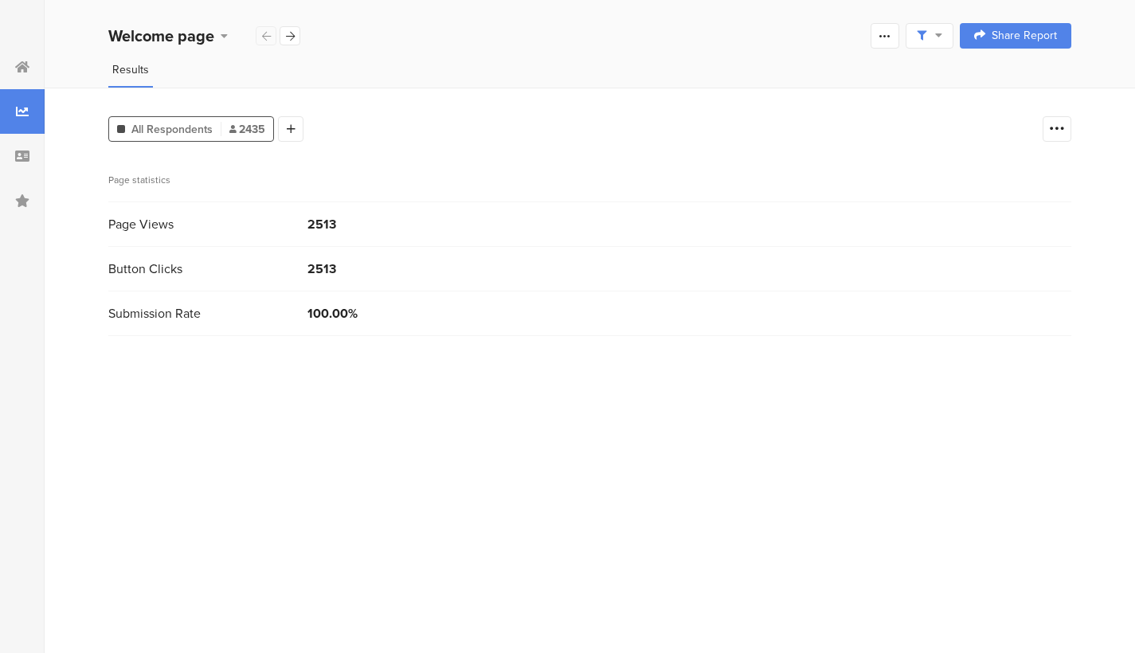
click at [265, 41] on div "Welcome page" at bounding box center [204, 36] width 193 height 24
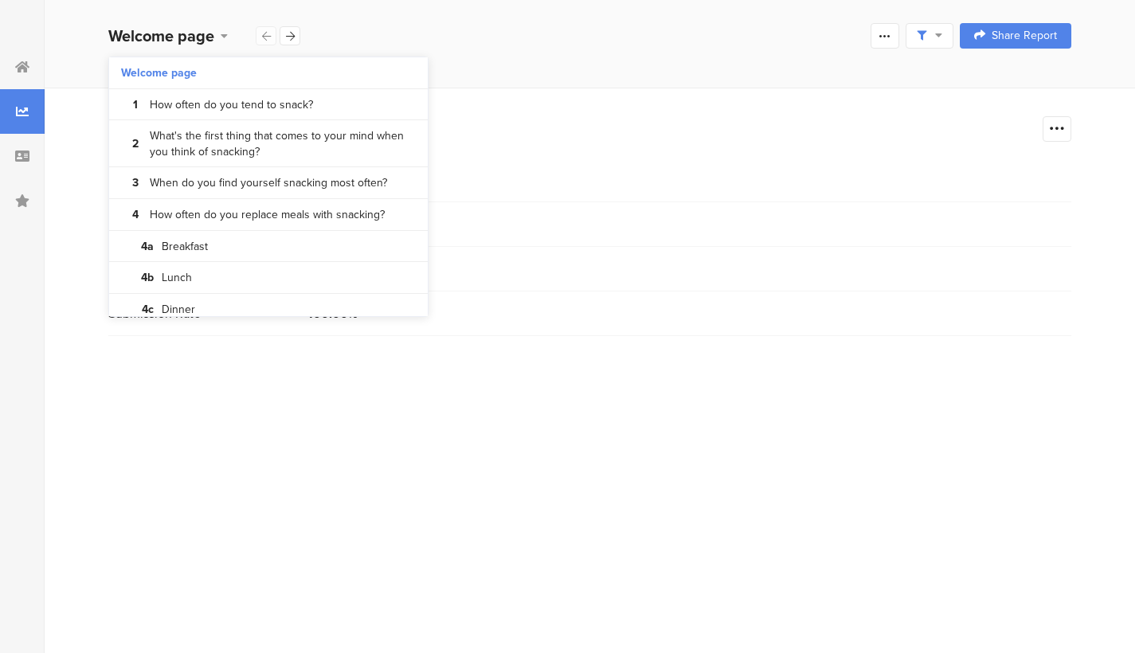
click at [528, 123] on div "All Respondents 2435 Add Segment" at bounding box center [571, 126] width 926 height 32
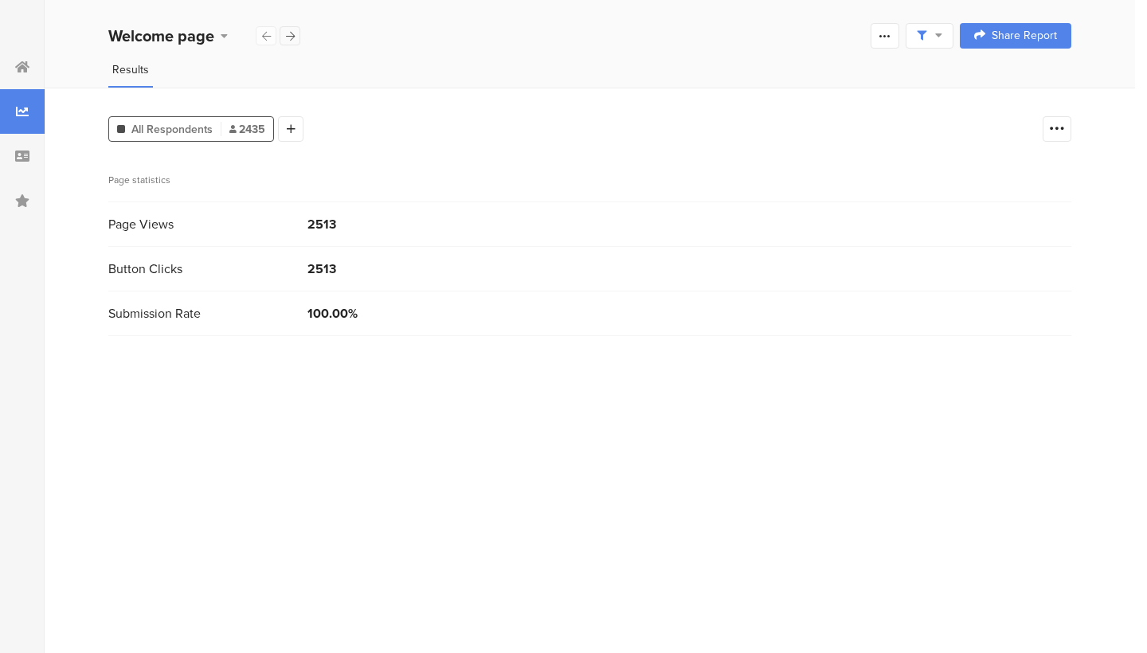
click at [290, 40] on icon at bounding box center [290, 36] width 9 height 10
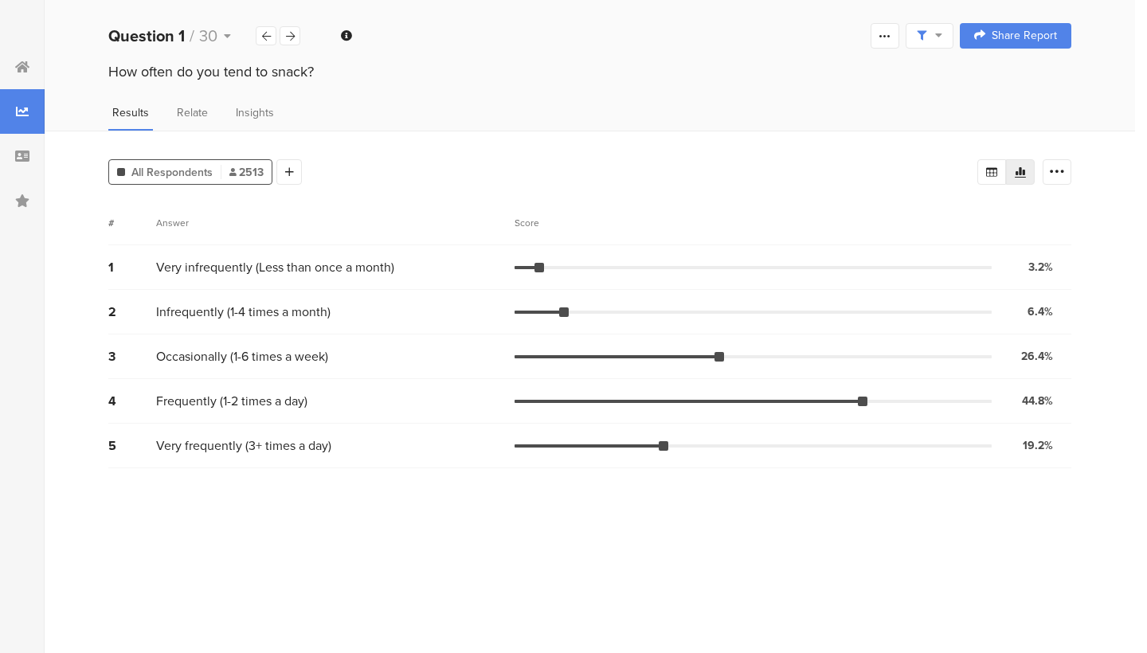
click at [314, 58] on div "Question 1 / 30 Question Type Multiple Choice Required This question was requir…" at bounding box center [590, 35] width 1090 height 51
